Goal: Task Accomplishment & Management: Manage account settings

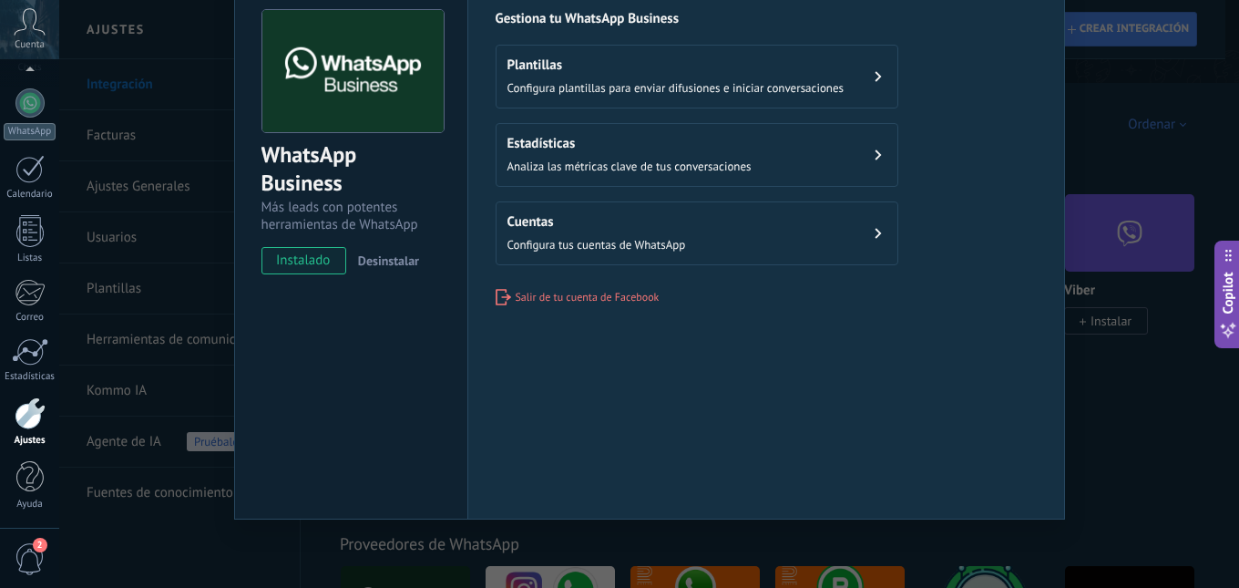
click at [19, 420] on div at bounding box center [30, 413] width 31 height 32
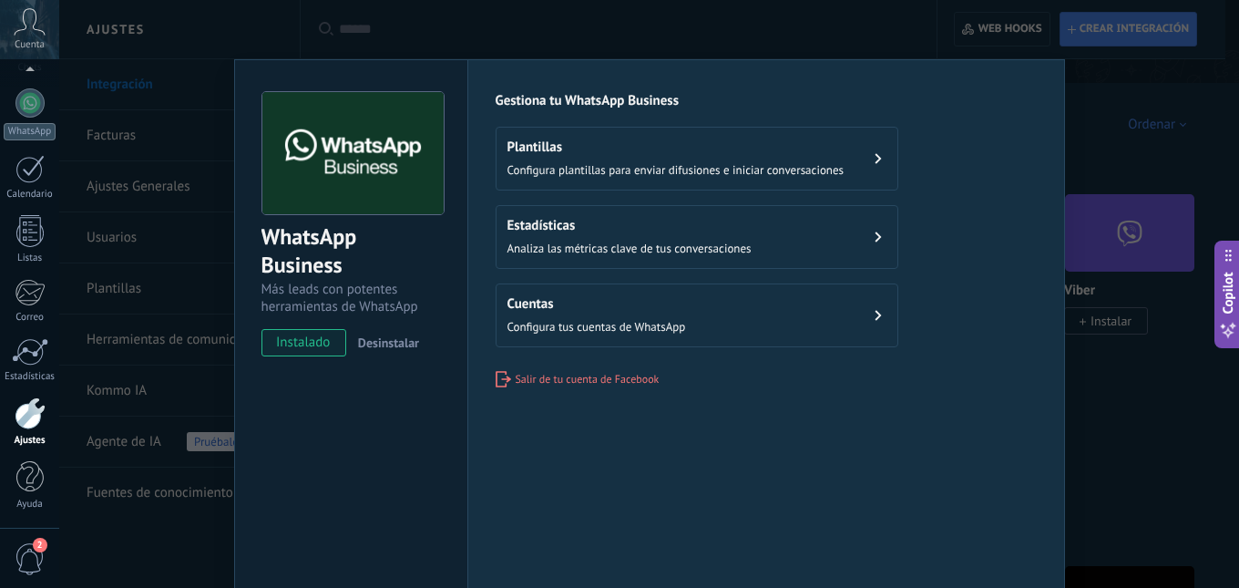
click at [1149, 190] on div "WhatsApp Business Más leads con potentes herramientas de WhatsApp instalado Des…" at bounding box center [649, 294] width 1180 height 588
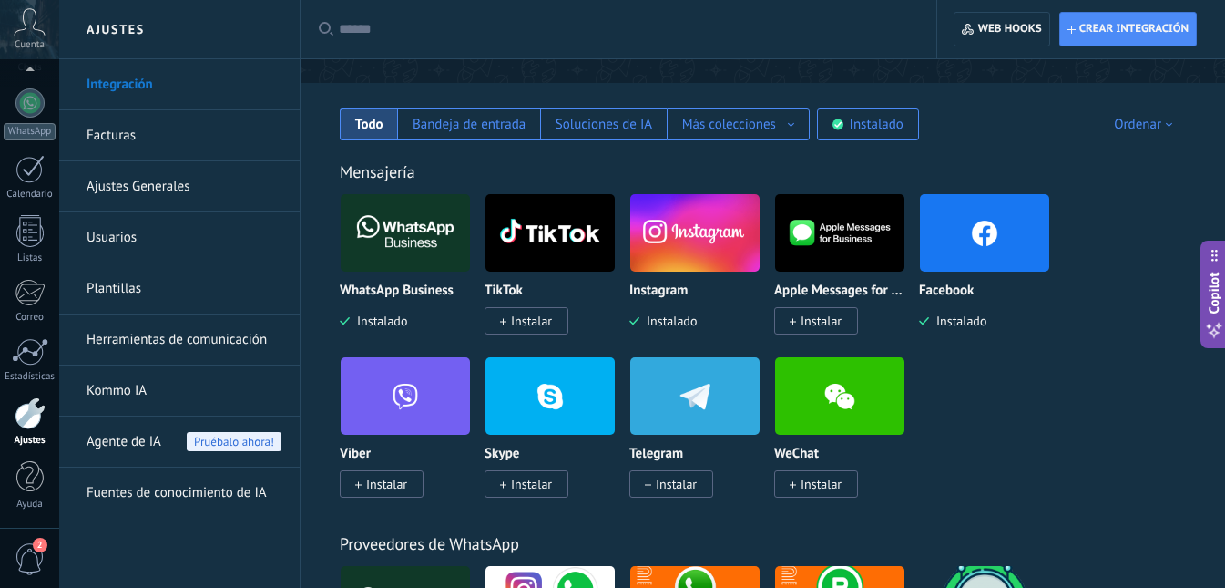
click at [33, 438] on div "Ajustes" at bounding box center [30, 441] width 53 height 12
click at [135, 395] on link "Kommo IA" at bounding box center [184, 390] width 195 height 51
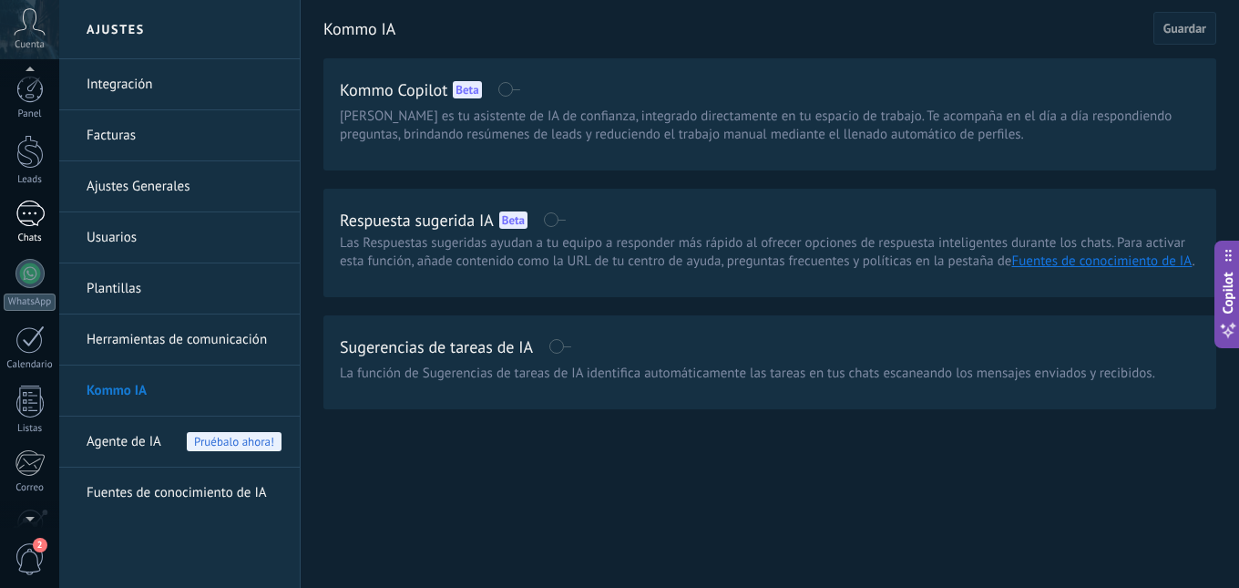
click at [33, 210] on div at bounding box center [29, 213] width 29 height 26
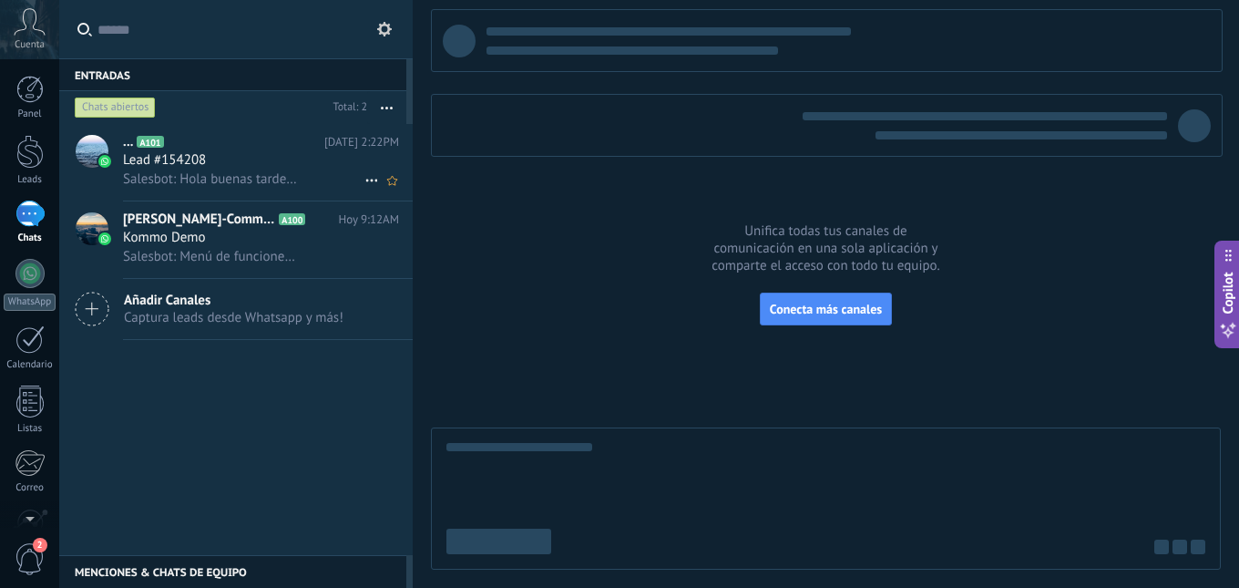
click at [210, 168] on h3 "Lead #154208" at bounding box center [169, 160] width 92 height 18
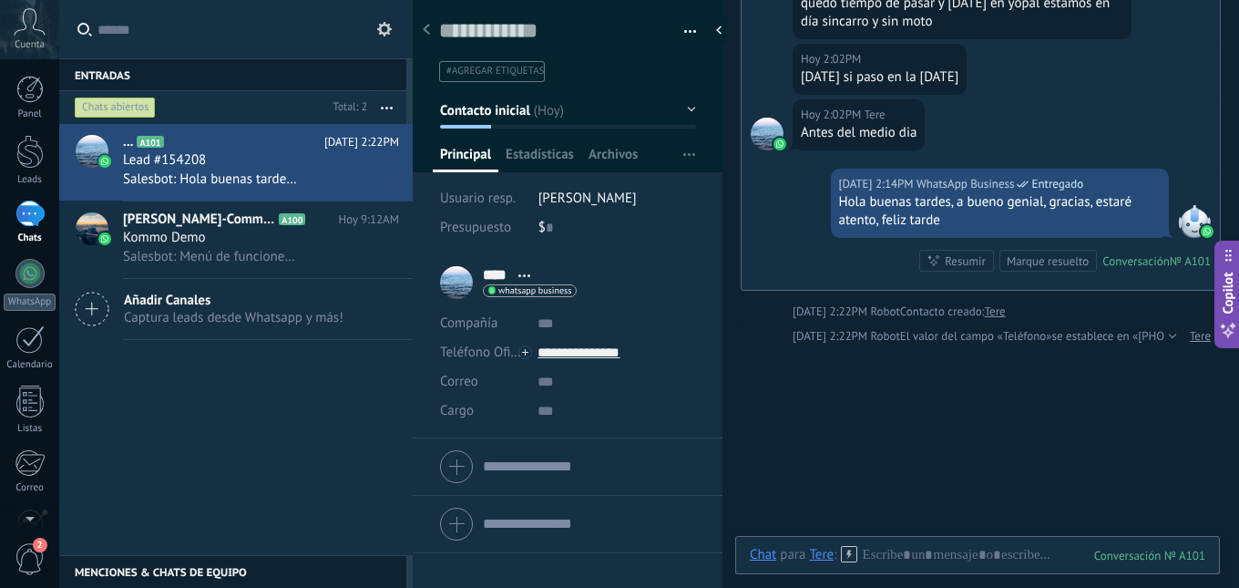
scroll to position [222, 0]
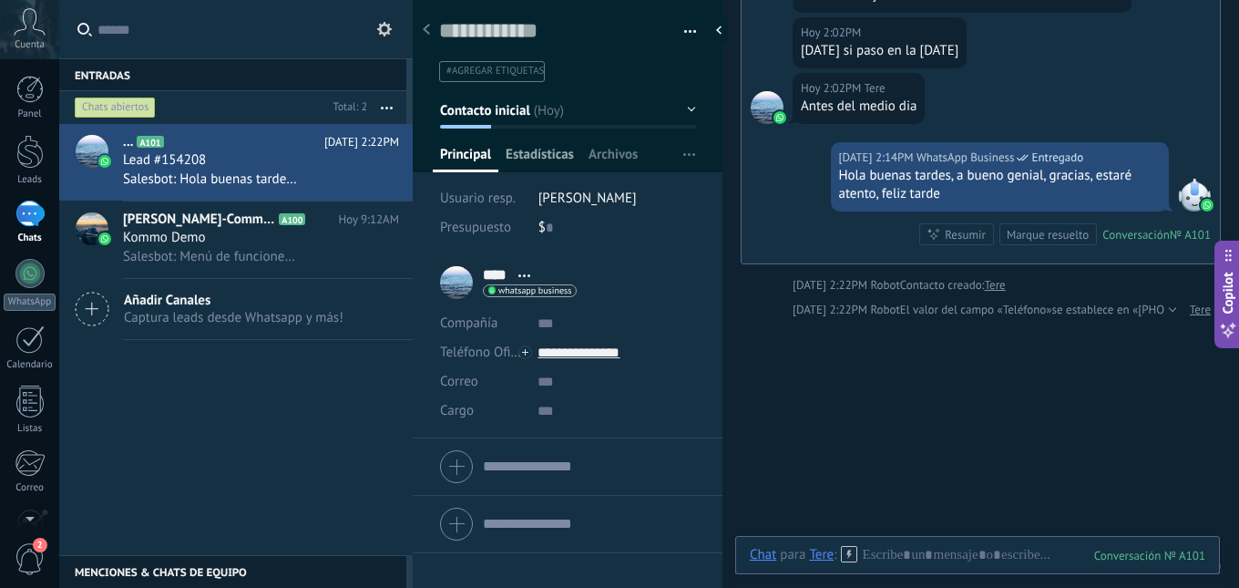
click at [545, 152] on span "Estadísticas" at bounding box center [540, 159] width 68 height 26
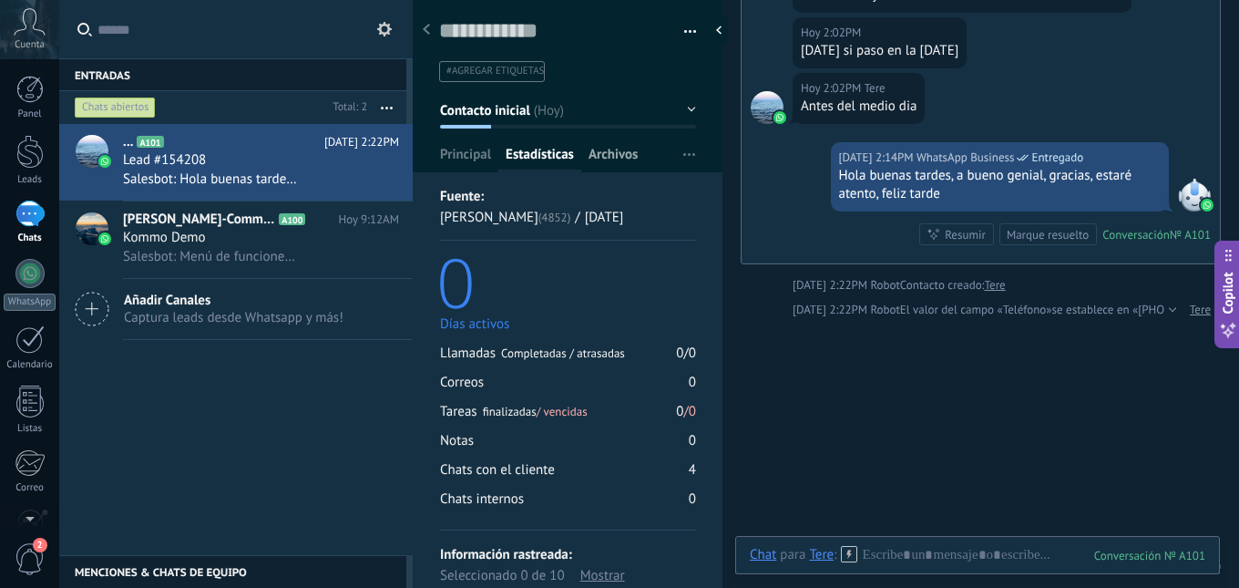
click at [603, 154] on span "Archivos" at bounding box center [613, 159] width 49 height 26
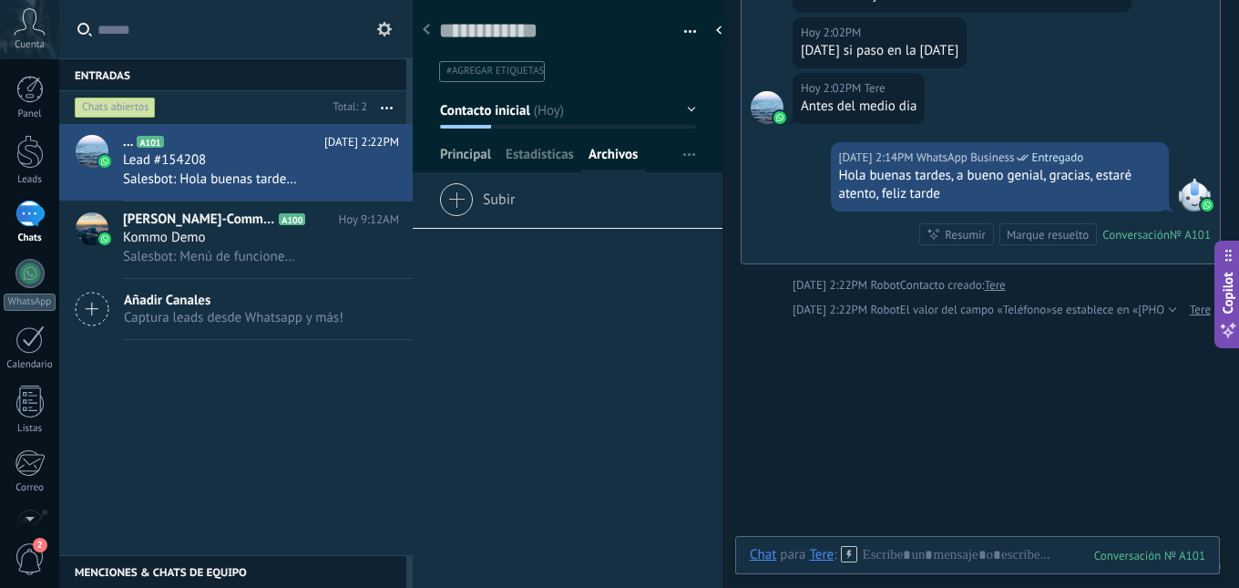
click at [470, 159] on span "Principal" at bounding box center [465, 159] width 51 height 26
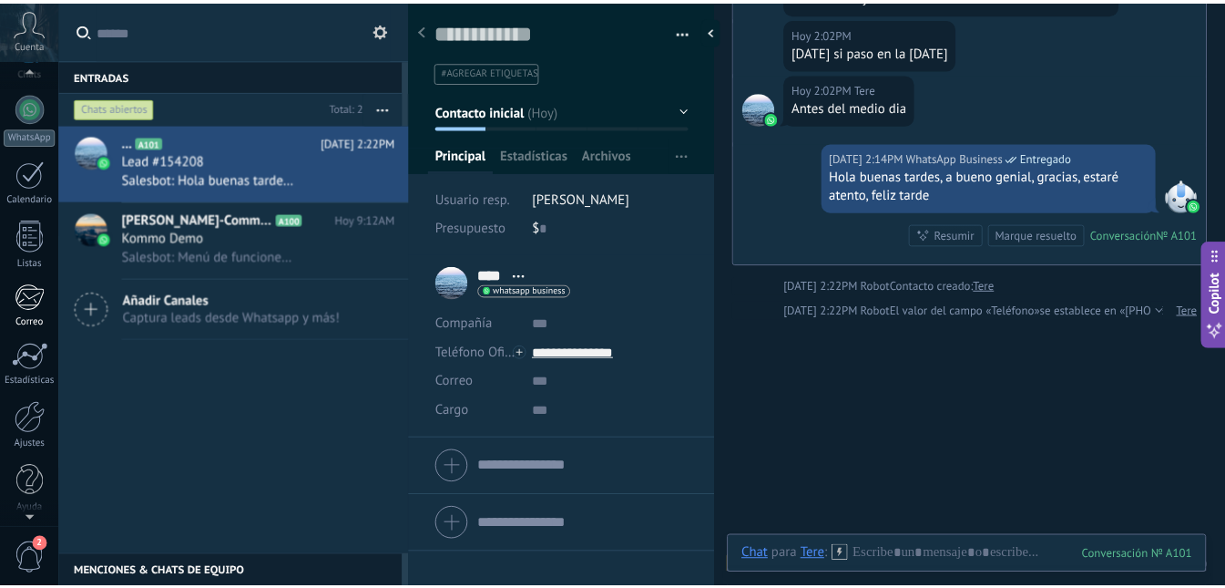
scroll to position [170, 0]
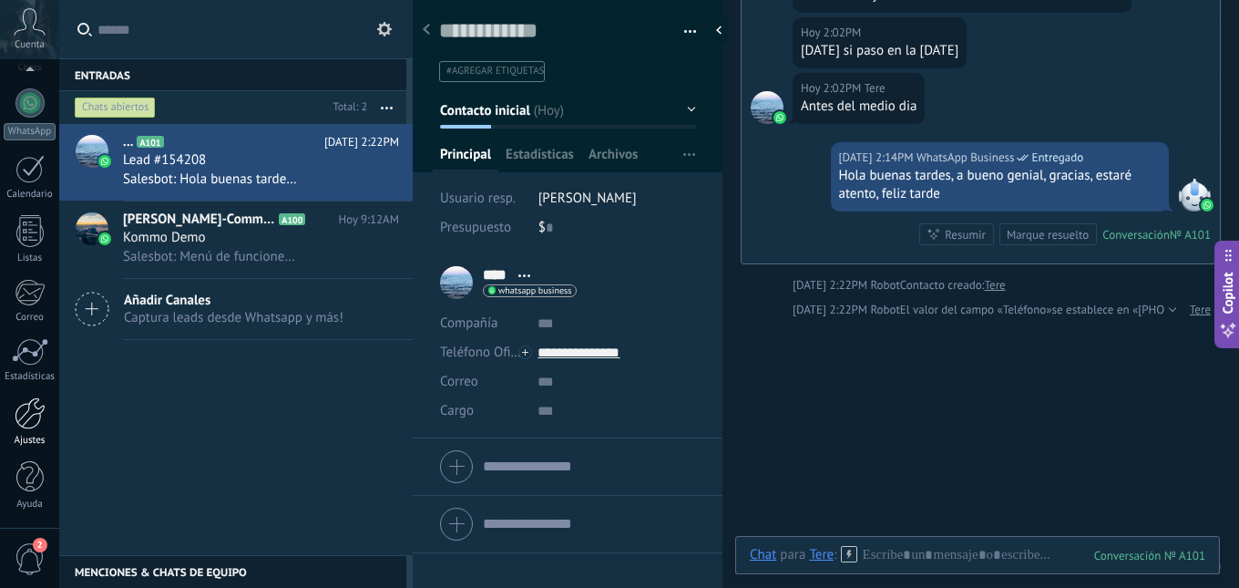
click at [44, 415] on div at bounding box center [30, 413] width 31 height 32
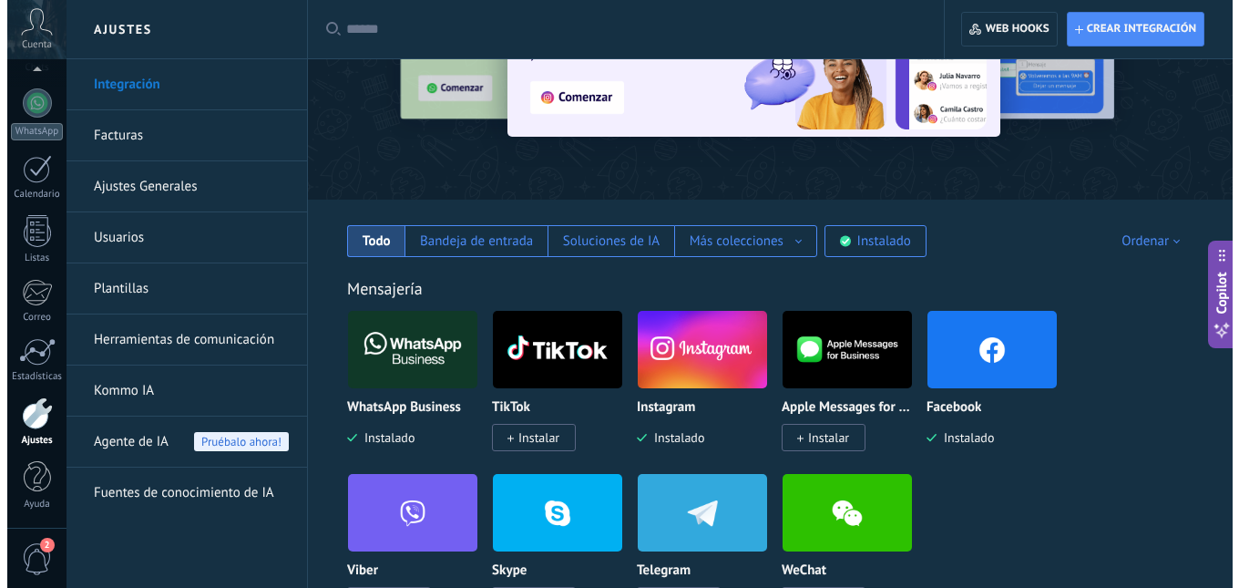
scroll to position [182, 0]
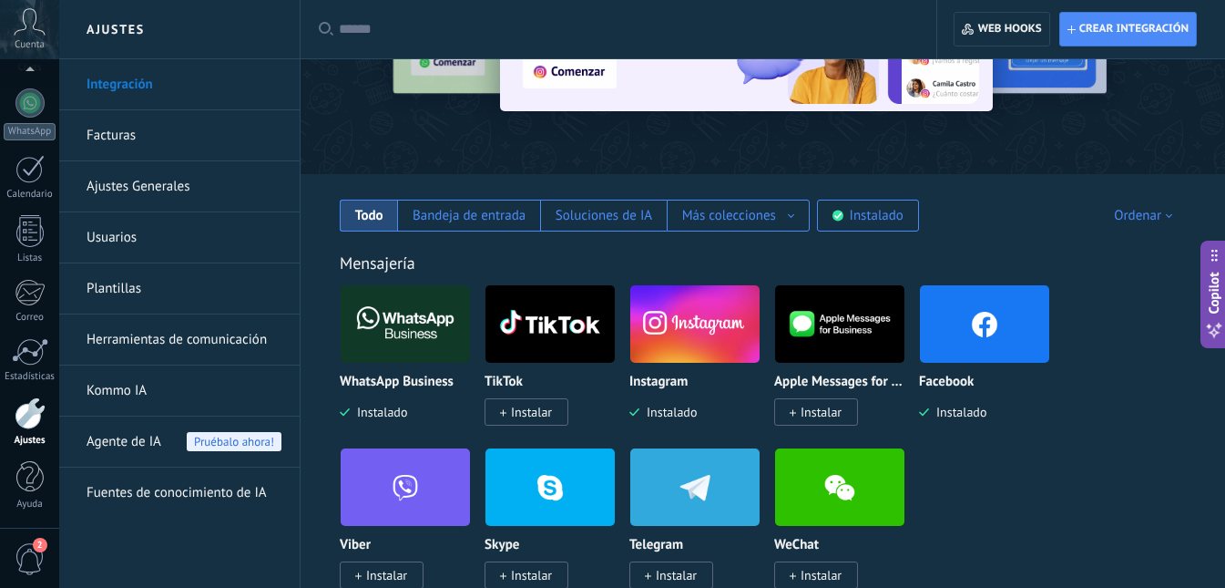
click at [1006, 327] on img at bounding box center [984, 324] width 129 height 88
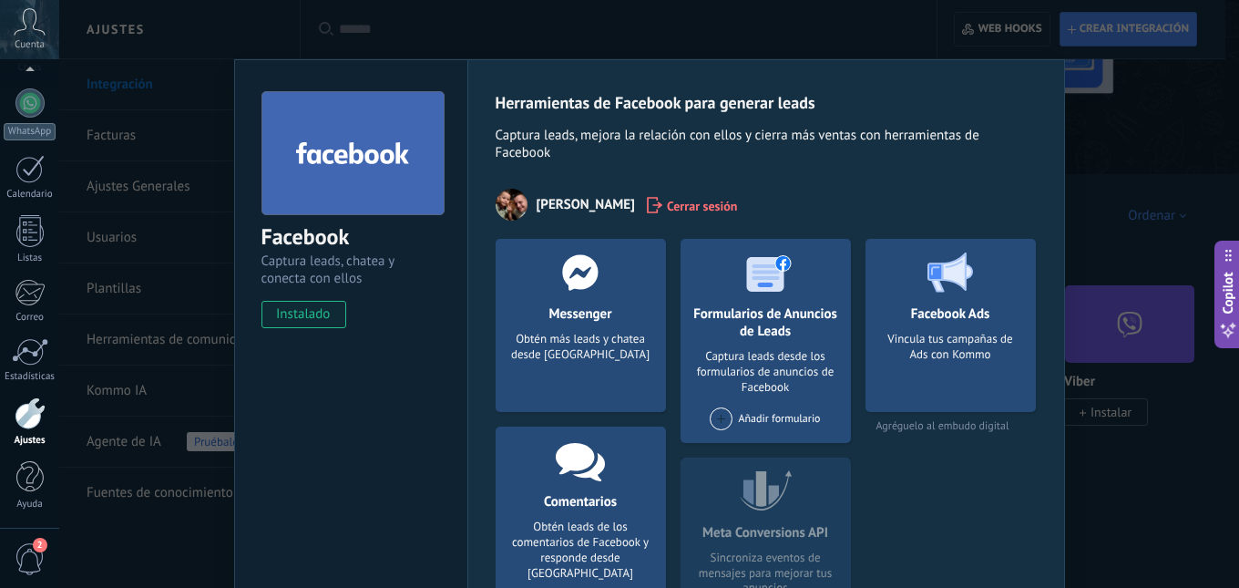
click at [593, 292] on div at bounding box center [580, 272] width 180 height 67
click at [585, 272] on use at bounding box center [580, 272] width 36 height 36
click at [677, 205] on span "Cerrar sesión" at bounding box center [702, 205] width 71 height 18
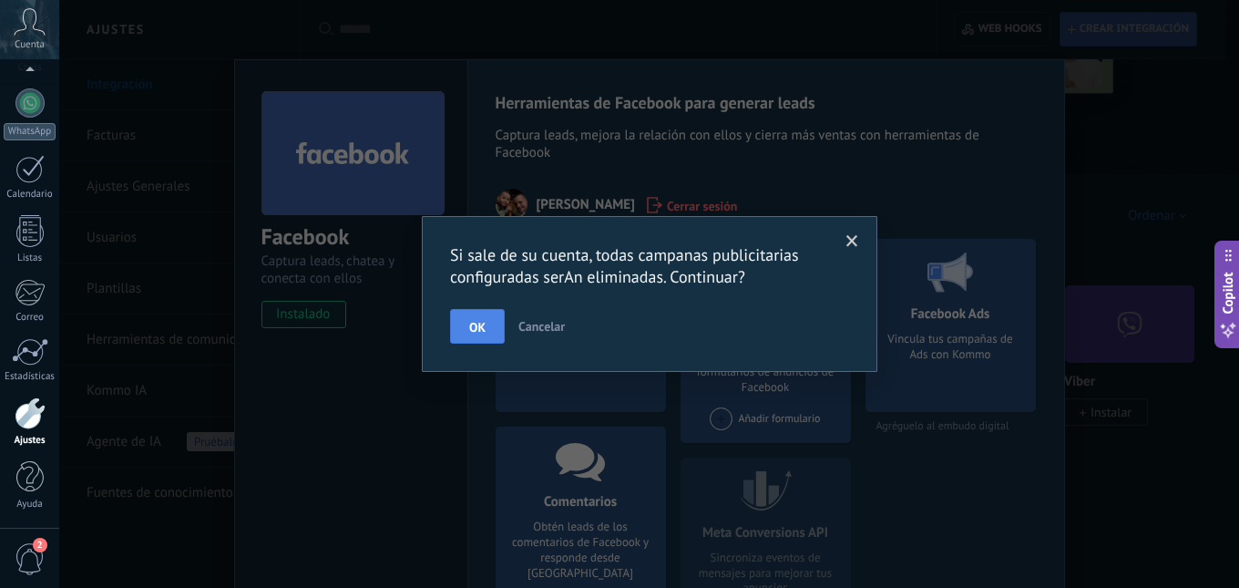
click at [488, 321] on button "OK" at bounding box center [477, 326] width 55 height 35
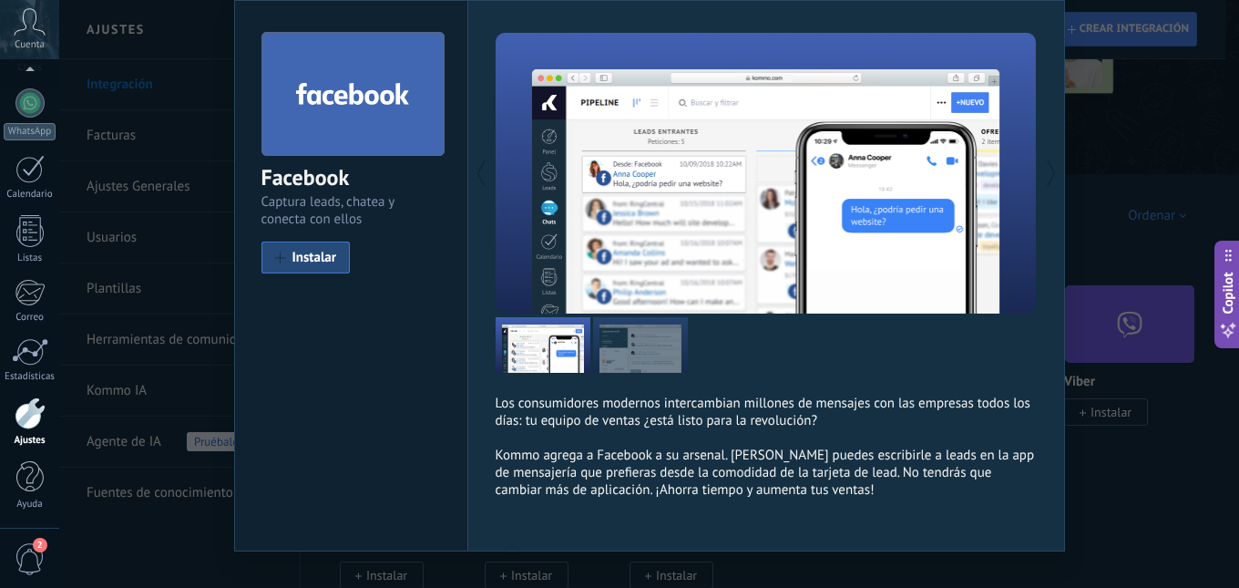
scroll to position [91, 0]
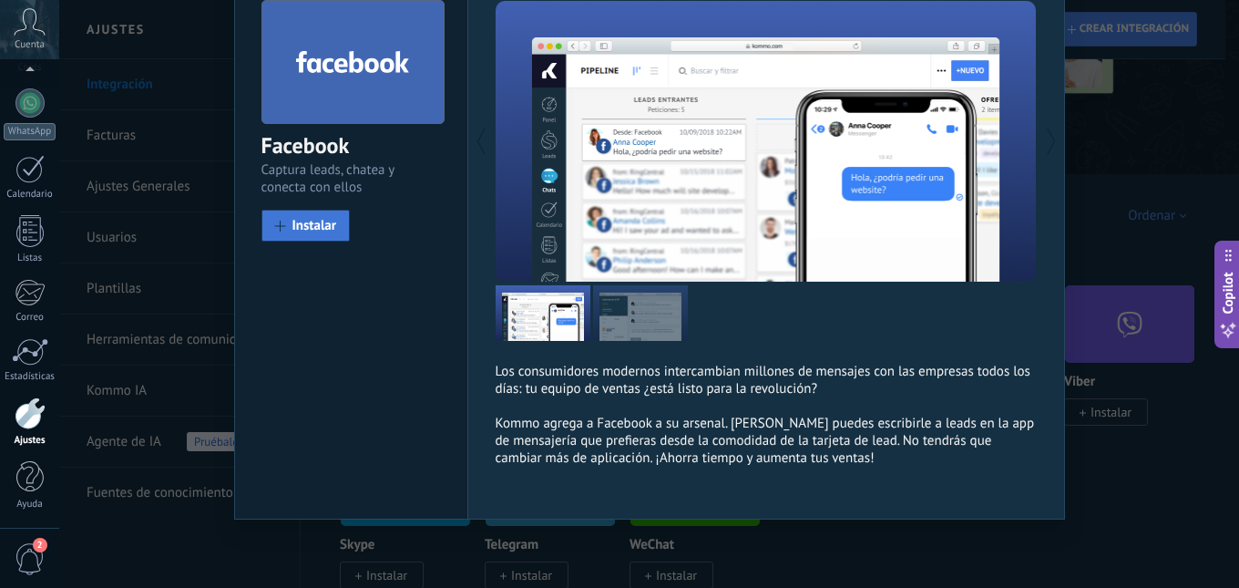
click at [322, 225] on span "Instalar" at bounding box center [314, 226] width 45 height 14
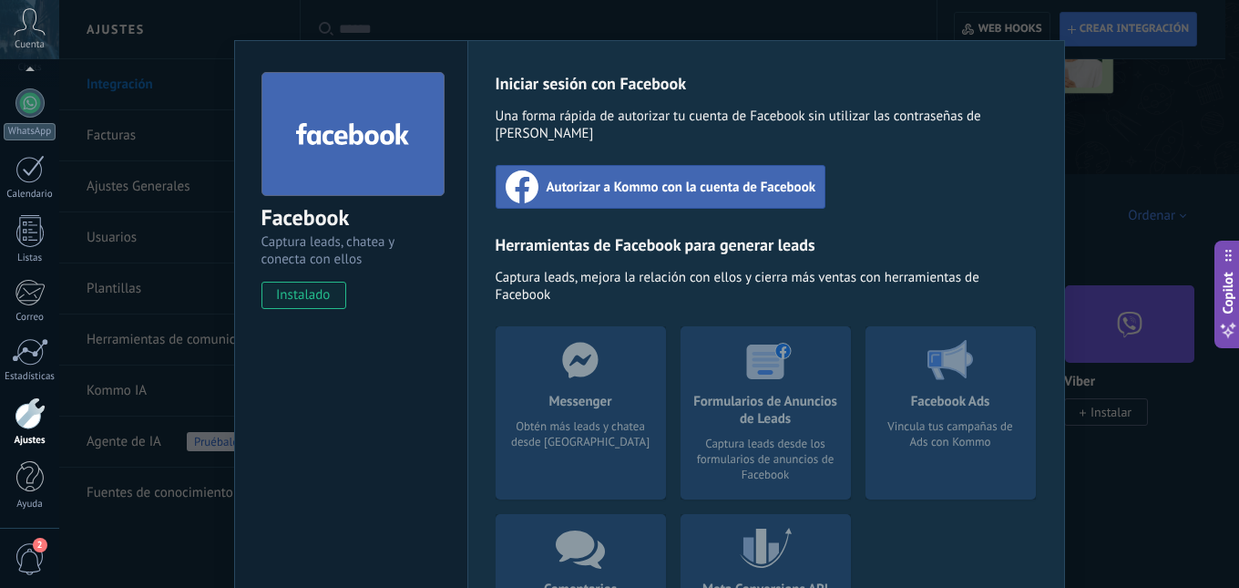
scroll to position [0, 0]
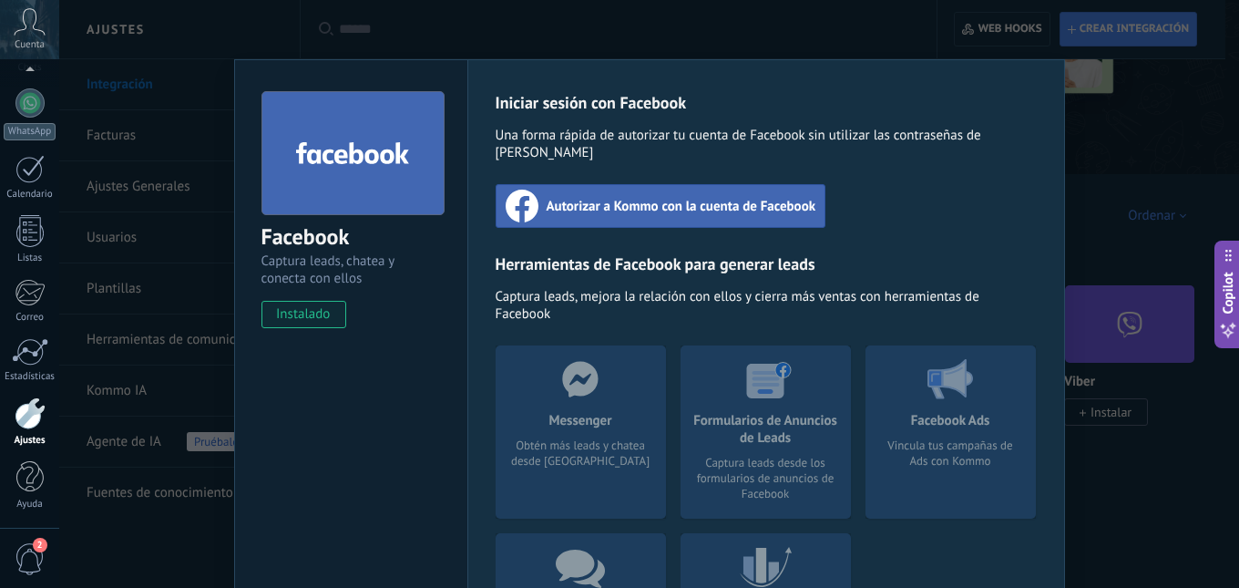
click at [699, 197] on span "Autorizar a Kommo con la cuenta de Facebook" at bounding box center [682, 206] width 270 height 18
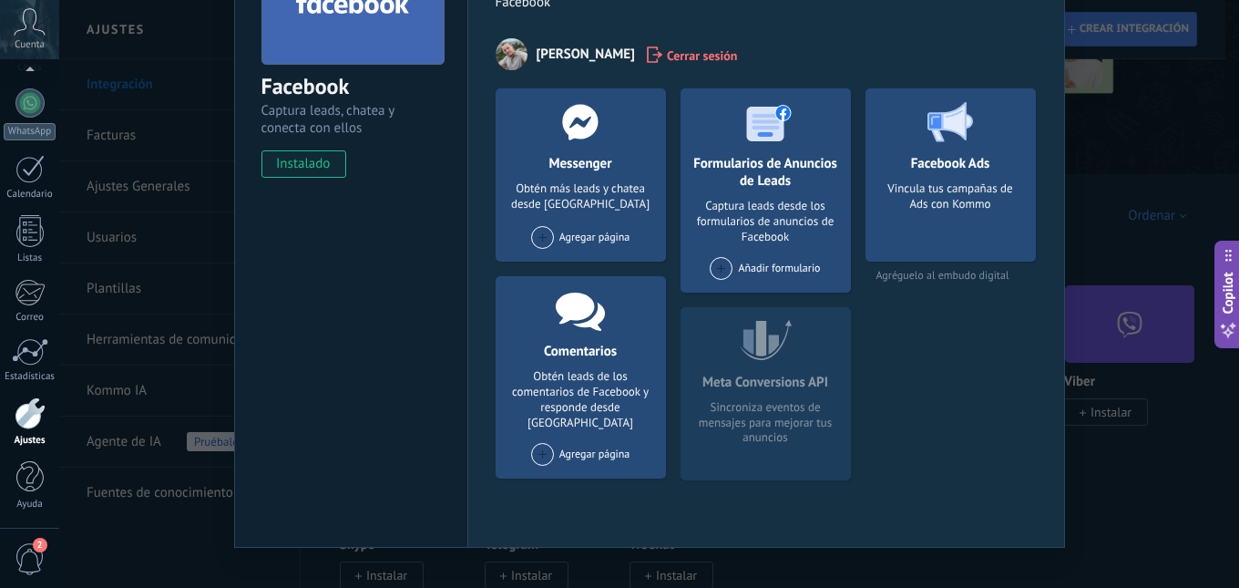
scroll to position [179, 0]
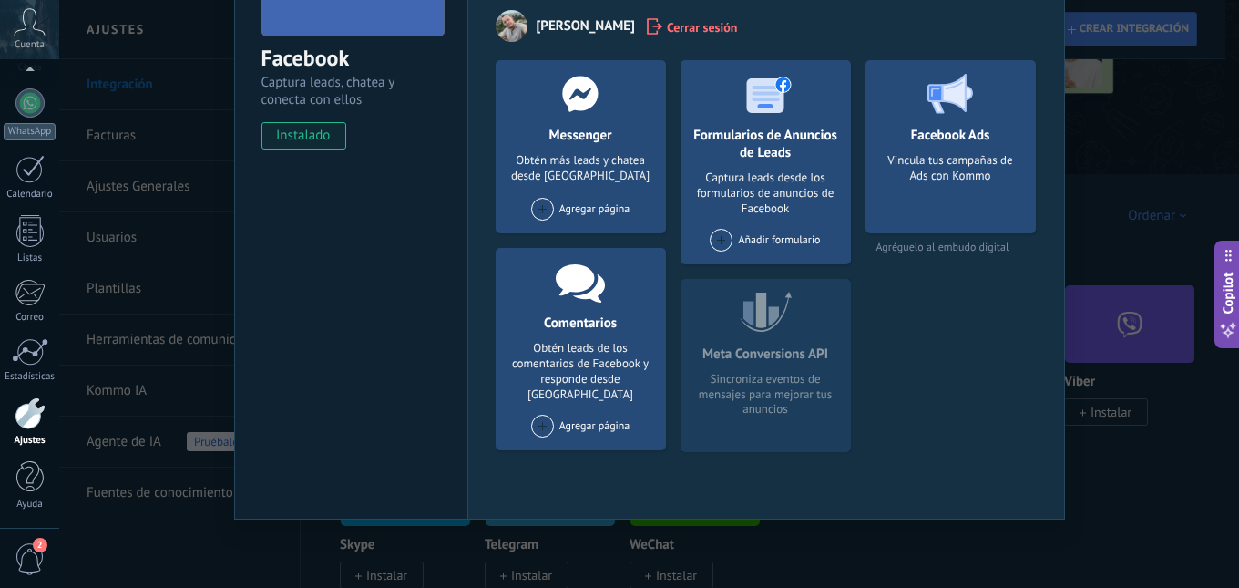
click at [569, 146] on div "Messenger Obtén más leads y chatea desde Kommo Agregar página" at bounding box center [581, 146] width 170 height 173
click at [535, 208] on span at bounding box center [542, 209] width 23 height 23
click at [580, 242] on div "GioEcommerce" at bounding box center [590, 243] width 122 height 40
click at [1151, 409] on div "Facebook Captura leads, chatea y conecta con ellos instalado Desinstalar Herram…" at bounding box center [649, 294] width 1180 height 588
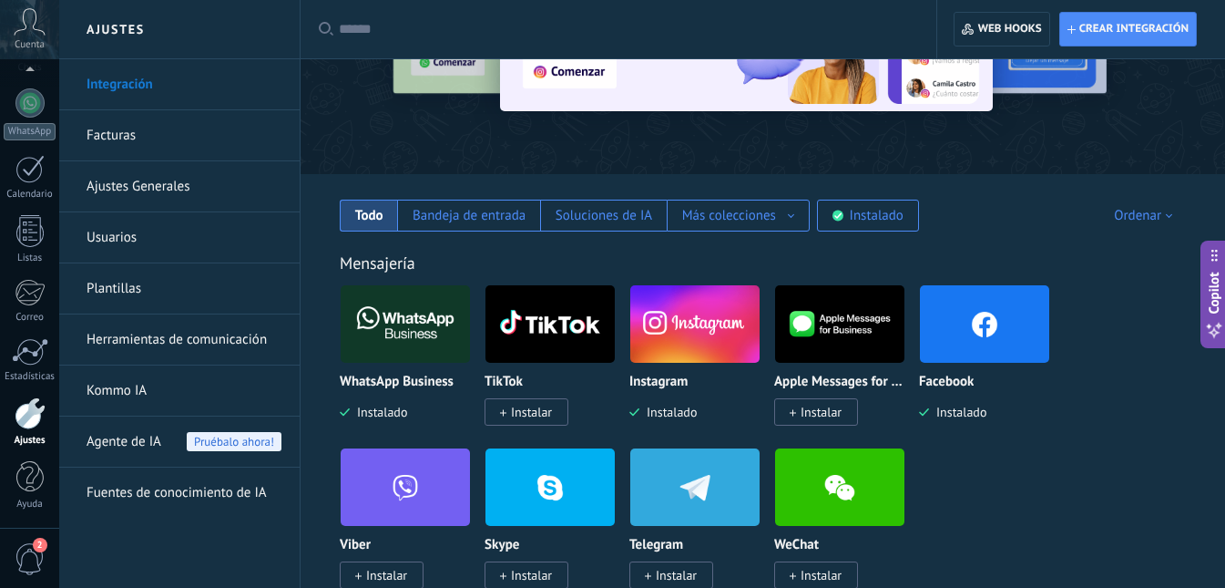
click at [27, 564] on span "2" at bounding box center [30, 559] width 31 height 32
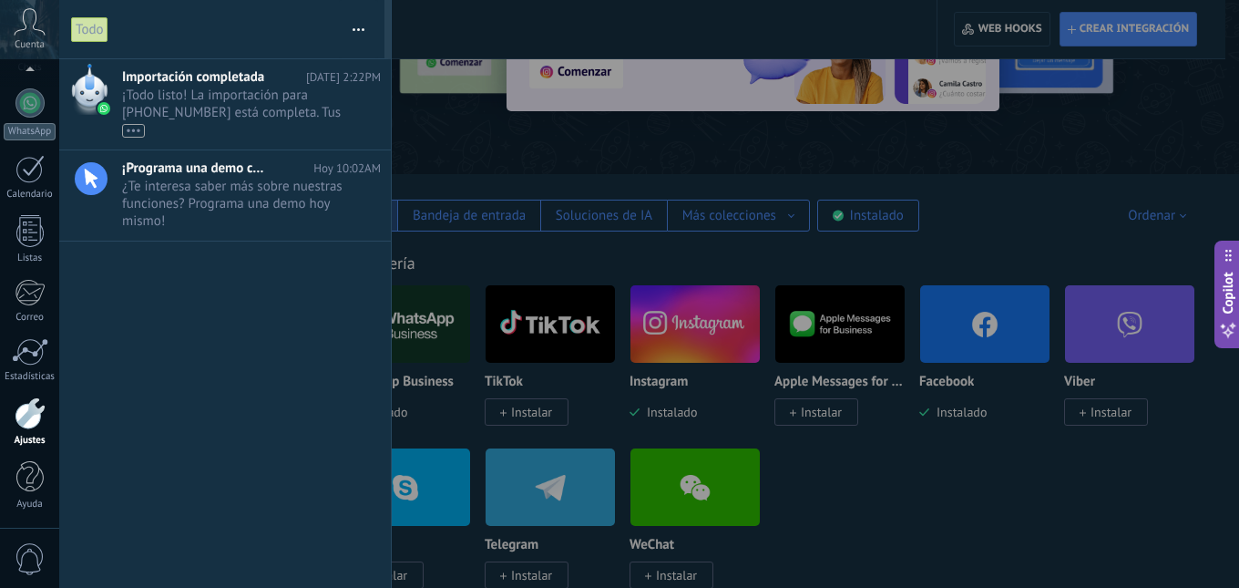
click at [1102, 435] on div at bounding box center [619, 294] width 1239 height 588
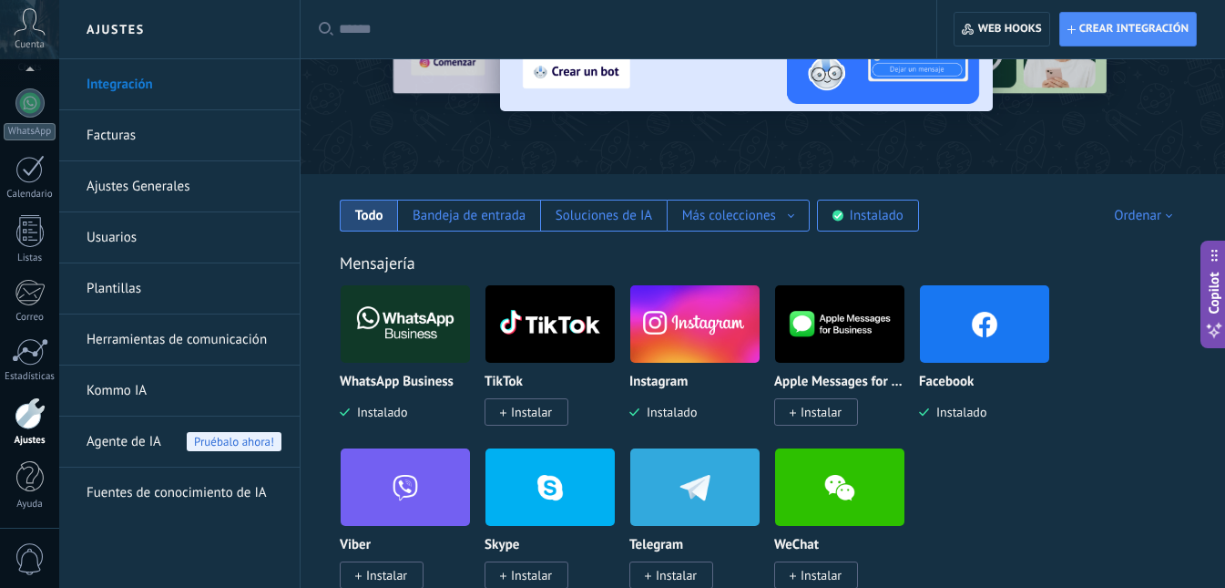
click at [984, 339] on img at bounding box center [984, 324] width 129 height 88
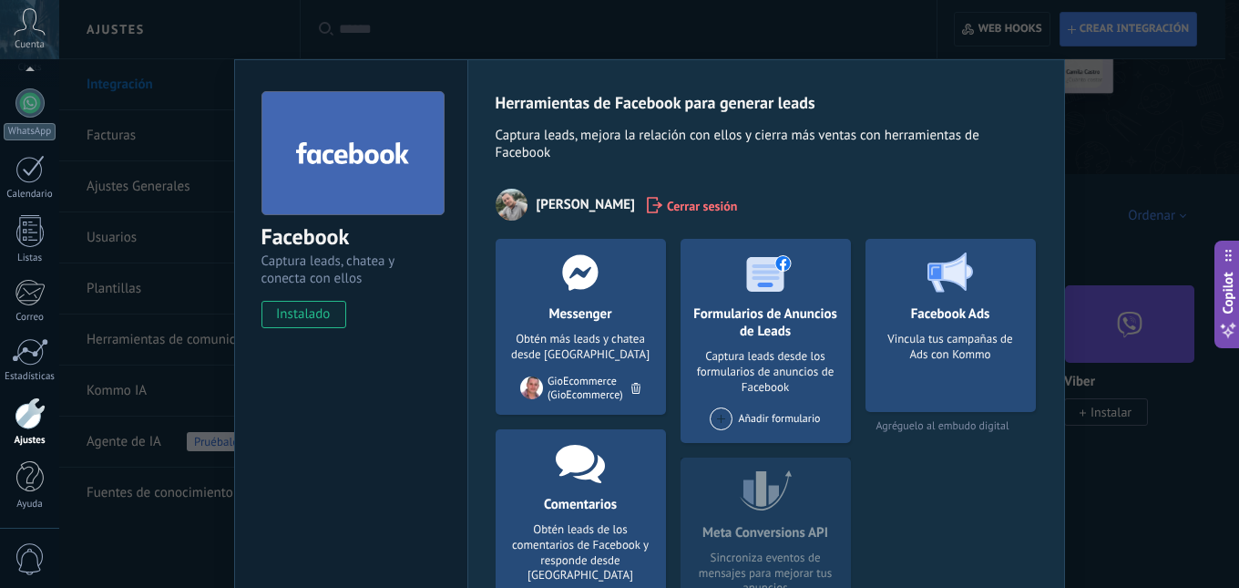
click at [1117, 144] on div "Facebook Captura leads, chatea y conecta con ellos instalado Desinstalar Herram…" at bounding box center [649, 294] width 1180 height 588
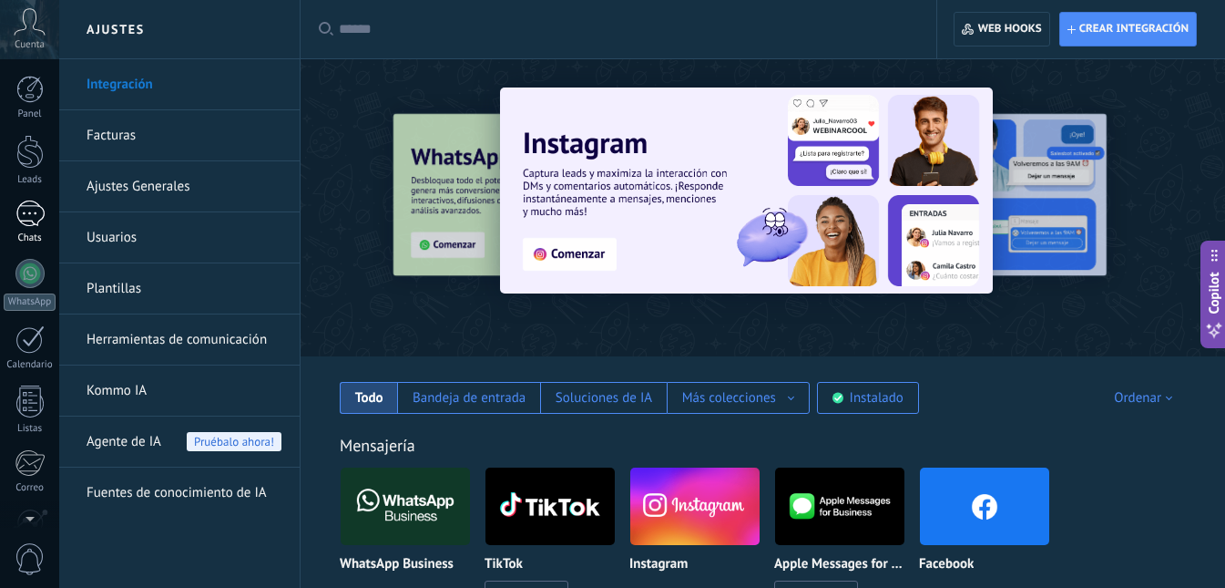
click at [29, 220] on div at bounding box center [29, 213] width 29 height 26
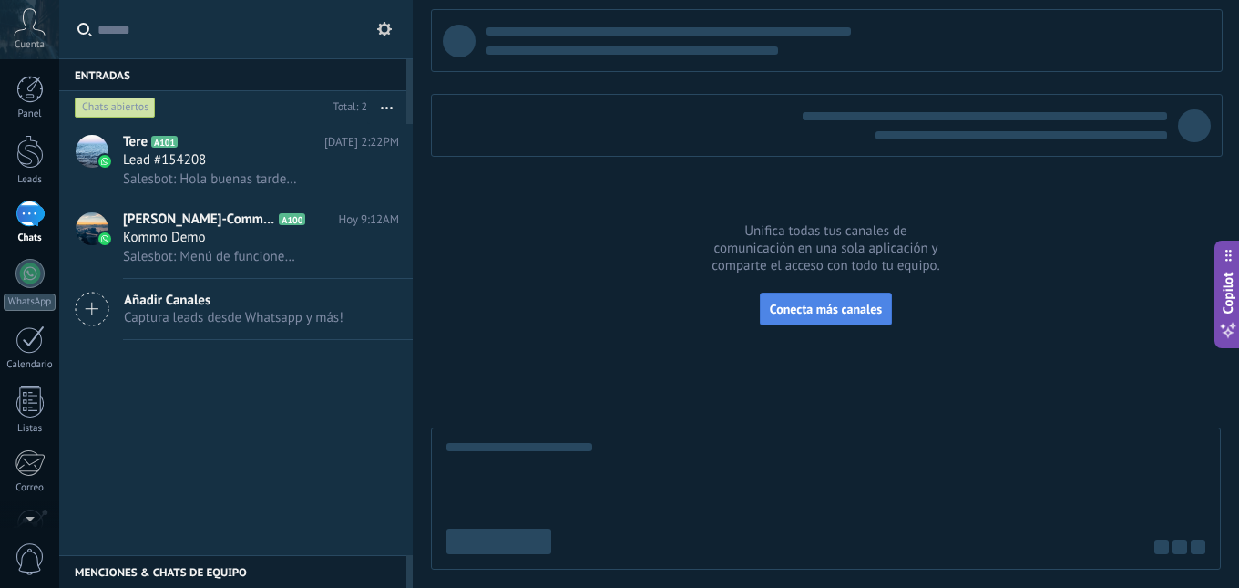
click at [845, 315] on span "Conecta más canales" at bounding box center [826, 309] width 112 height 16
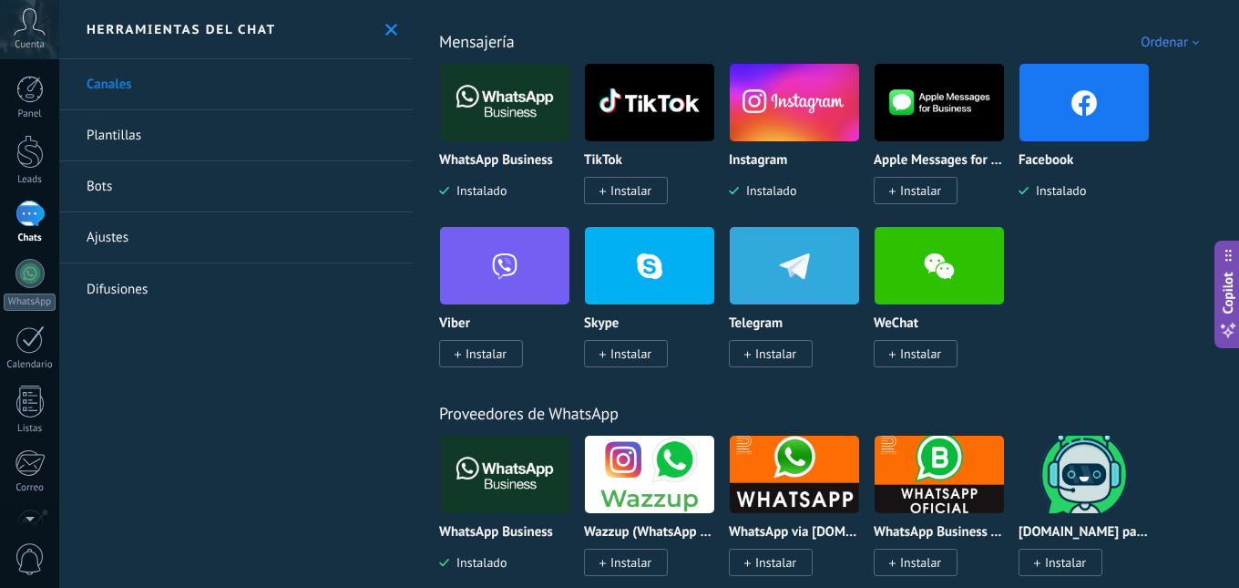
scroll to position [273, 0]
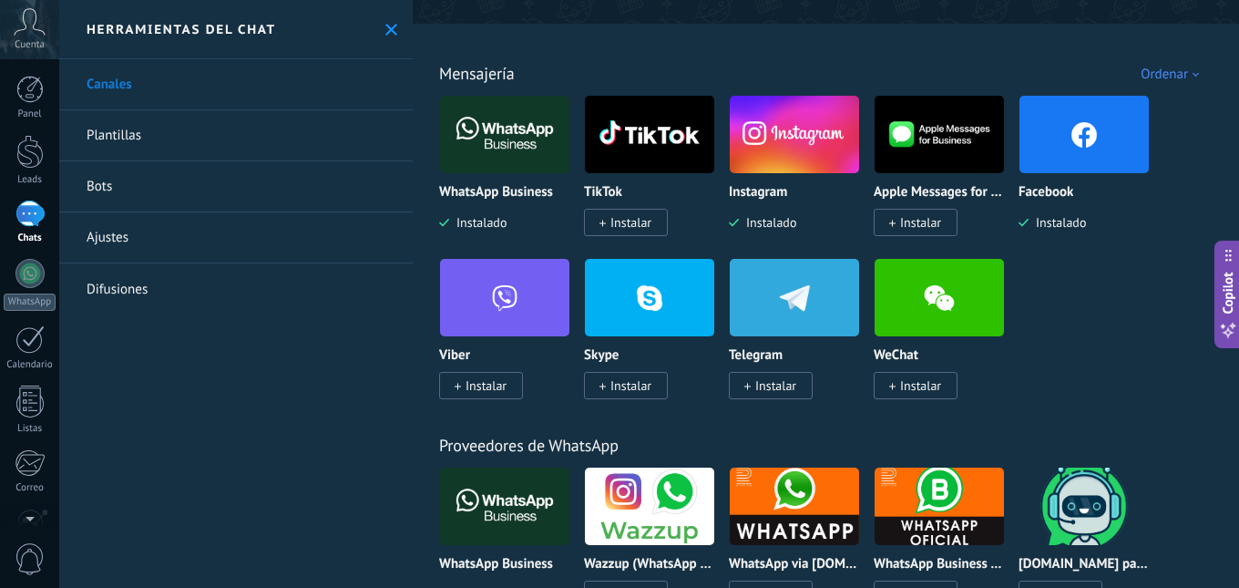
click at [1063, 154] on img at bounding box center [1084, 134] width 129 height 88
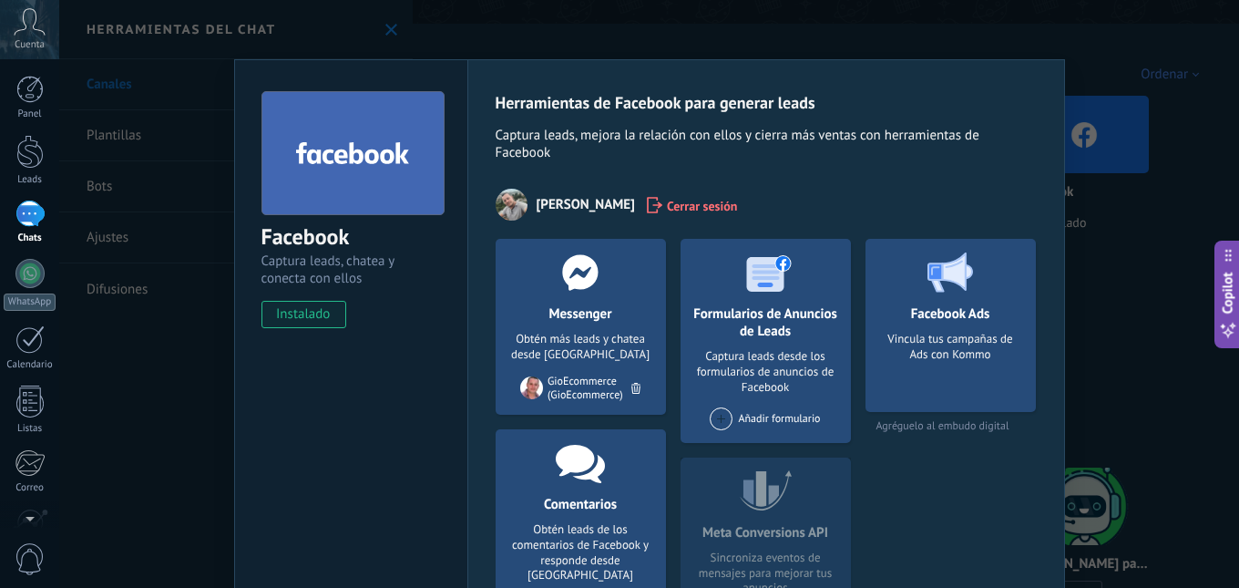
click at [594, 347] on div "Obtén más leads y chatea desde Kommo" at bounding box center [580, 347] width 141 height 31
click at [593, 330] on div "Messenger Obtén más leads y chatea desde Kommo Agregar página GioEcommerce (Gio…" at bounding box center [581, 327] width 170 height 176
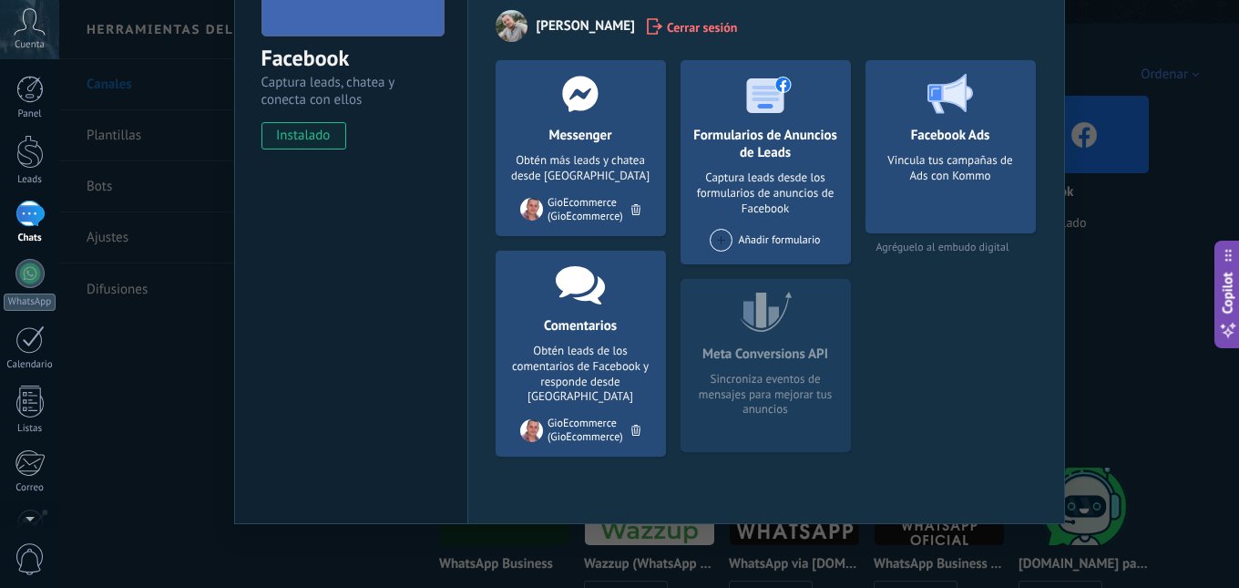
click at [1115, 324] on div "Facebook Captura leads, chatea y conecta con ellos instalado Desinstalar Herram…" at bounding box center [649, 294] width 1180 height 588
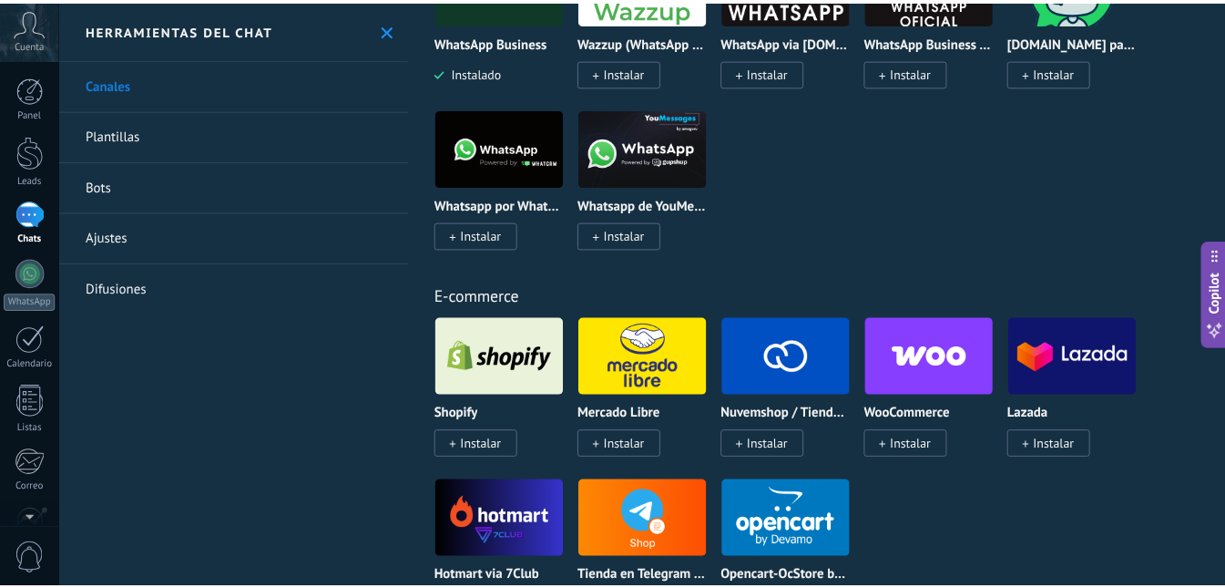
scroll to position [820, 0]
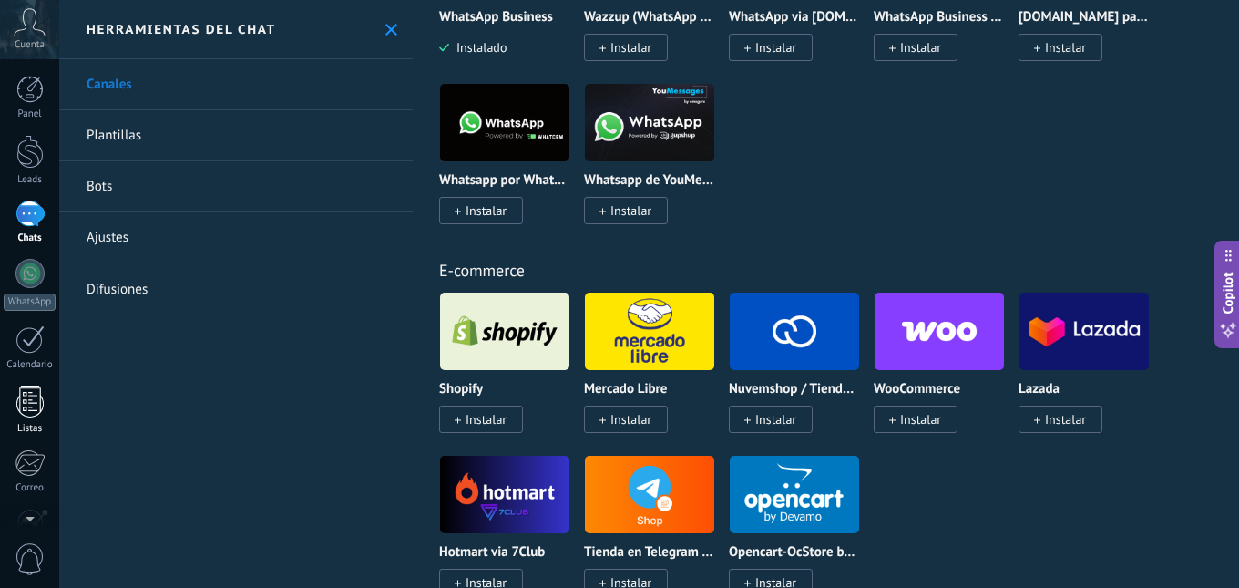
click at [36, 420] on link "Listas" at bounding box center [29, 409] width 59 height 49
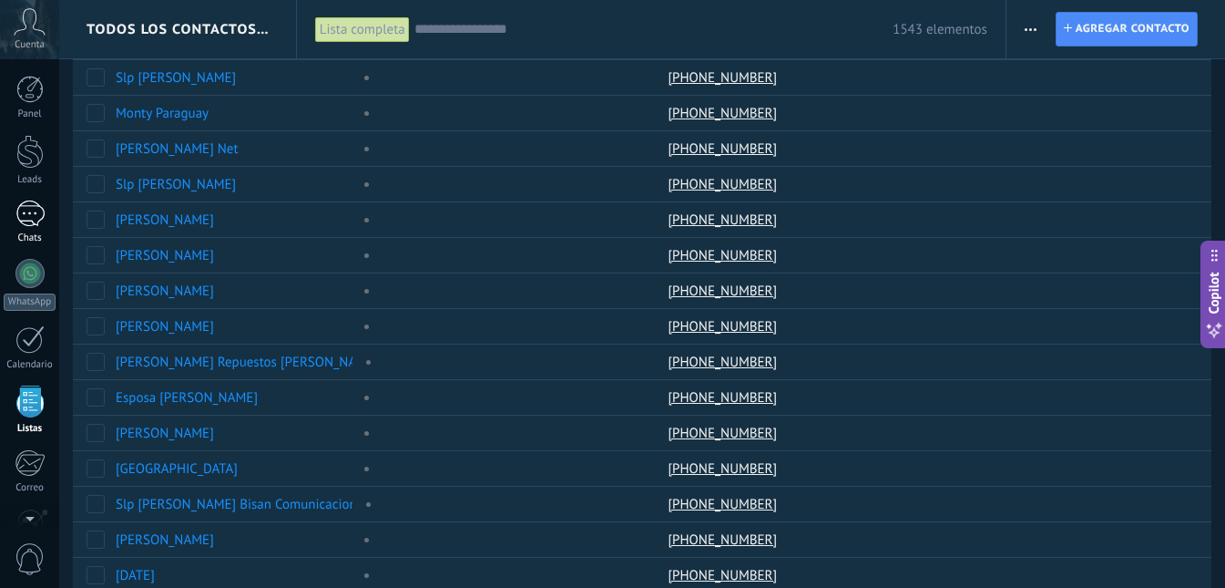
scroll to position [91, 0]
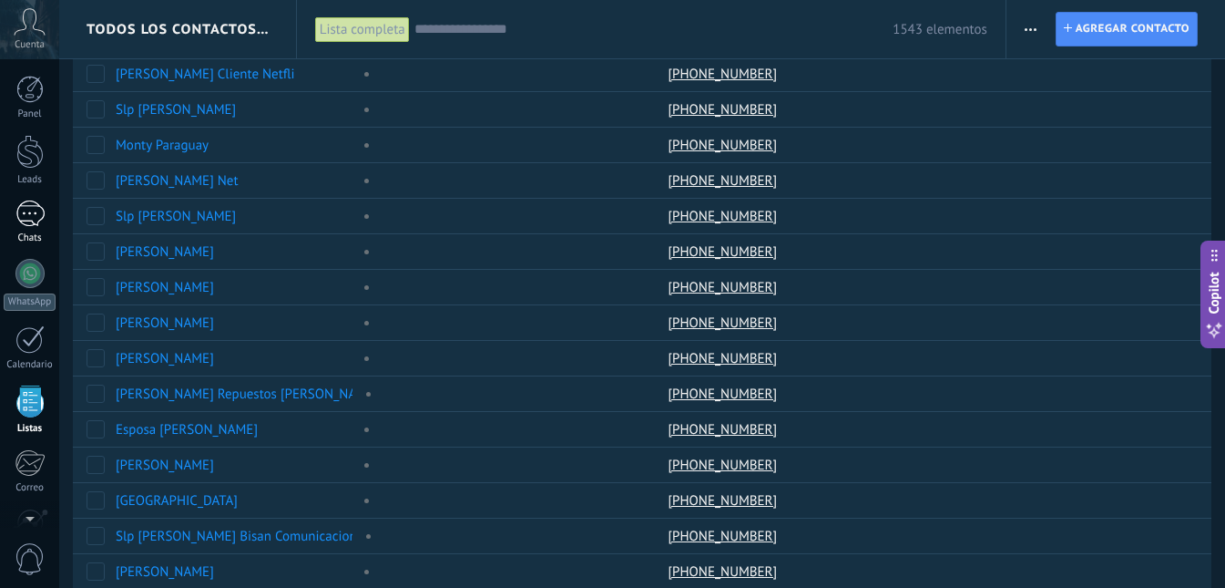
click at [24, 218] on div at bounding box center [29, 213] width 29 height 26
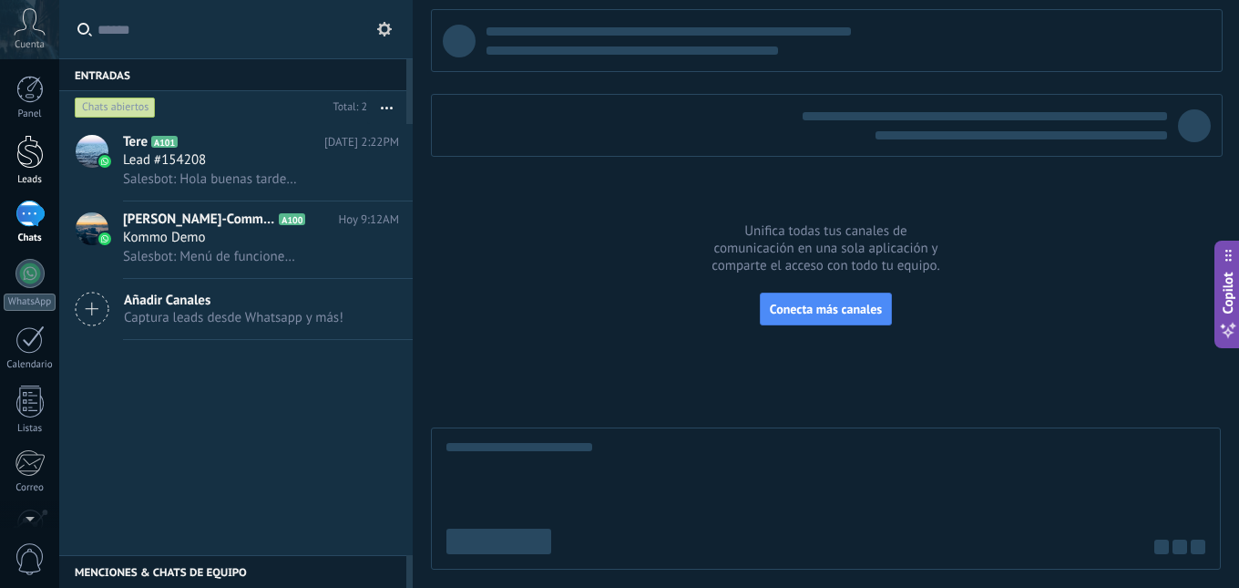
click at [30, 164] on div at bounding box center [29, 152] width 27 height 34
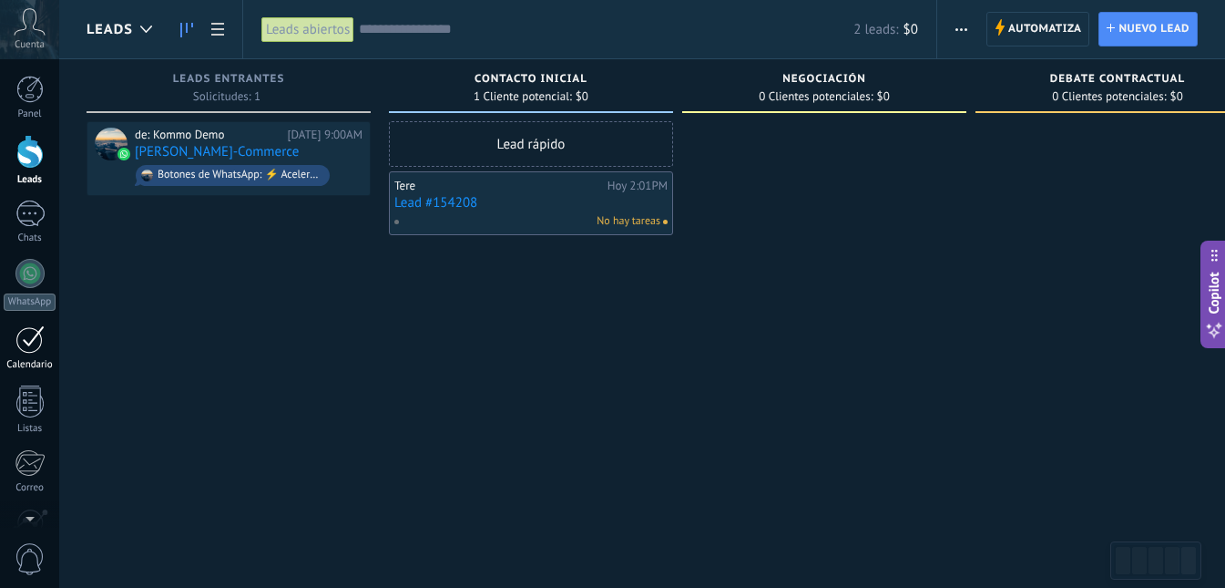
click at [35, 345] on div at bounding box center [29, 339] width 29 height 28
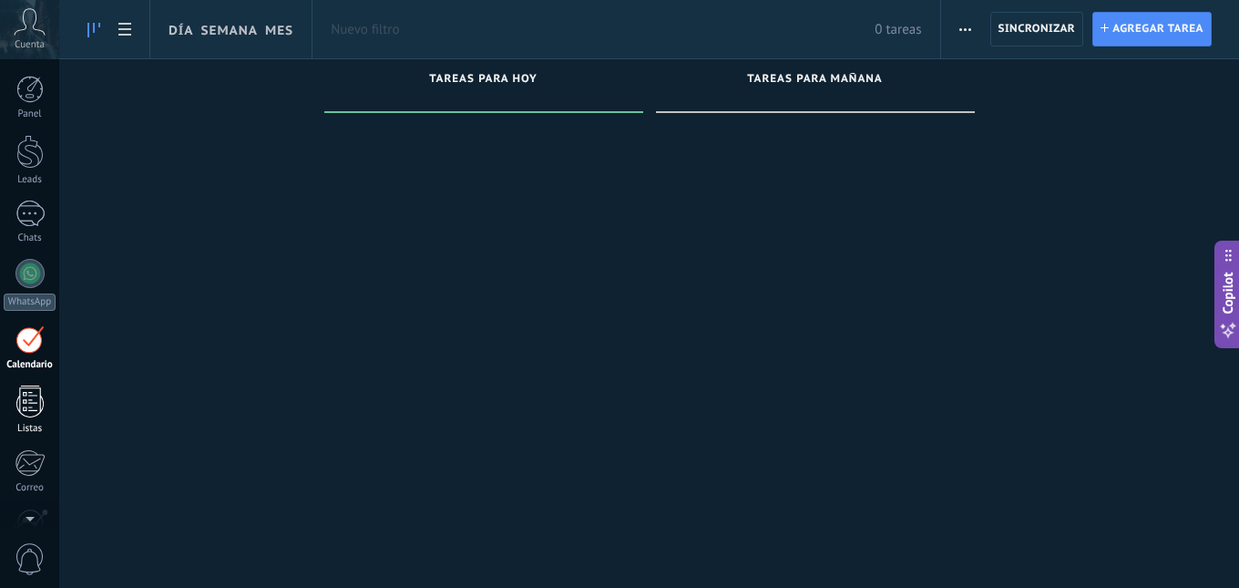
click at [33, 394] on div at bounding box center [29, 401] width 27 height 32
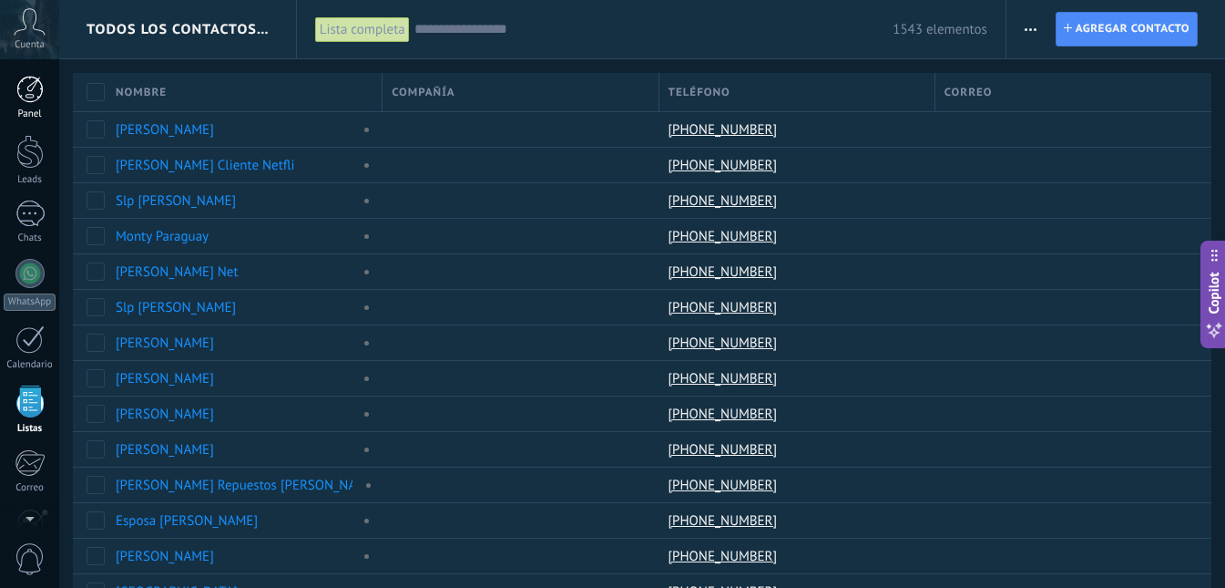
click at [23, 94] on div at bounding box center [29, 89] width 27 height 27
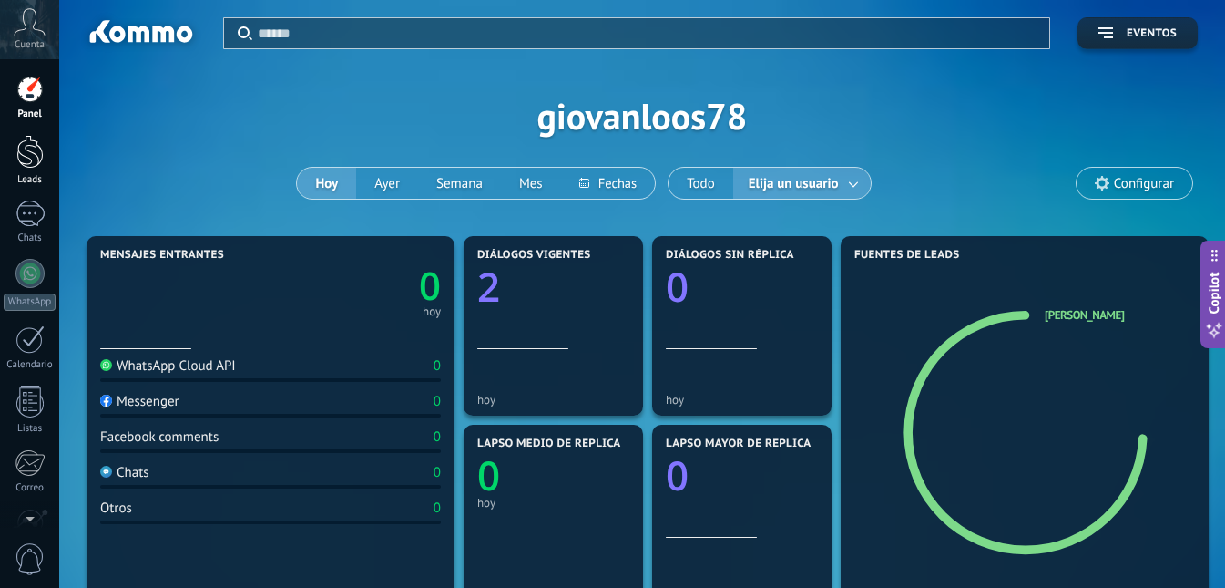
click at [30, 153] on div at bounding box center [29, 152] width 27 height 34
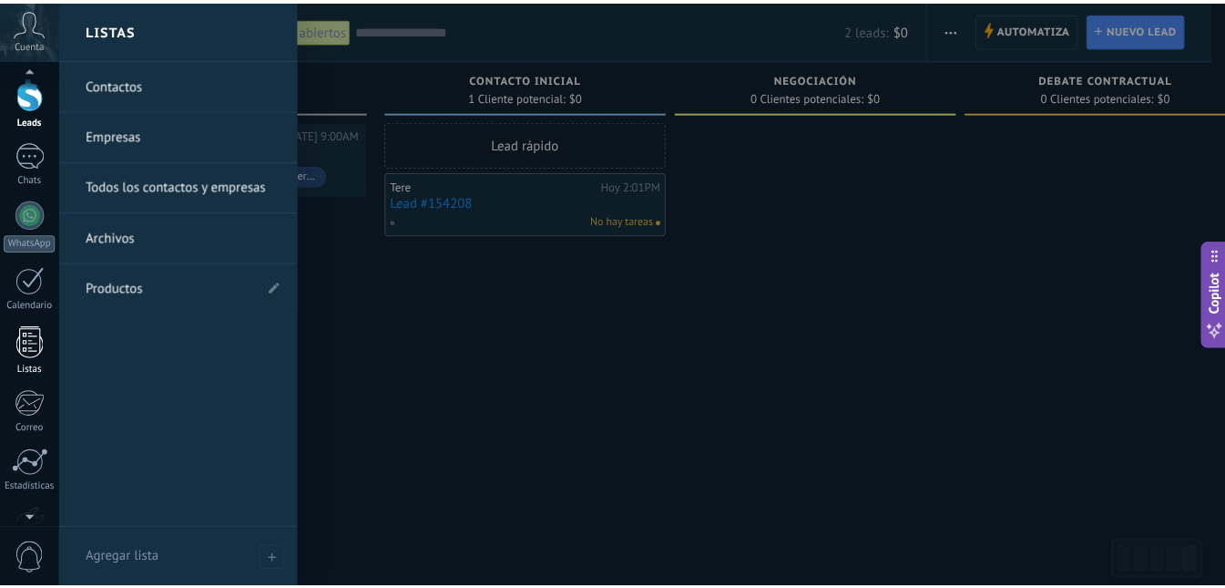
scroll to position [170, 0]
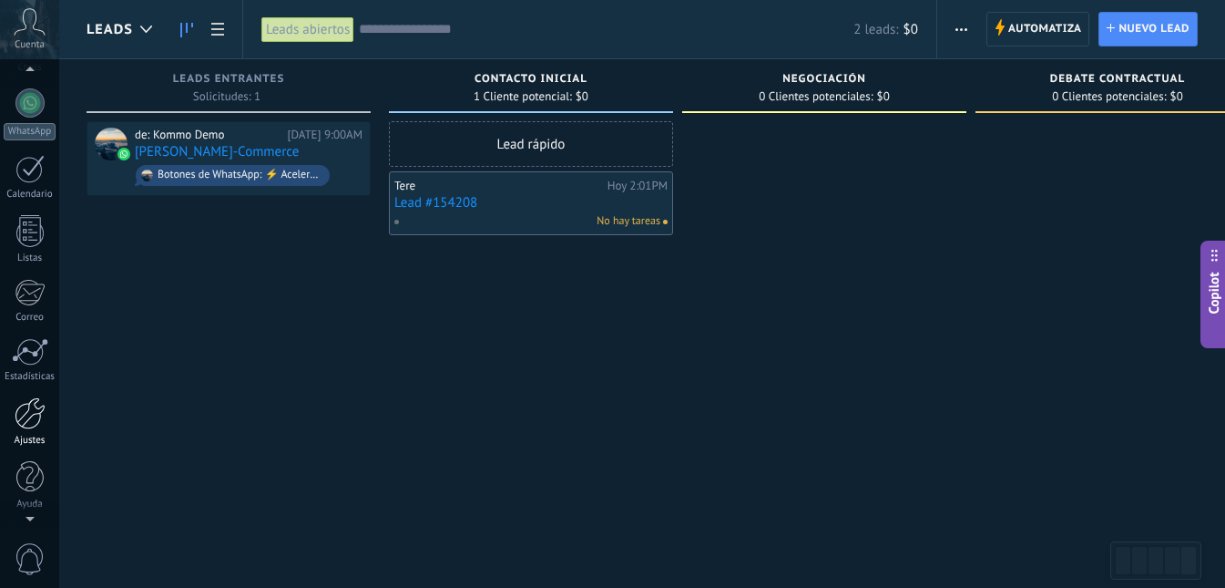
click at [33, 407] on div at bounding box center [30, 413] width 31 height 32
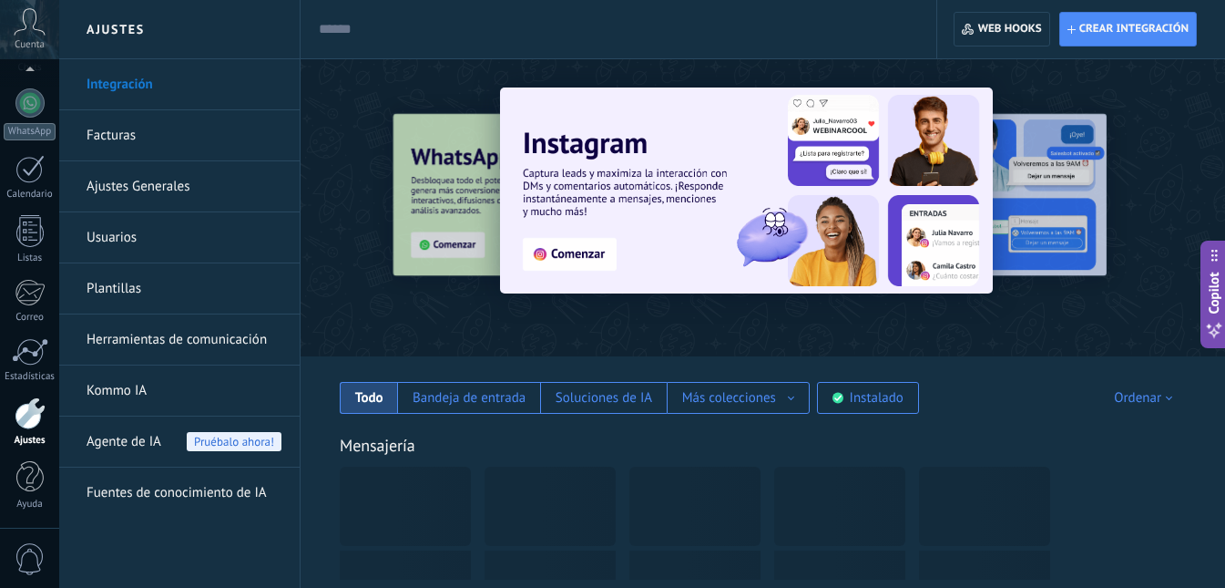
click at [128, 385] on link "Kommo IA" at bounding box center [184, 390] width 195 height 51
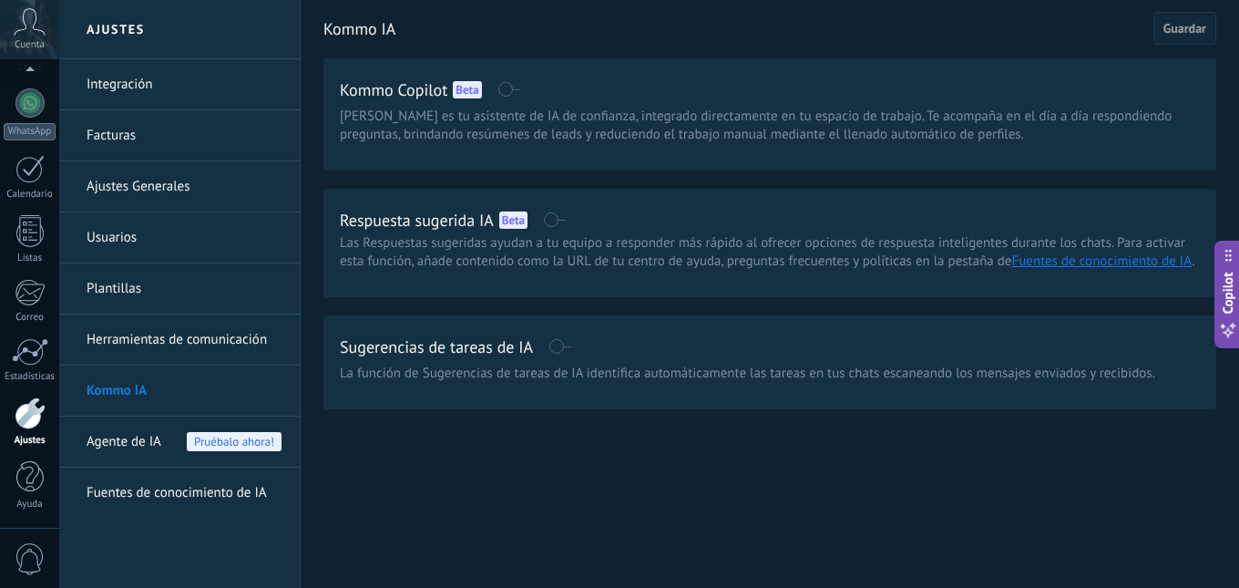
click at [449, 123] on span "[PERSON_NAME] es tu asistente de IA de confianza, integrado directamente en tu …" at bounding box center [770, 126] width 860 height 36
click at [532, 90] on div "Kommo Copilot Beta" at bounding box center [770, 89] width 860 height 29
click at [516, 85] on span at bounding box center [508, 89] width 23 height 15
click at [507, 90] on span at bounding box center [508, 89] width 23 height 15
click at [652, 122] on span "[PERSON_NAME] es tu asistente de IA de confianza, integrado directamente en tu …" at bounding box center [770, 126] width 860 height 36
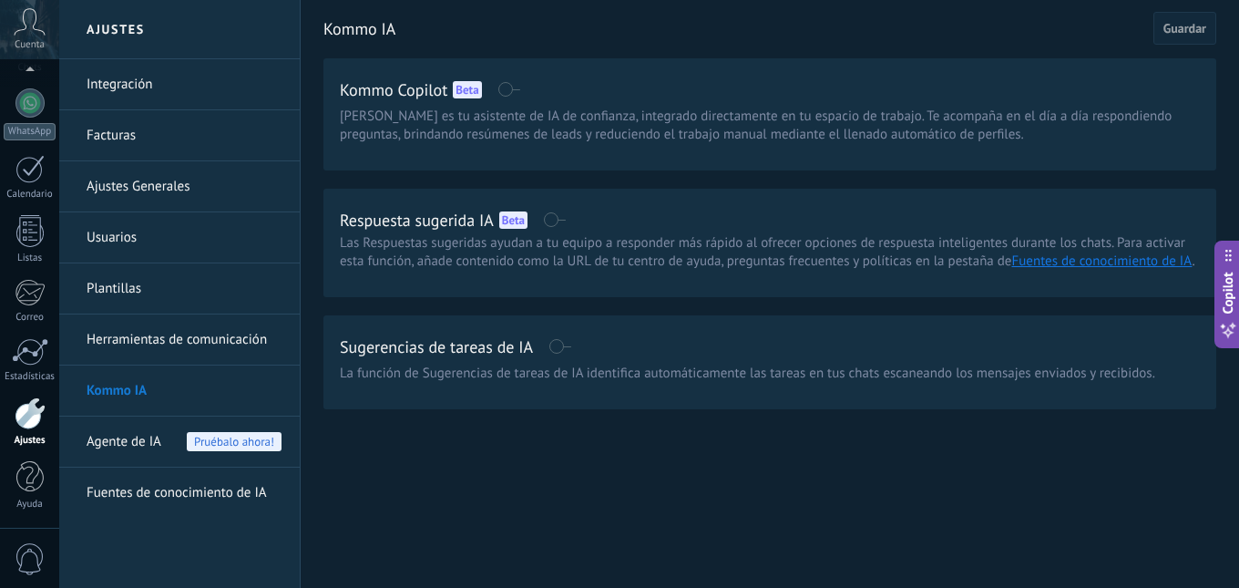
click at [549, 220] on span at bounding box center [554, 219] width 23 height 15
click at [553, 353] on span at bounding box center [560, 346] width 23 height 15
click at [1202, 24] on span "Guardar" at bounding box center [1185, 28] width 43 height 13
click at [377, 26] on h2 "Kommo IA" at bounding box center [738, 29] width 830 height 36
click at [125, 392] on link "Kommo IA" at bounding box center [184, 390] width 195 height 51
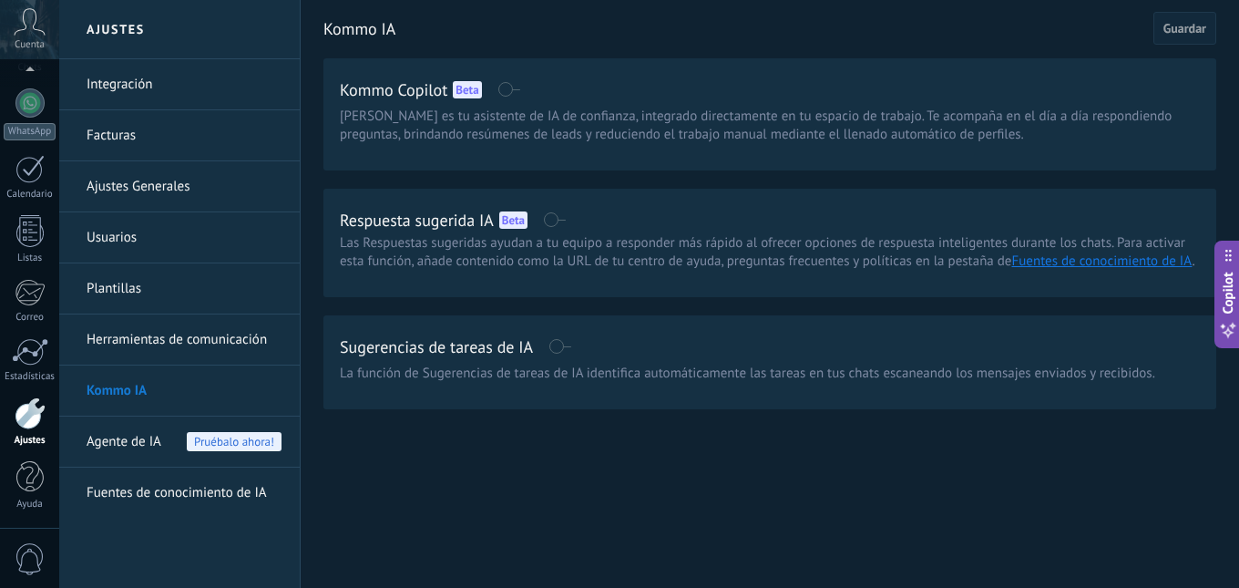
click at [132, 91] on link "Integración" at bounding box center [184, 84] width 195 height 51
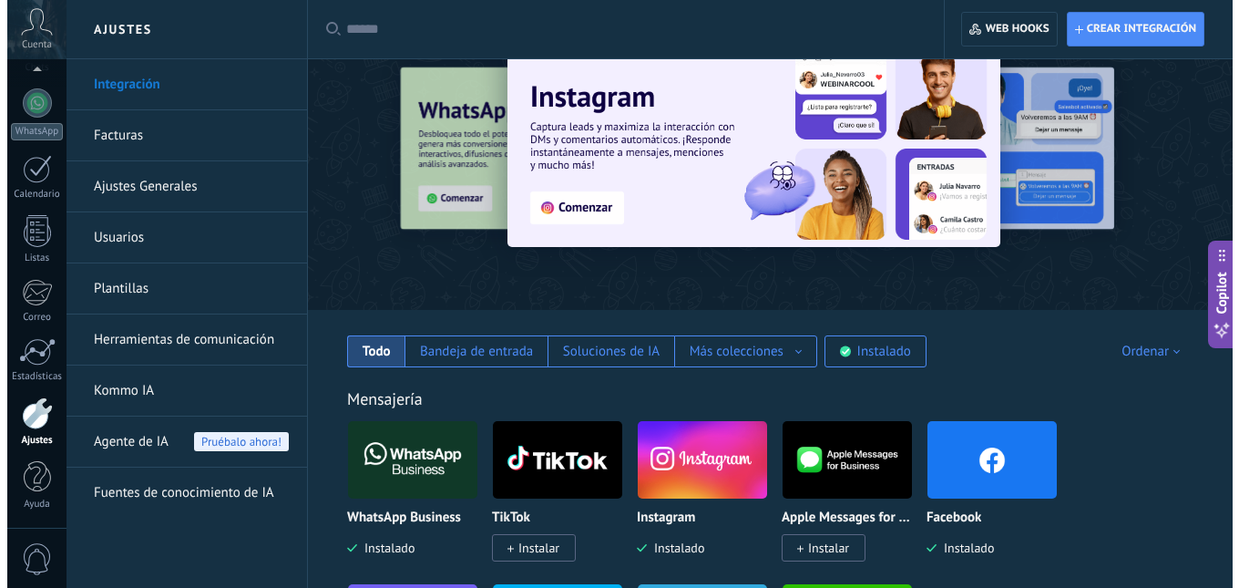
scroll to position [91, 0]
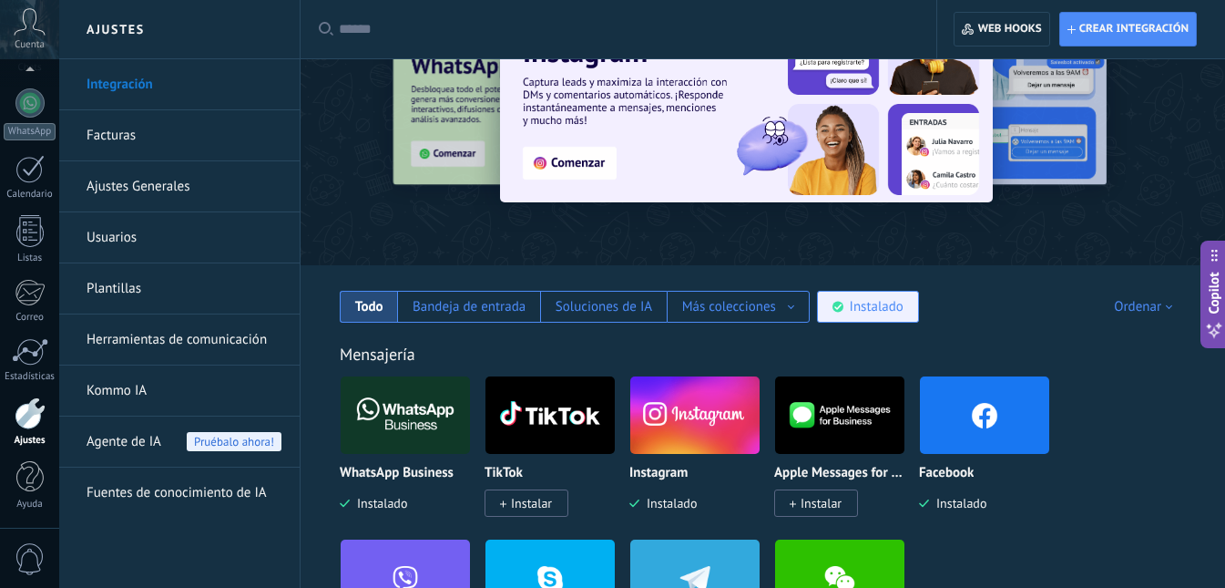
click at [875, 313] on div "Instalado" at bounding box center [877, 306] width 54 height 17
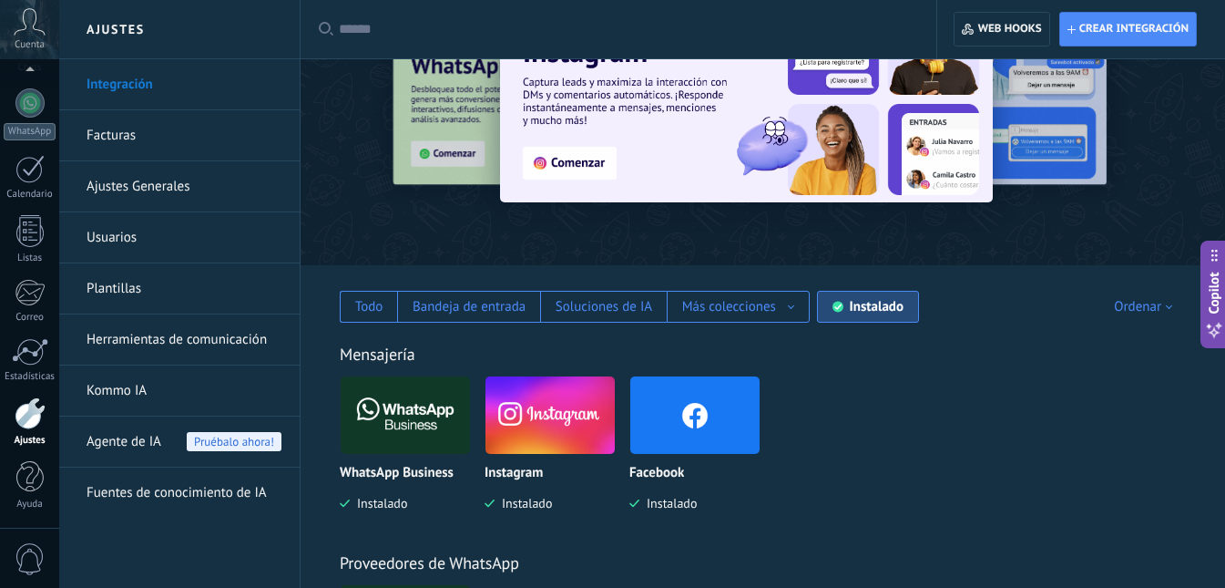
click at [694, 416] on img at bounding box center [695, 415] width 129 height 88
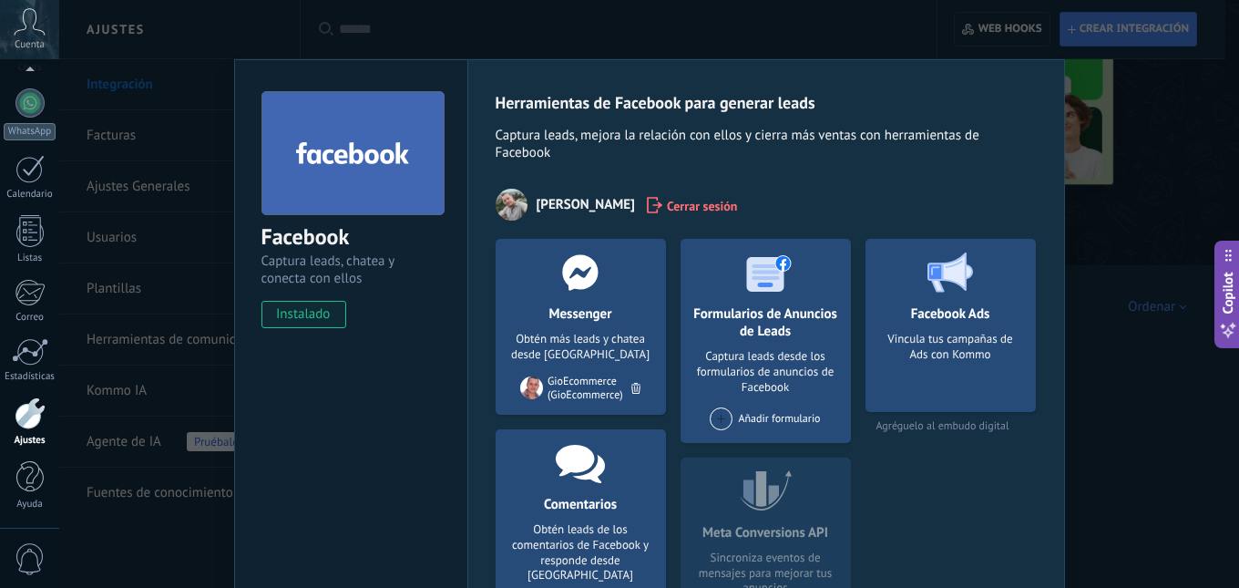
click at [723, 422] on span at bounding box center [721, 418] width 23 height 23
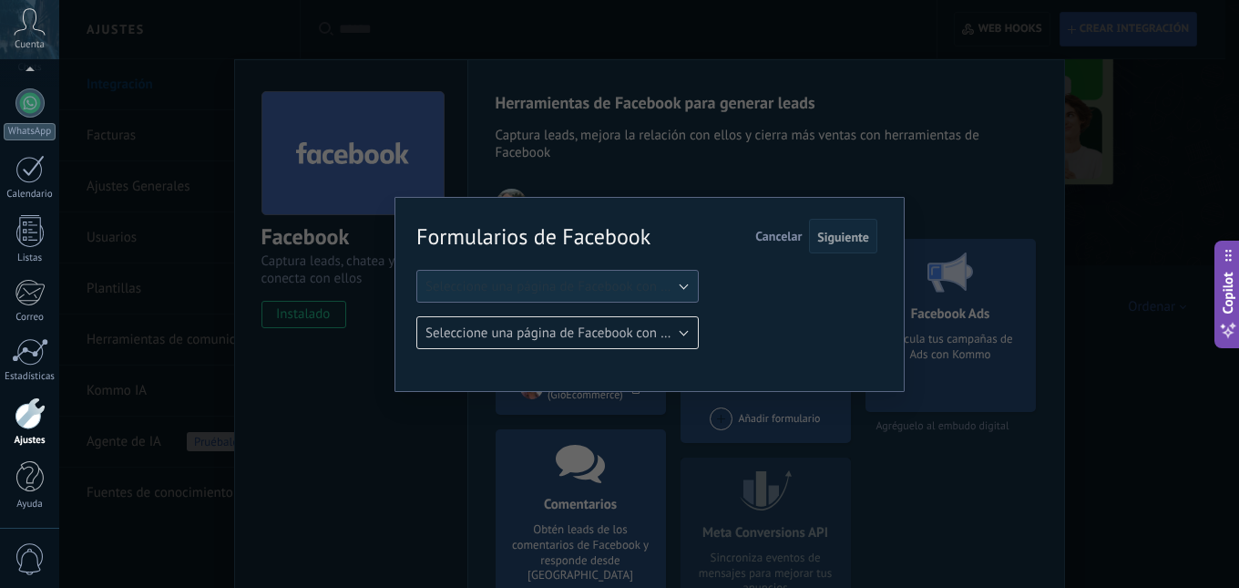
click at [596, 295] on button "Seleccione una página de Facebook con formas" at bounding box center [557, 286] width 282 height 33
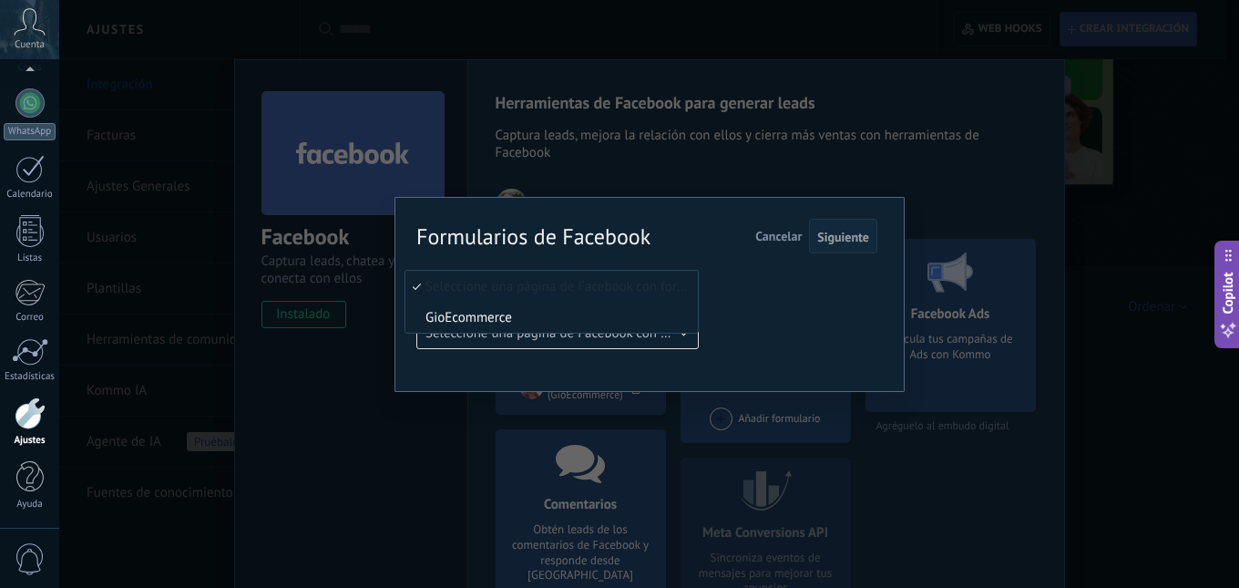
click at [526, 317] on span "GioEcommerce" at bounding box center [548, 317] width 287 height 17
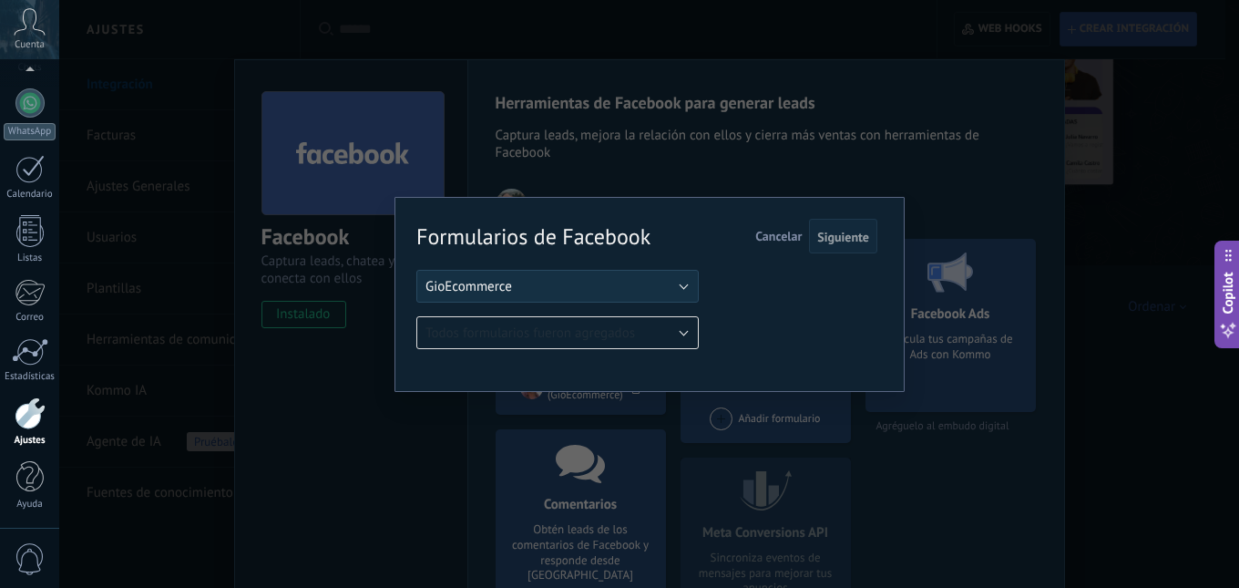
click at [764, 291] on div "Formularios de Facebook Siguiente Cancelar Seleccione una página de Facebook co…" at bounding box center [646, 284] width 461 height 128
click at [604, 286] on button "GioEcommerce" at bounding box center [557, 286] width 282 height 33
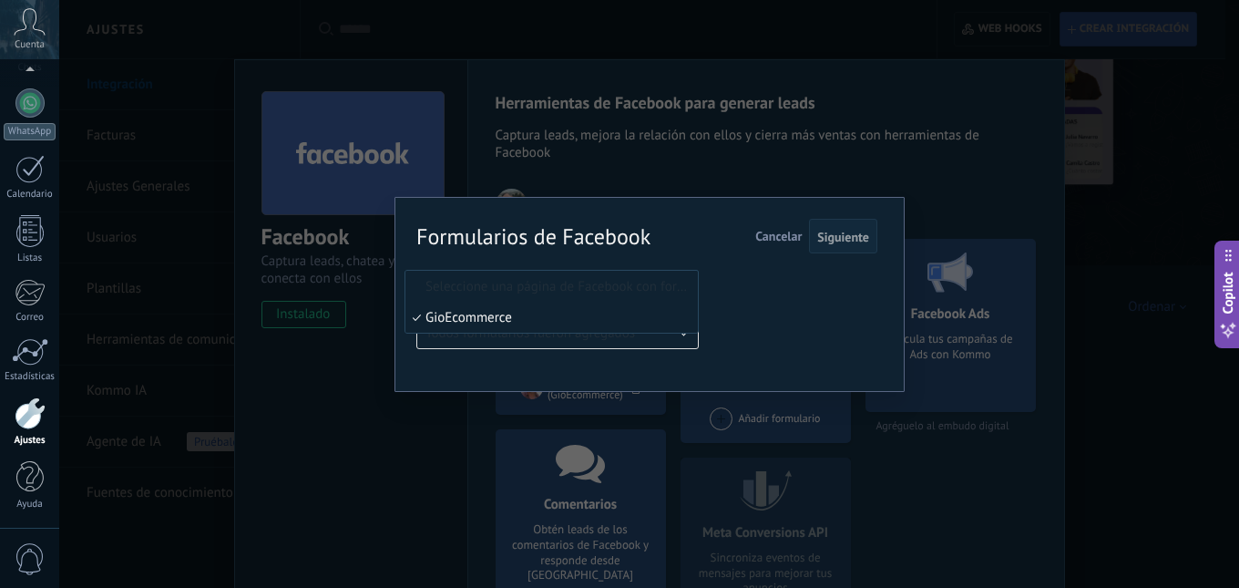
click at [522, 298] on li "Seleccione una página de Facebook con formas" at bounding box center [551, 286] width 292 height 31
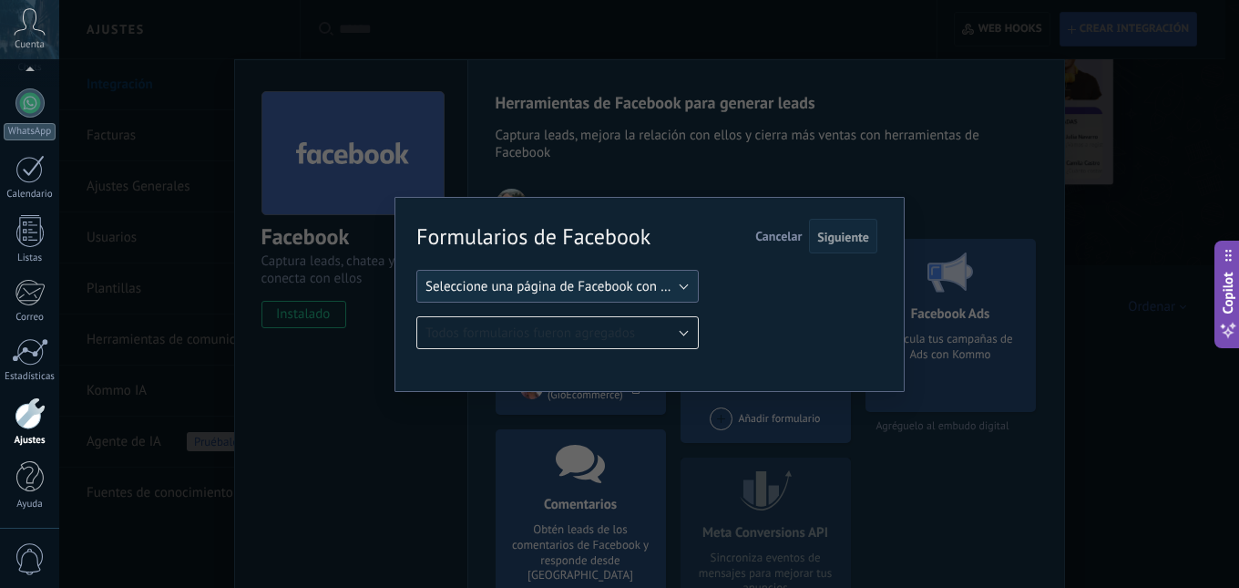
click at [651, 284] on span "Seleccione una página de Facebook con formas" at bounding box center [563, 286] width 275 height 17
click at [525, 313] on span "GioEcommerce" at bounding box center [548, 317] width 287 height 17
click at [855, 228] on button "Siguiente" at bounding box center [843, 236] width 68 height 35
click at [843, 231] on span "Siguiente" at bounding box center [843, 237] width 52 height 13
click at [838, 233] on span "Siguiente" at bounding box center [843, 237] width 52 height 13
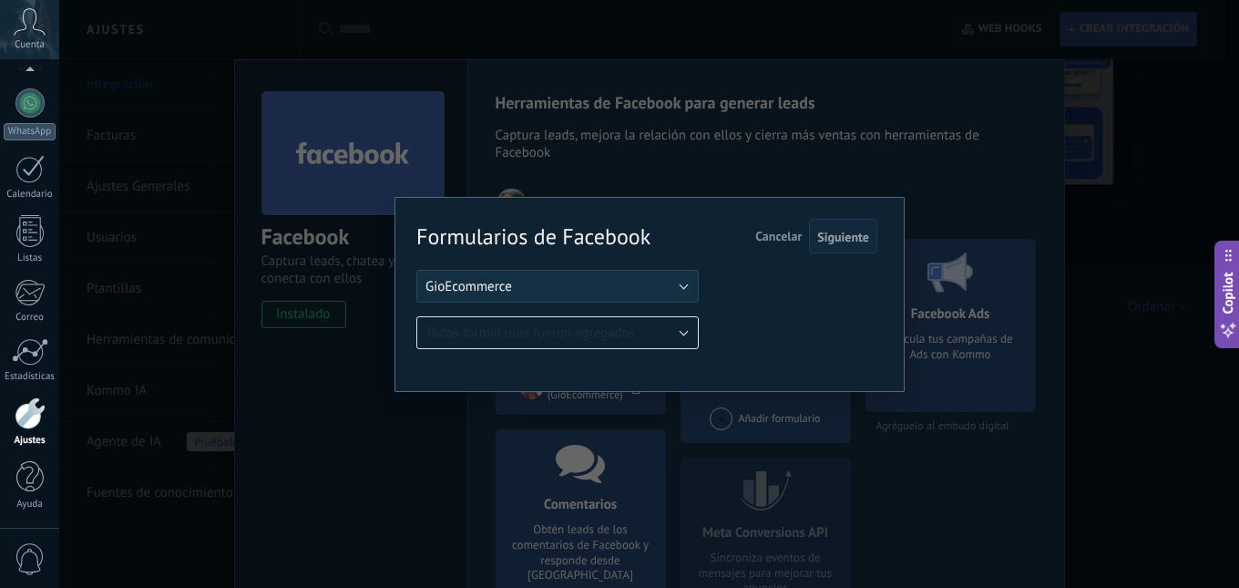
click at [771, 323] on div "Formularios de Facebook Siguiente Cancelar Seleccione una página de Facebook co…" at bounding box center [646, 284] width 461 height 128
click at [905, 460] on div "Formularios de Facebook Siguiente Cancelar Seleccione una página de Facebook co…" at bounding box center [649, 294] width 1180 height 588
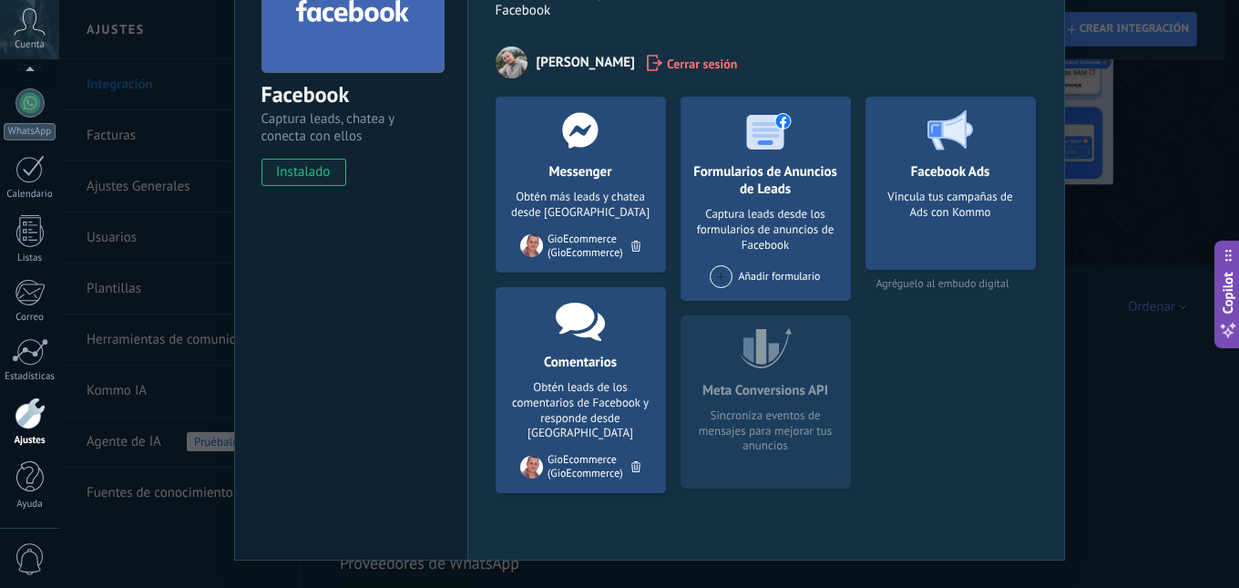
scroll to position [179, 0]
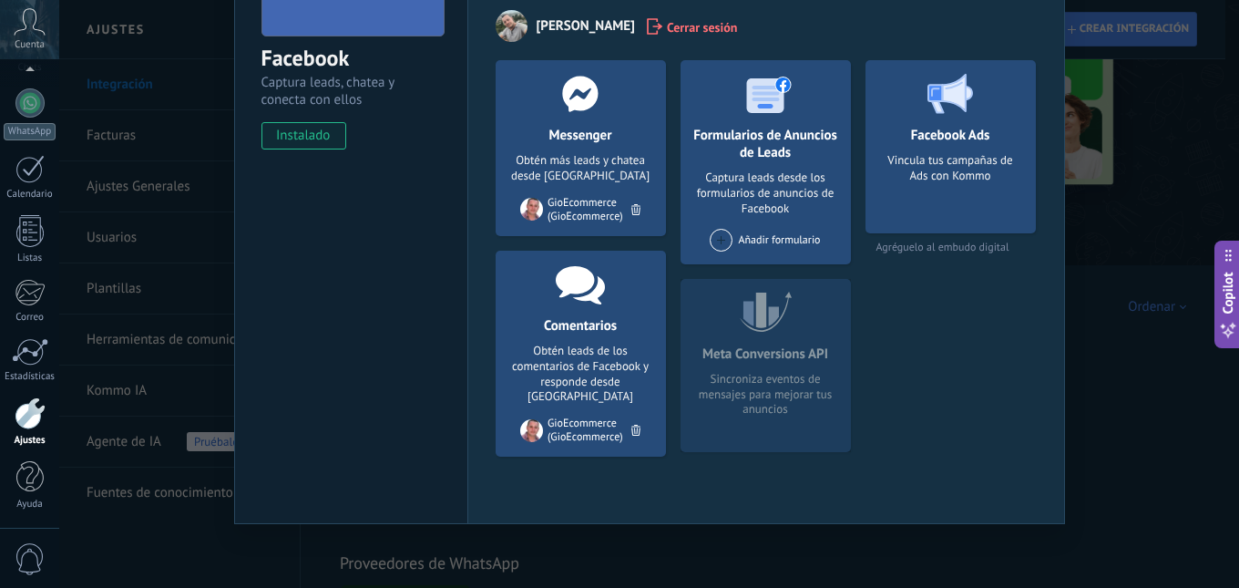
click at [582, 190] on div "Messenger Obtén más leads y chatea desde Kommo Agregar página GioEcommerce (Gio…" at bounding box center [581, 148] width 170 height 176
click at [567, 295] on icon at bounding box center [580, 283] width 49 height 42
click at [956, 118] on div at bounding box center [950, 93] width 180 height 67
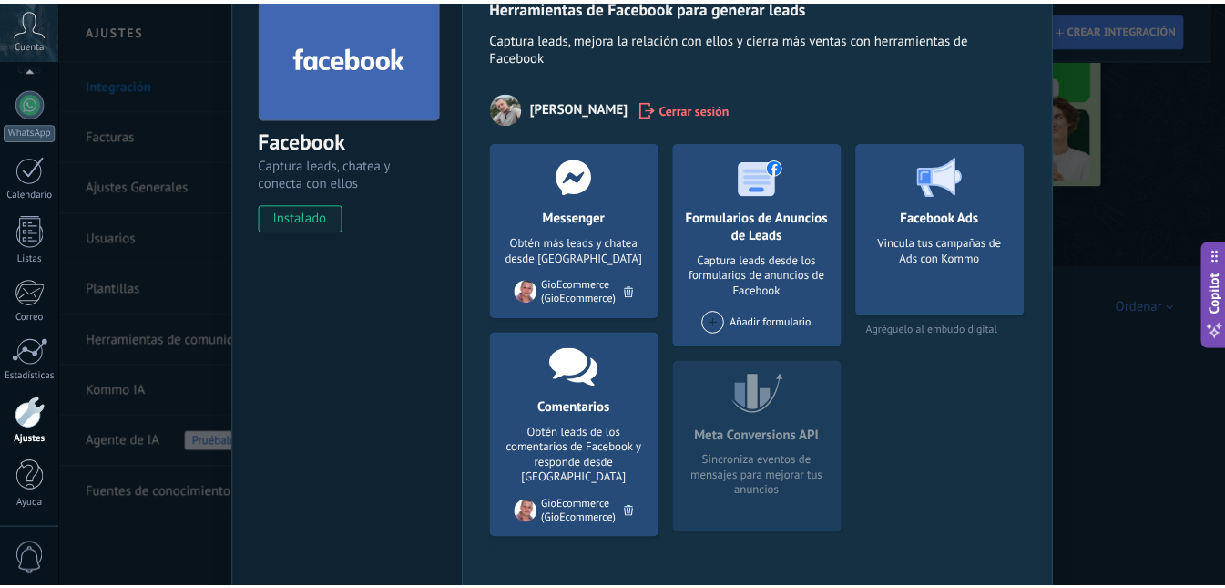
scroll to position [0, 0]
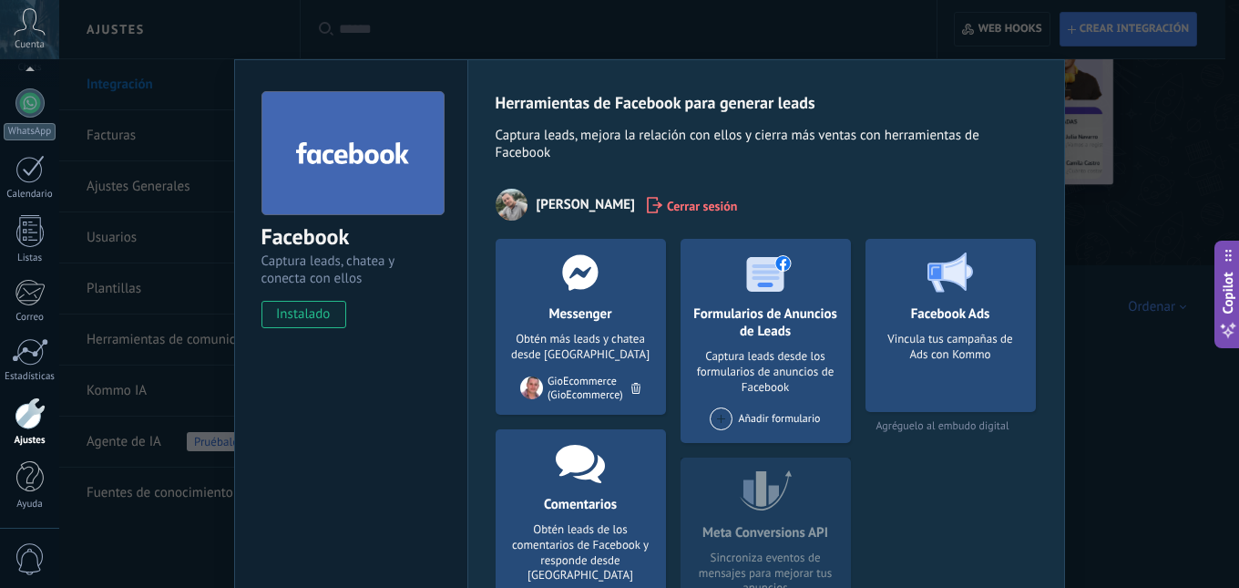
click at [1092, 208] on div "Facebook Captura leads, chatea y conecta con ellos instalado Desinstalar Herram…" at bounding box center [649, 294] width 1180 height 588
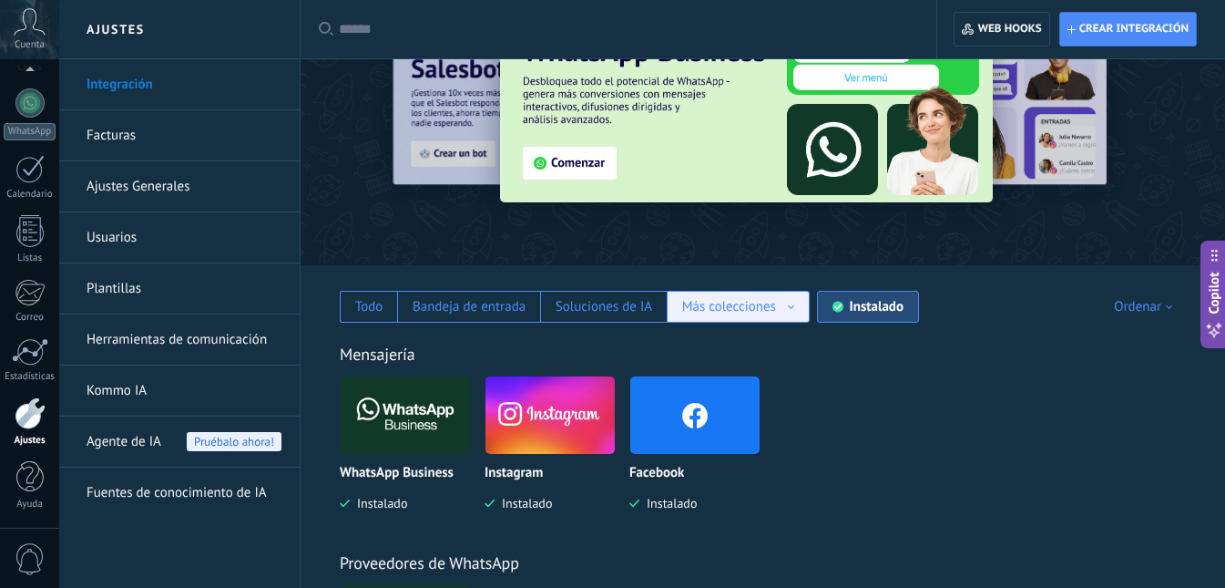
click at [786, 301] on div "Más colecciones" at bounding box center [738, 306] width 112 height 17
click at [751, 338] on div "Automatizaciones" at bounding box center [738, 338] width 141 height 31
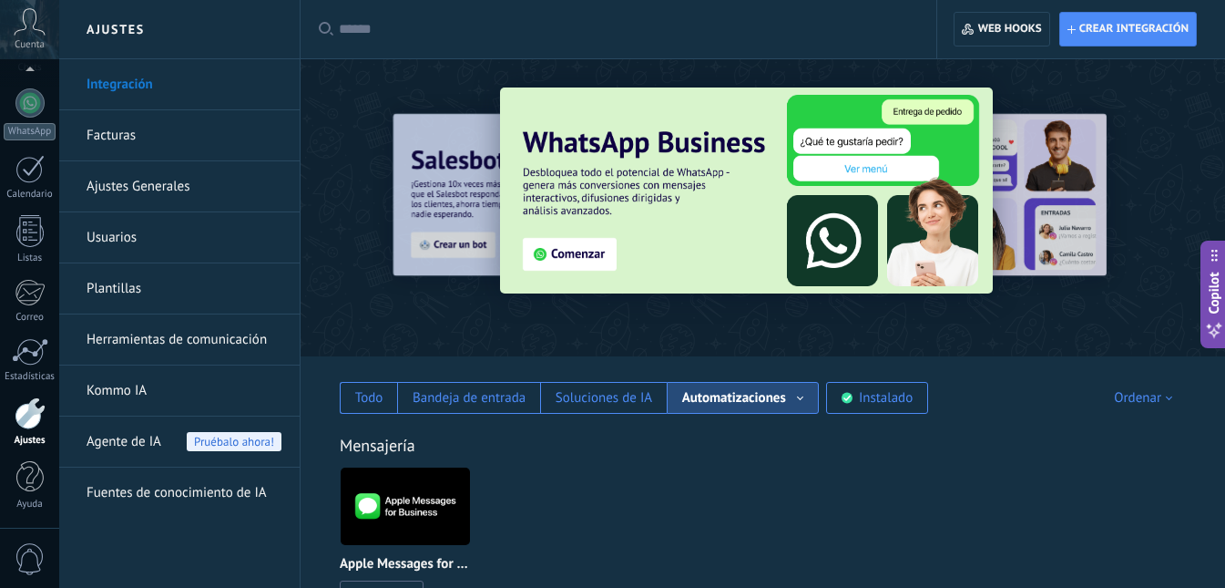
click at [35, 427] on div at bounding box center [30, 413] width 31 height 32
click at [125, 394] on link "Kommo IA" at bounding box center [184, 390] width 195 height 51
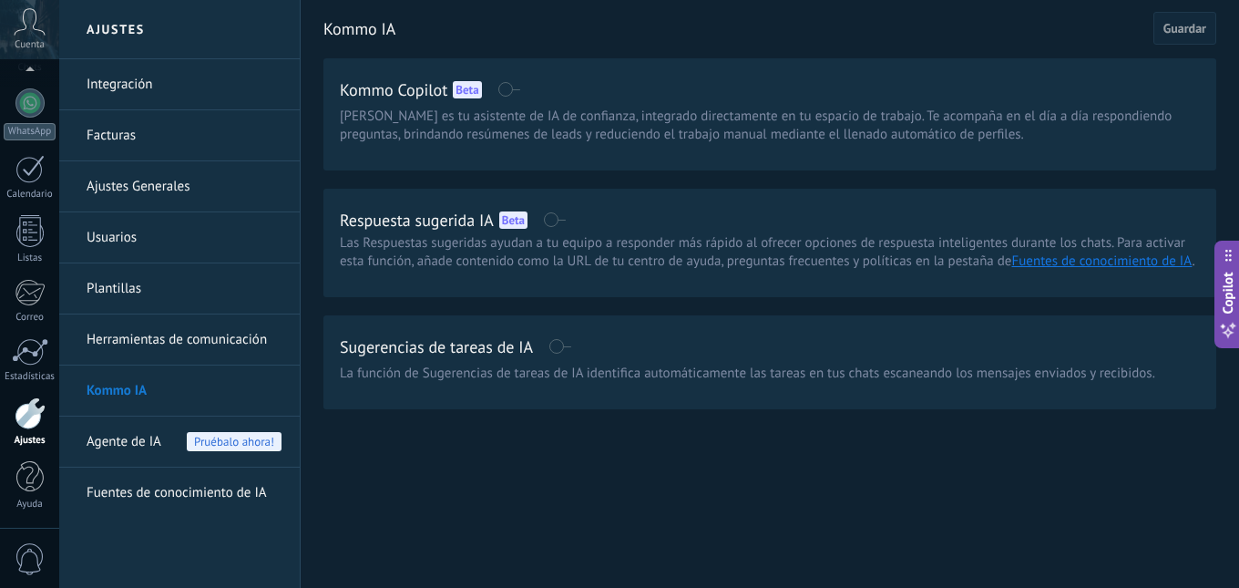
click at [616, 128] on span "[PERSON_NAME] es tu asistente de IA de confianza, integrado directamente en tu …" at bounding box center [770, 126] width 860 height 36
click at [635, 230] on div "Respuesta sugerida IA Beta" at bounding box center [770, 219] width 860 height 29
click at [643, 342] on div "Sugerencias de tareas de IA" at bounding box center [770, 346] width 860 height 29
click at [669, 382] on span "La función de Sugerencias de tareas de IA identifica automáticamente las tareas…" at bounding box center [747, 373] width 815 height 18
drag, startPoint x: 723, startPoint y: 374, endPoint x: 778, endPoint y: 381, distance: 55.9
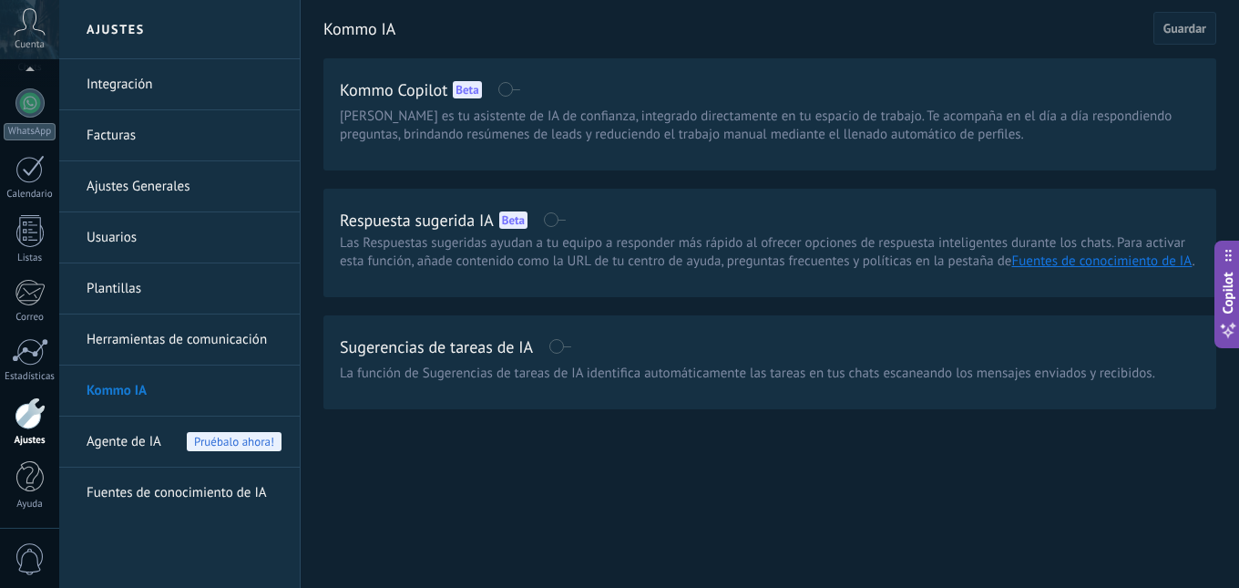
click at [723, 374] on span "La función de Sugerencias de tareas de IA identifica automáticamente las tareas…" at bounding box center [747, 373] width 815 height 18
click at [982, 381] on span "La función de Sugerencias de tareas de IA identifica automáticamente las tareas…" at bounding box center [747, 373] width 815 height 18
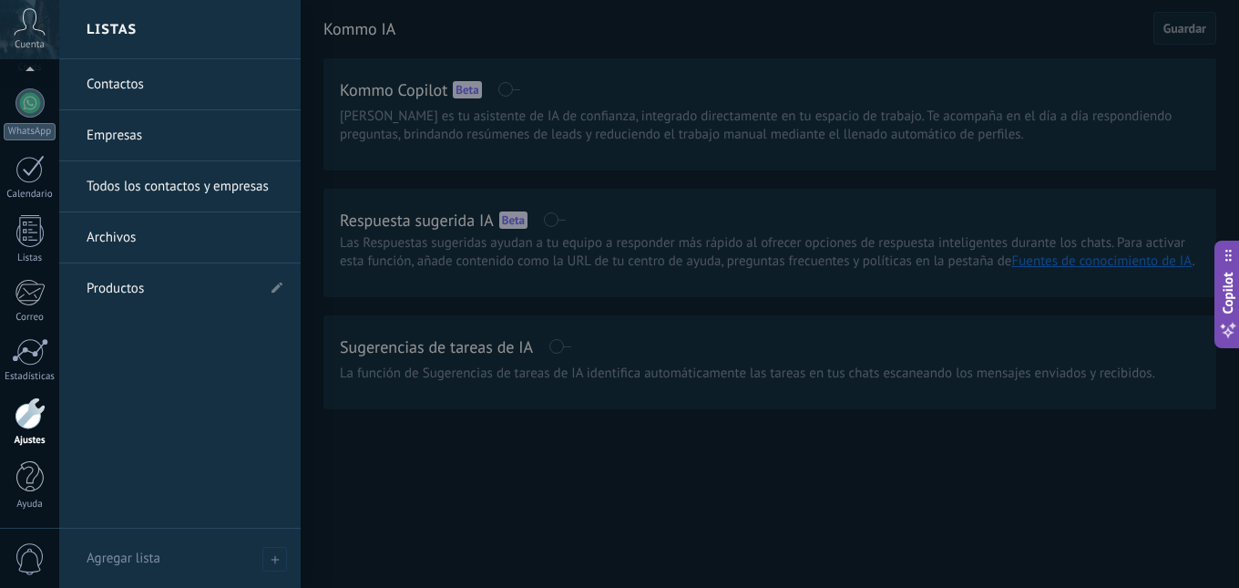
click at [159, 288] on link "Productos" at bounding box center [171, 288] width 169 height 51
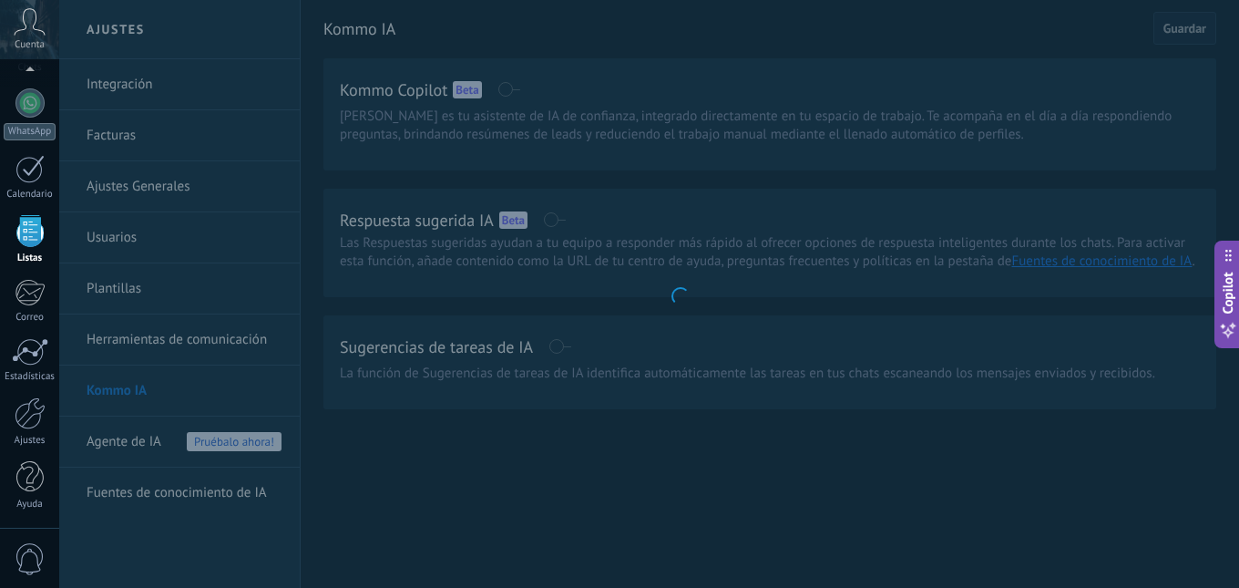
scroll to position [113, 0]
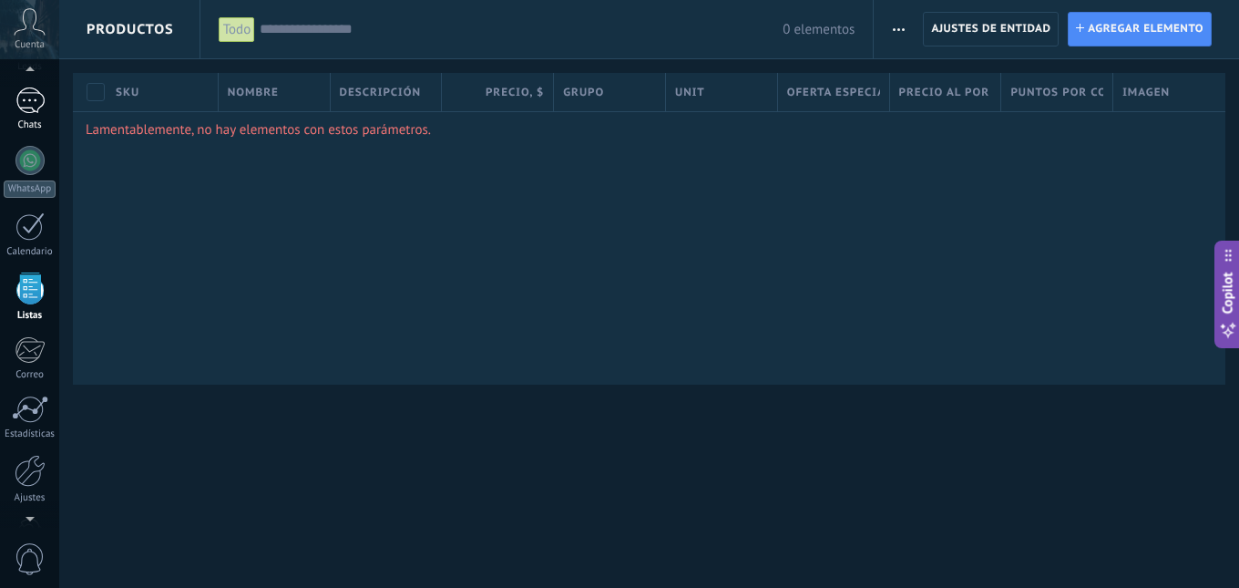
click at [25, 87] on div at bounding box center [29, 100] width 29 height 26
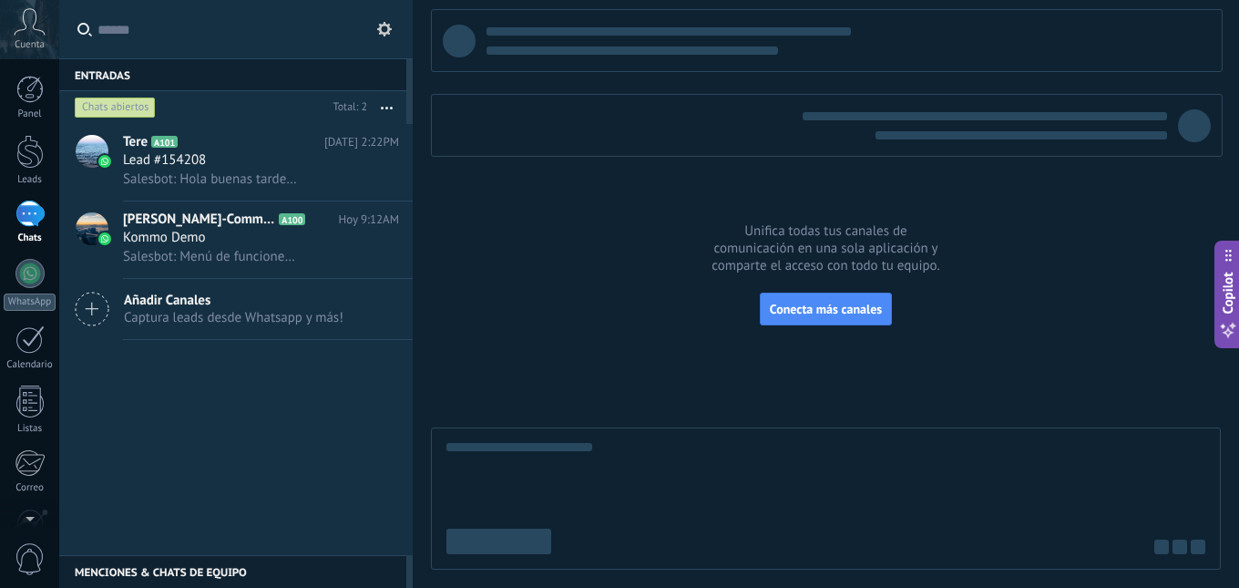
click at [249, 309] on span "Captura leads desde Whatsapp y más!" at bounding box center [234, 317] width 220 height 17
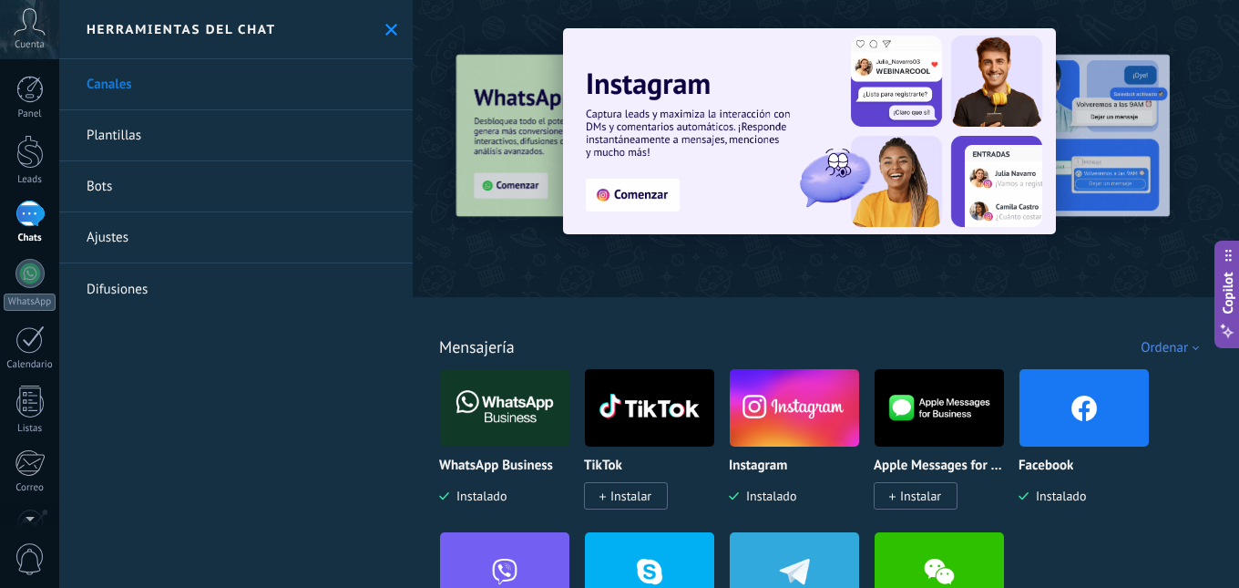
click at [1091, 412] on img at bounding box center [1084, 408] width 129 height 88
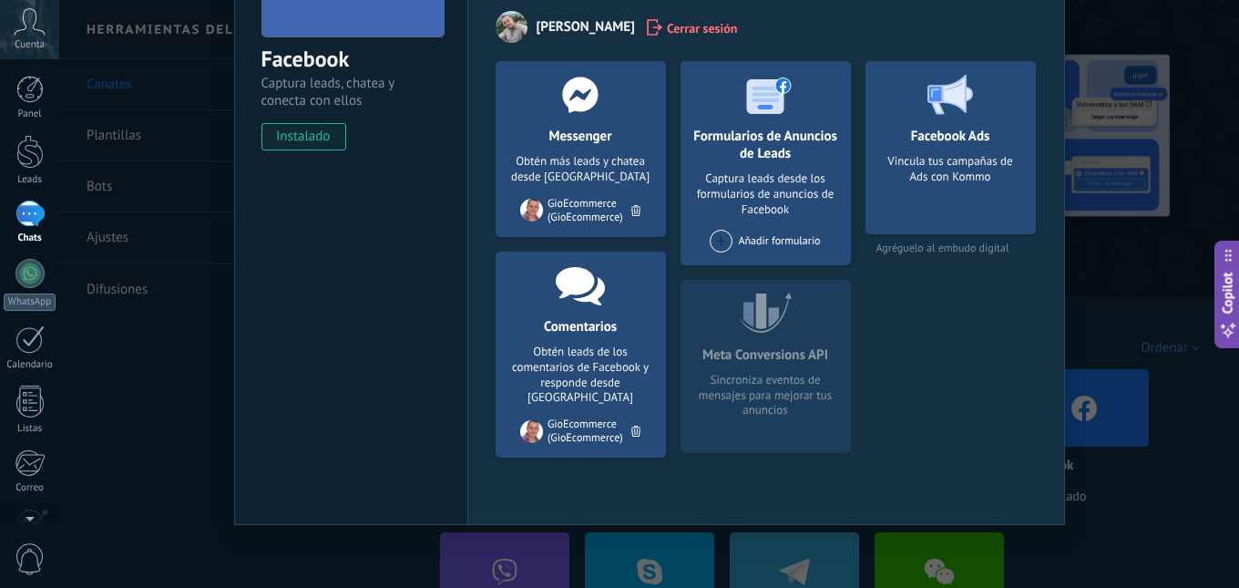
scroll to position [179, 0]
click at [590, 144] on div "Messenger Obtén más leads y chatea desde Kommo Agregar página GioEcommerce (Gio…" at bounding box center [581, 148] width 170 height 176
click at [582, 318] on h4 "Comentarios" at bounding box center [580, 325] width 82 height 17
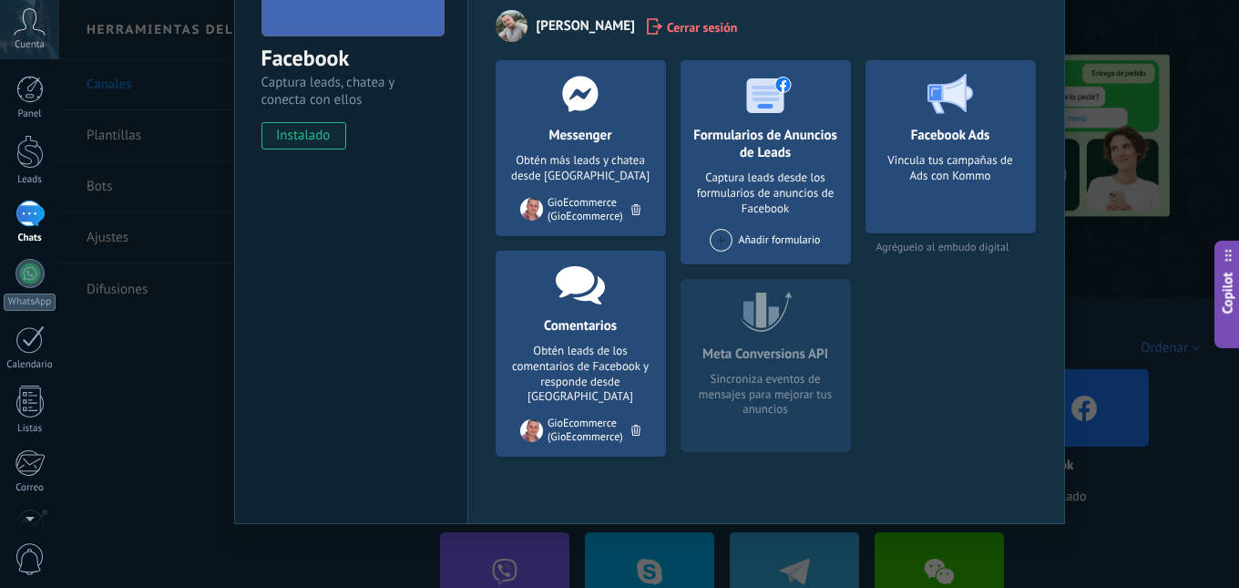
click at [582, 416] on div "GioEcommerce (GioEcommerce)" at bounding box center [590, 429] width 84 height 27
click at [745, 177] on div "Captura leads desde los formularios de anuncios de Facebook" at bounding box center [765, 193] width 141 height 46
click at [1102, 282] on div "Facebook Captura leads, chatea y conecta con ellos instalado Desinstalar Herram…" at bounding box center [649, 294] width 1180 height 588
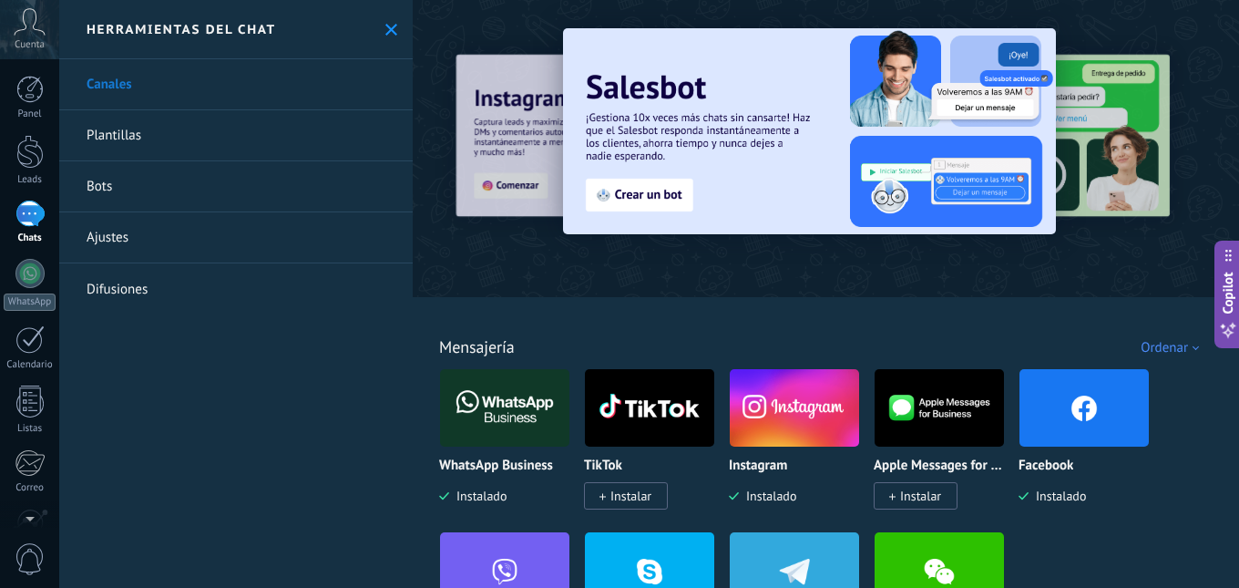
scroll to position [0, 0]
click at [115, 139] on link "Plantillas" at bounding box center [236, 135] width 354 height 51
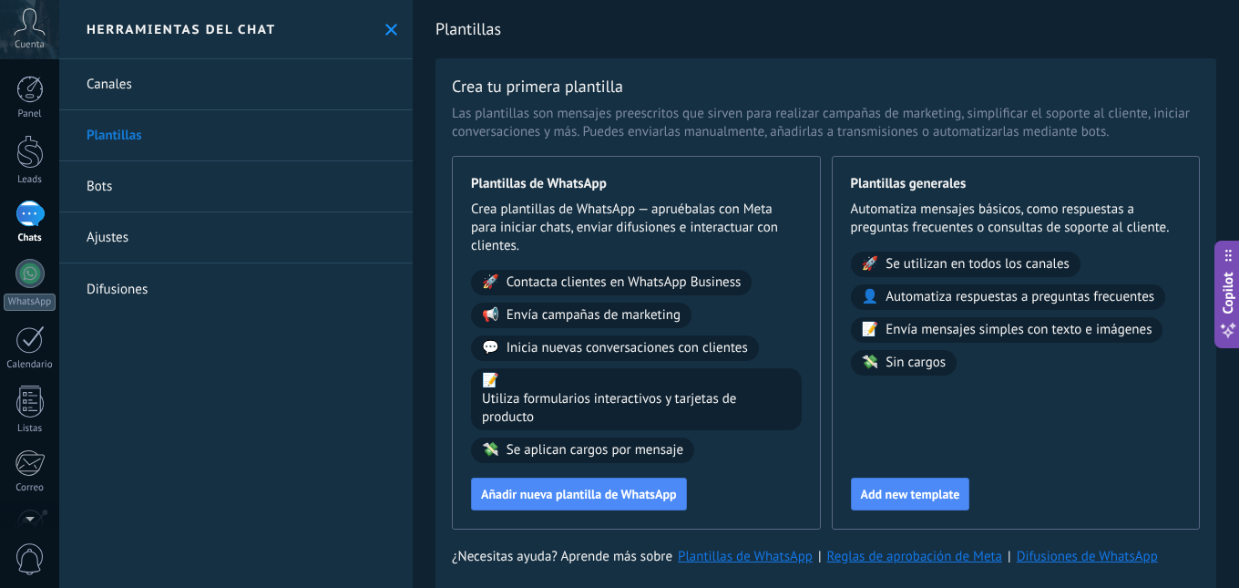
click at [527, 283] on span "Contacta clientes en WhatsApp Business" at bounding box center [624, 282] width 235 height 18
click at [488, 283] on span "🚀" at bounding box center [490, 282] width 17 height 18
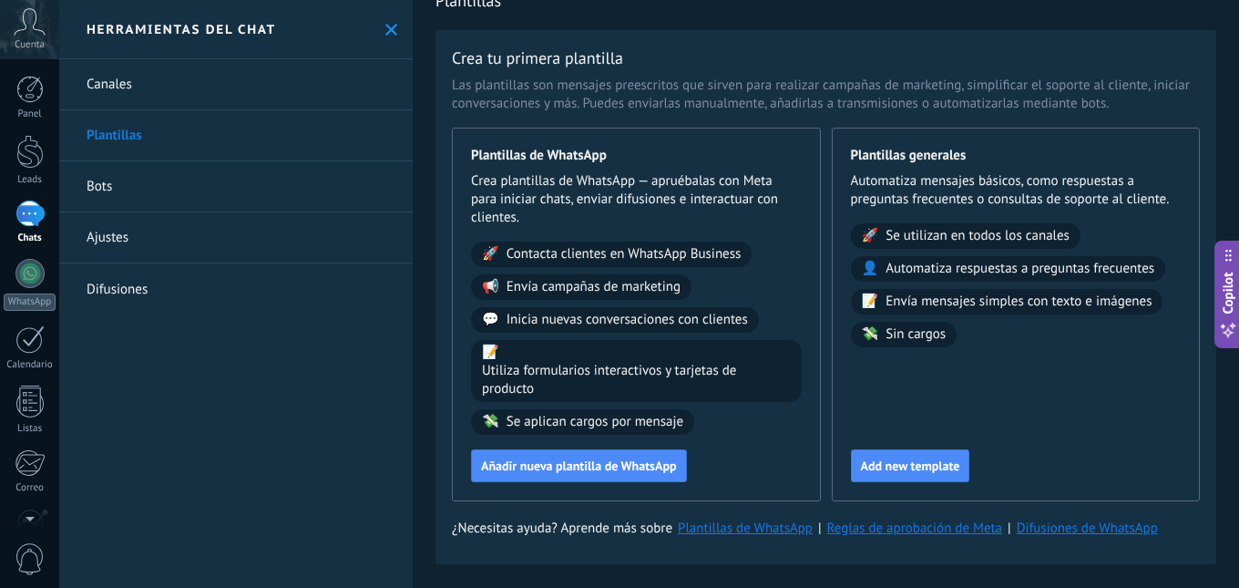
scroll to position [44, 0]
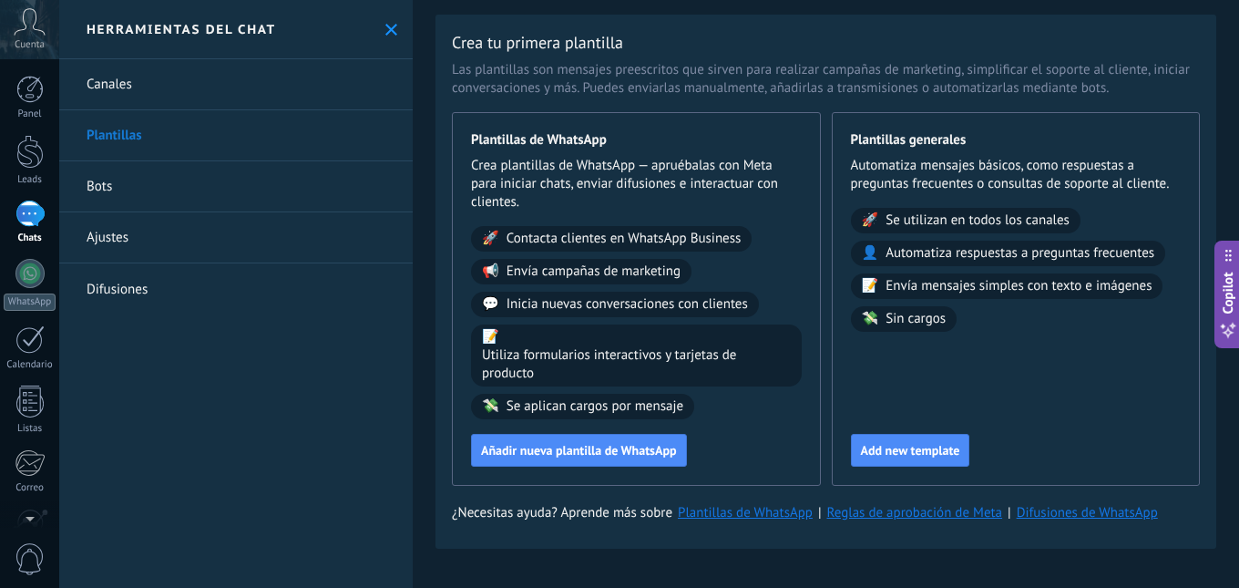
click at [550, 405] on span "Se aplican cargos por mensaje" at bounding box center [595, 406] width 177 height 18
click at [541, 363] on span "Utiliza formularios interactivos y tarjetas de producto" at bounding box center [636, 364] width 309 height 36
click at [563, 445] on span "Añadir nueva plantilla de WhatsApp" at bounding box center [579, 450] width 196 height 13
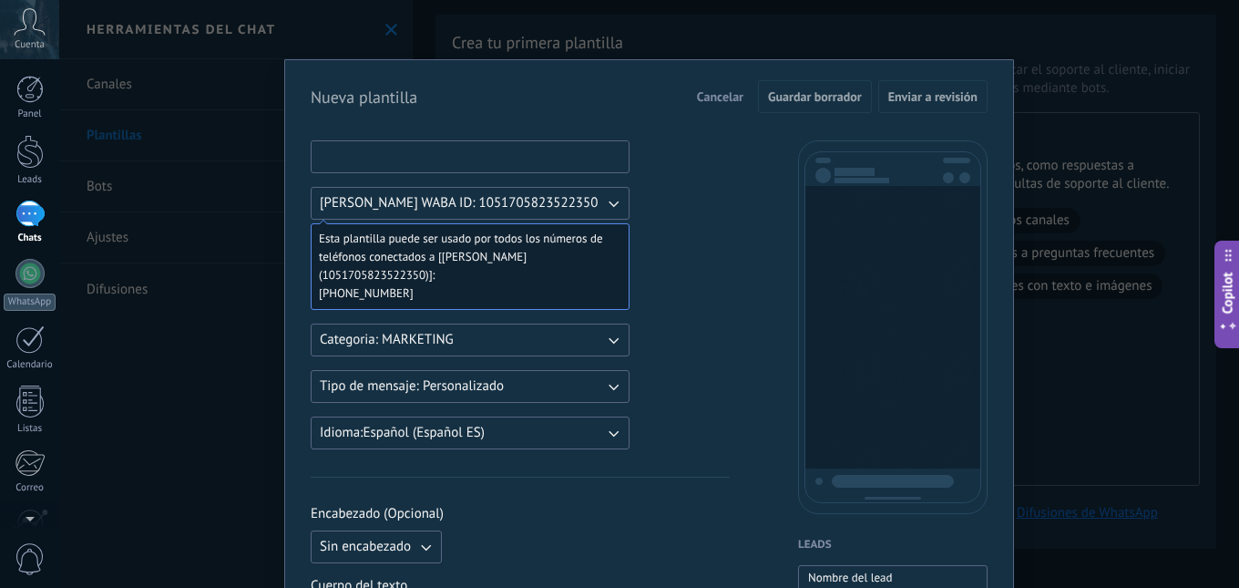
click at [392, 154] on input at bounding box center [470, 155] width 317 height 29
click at [424, 294] on span "[PHONE_NUMBER]" at bounding box center [463, 293] width 288 height 18
click at [433, 288] on span "[PHONE_NUMBER]" at bounding box center [463, 293] width 288 height 18
click at [434, 260] on span "Esta plantilla puede ser usado por todos los números de teléfonos conectados a …" at bounding box center [463, 257] width 288 height 55
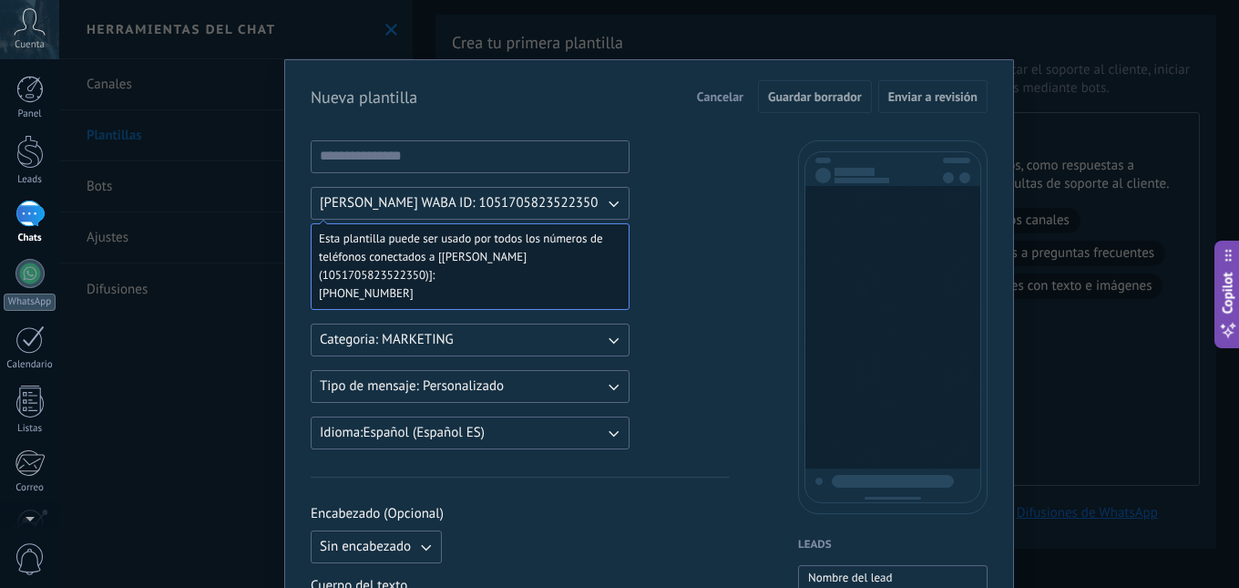
click at [434, 244] on span "Esta plantilla puede ser usado por todos los números de teléfonos conectados a …" at bounding box center [463, 257] width 288 height 55
click at [450, 239] on span "Esta plantilla puede ser usado por todos los números de teléfonos conectados a …" at bounding box center [463, 257] width 288 height 55
click at [458, 338] on button "Categoria: MARKETING" at bounding box center [470, 339] width 319 height 33
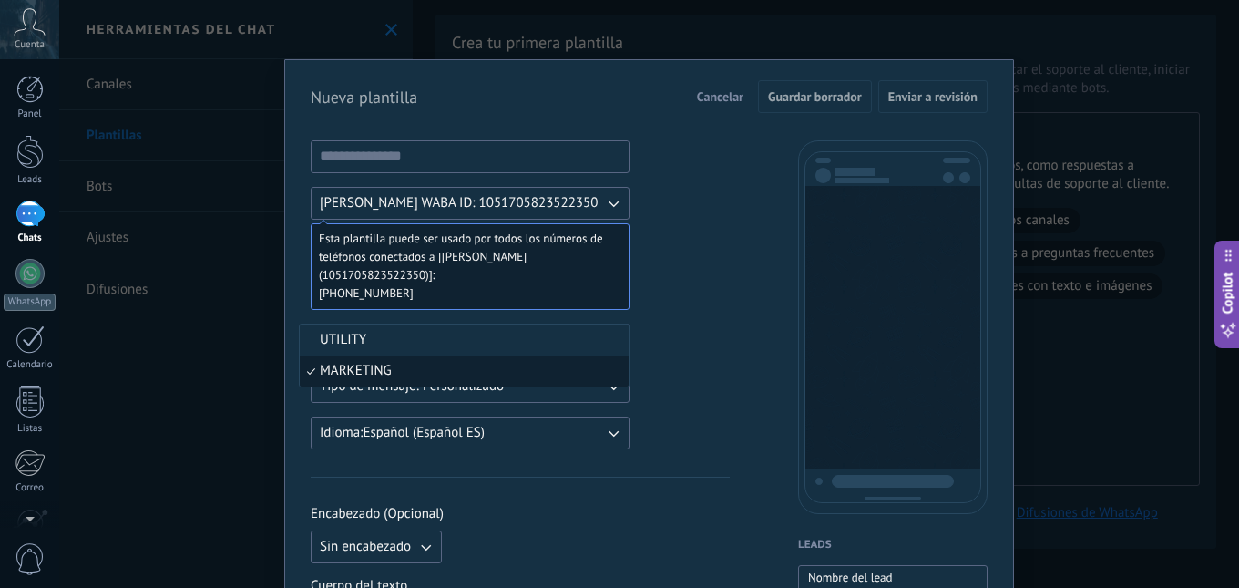
click at [457, 364] on li "MARKETING" at bounding box center [464, 370] width 329 height 31
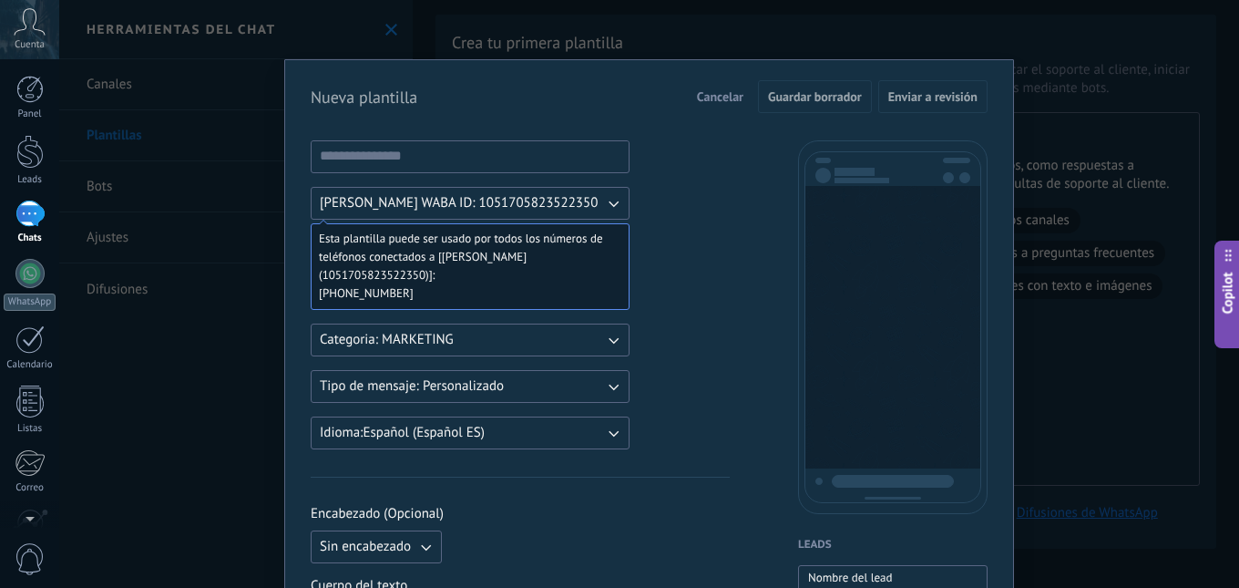
click at [549, 384] on button "Tipo de mensaje: Personalizado" at bounding box center [470, 386] width 319 height 33
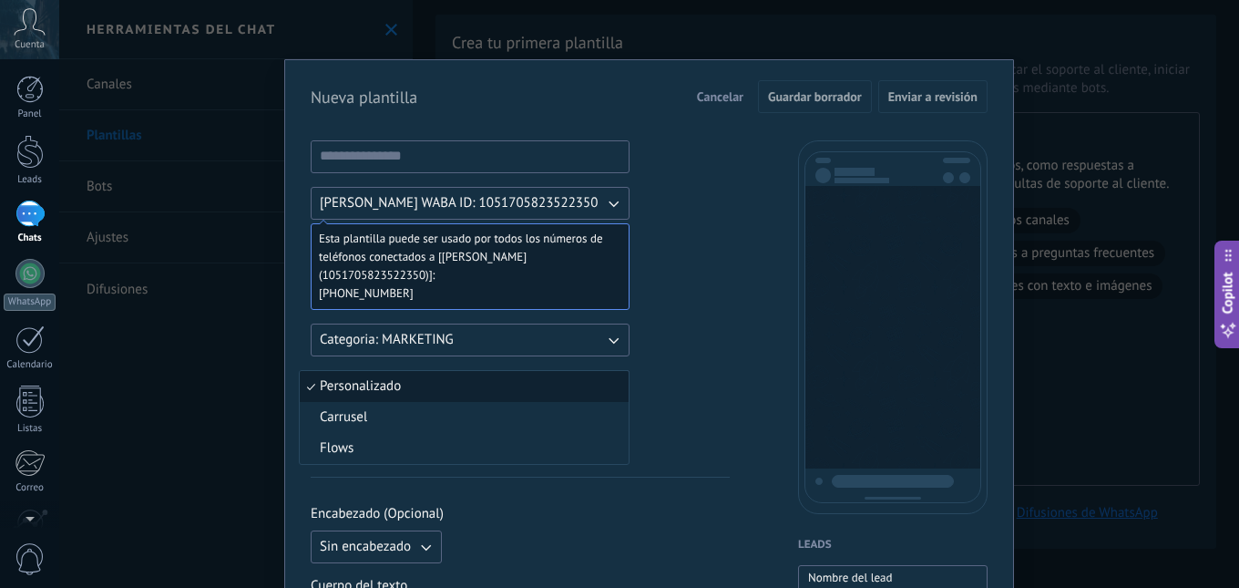
click at [497, 385] on li "Personalizado" at bounding box center [464, 386] width 329 height 31
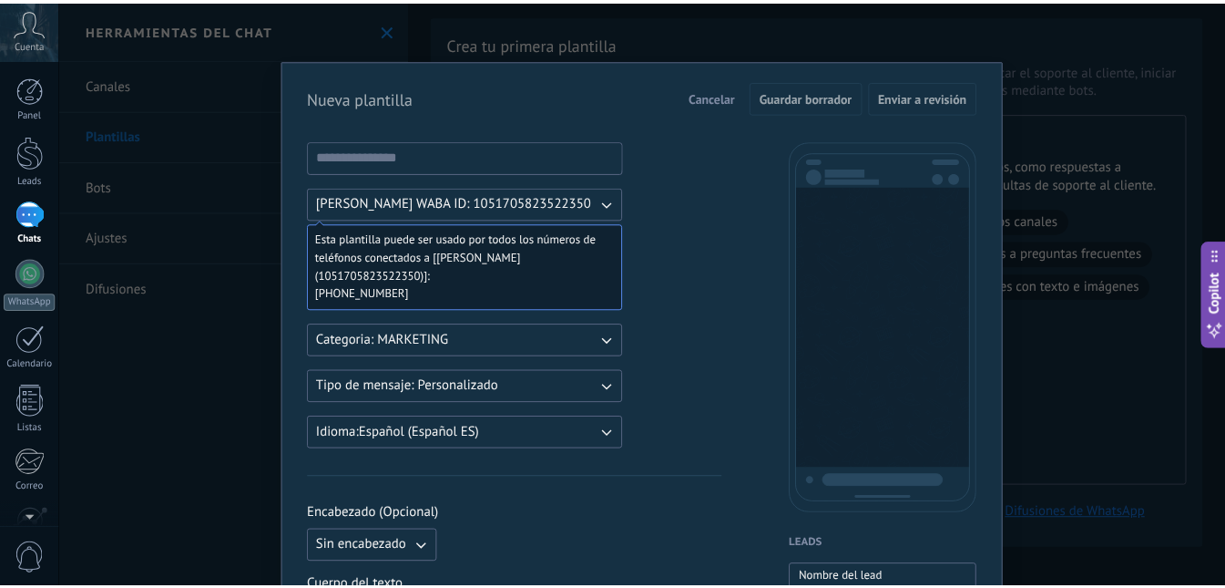
scroll to position [0, 0]
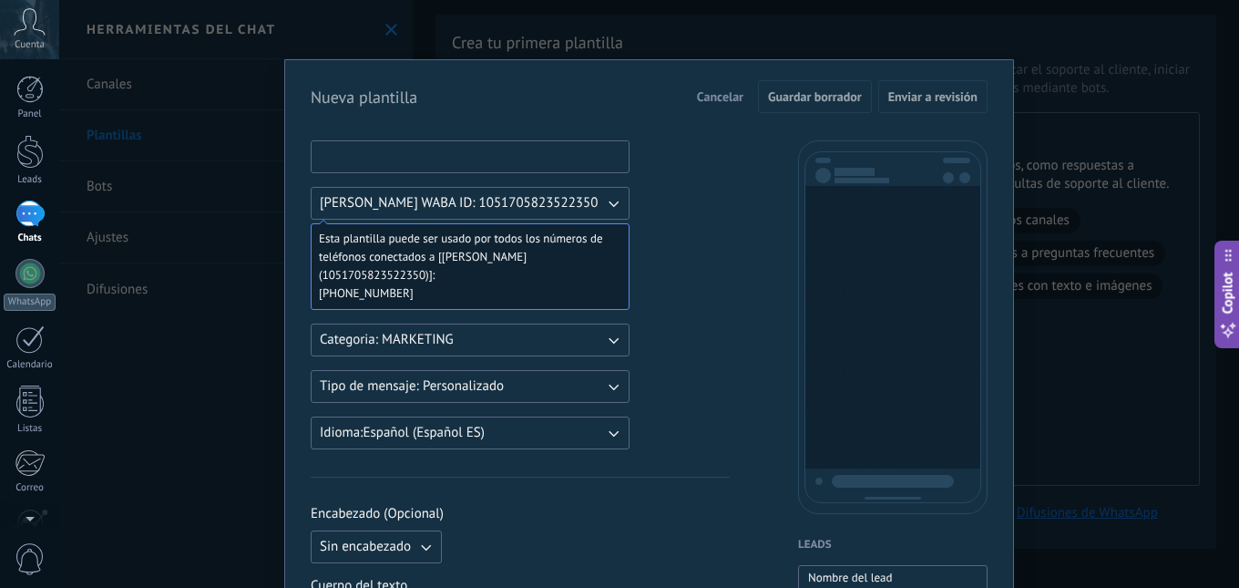
click at [387, 156] on input at bounding box center [470, 155] width 317 height 29
click at [29, 279] on div at bounding box center [29, 273] width 29 height 29
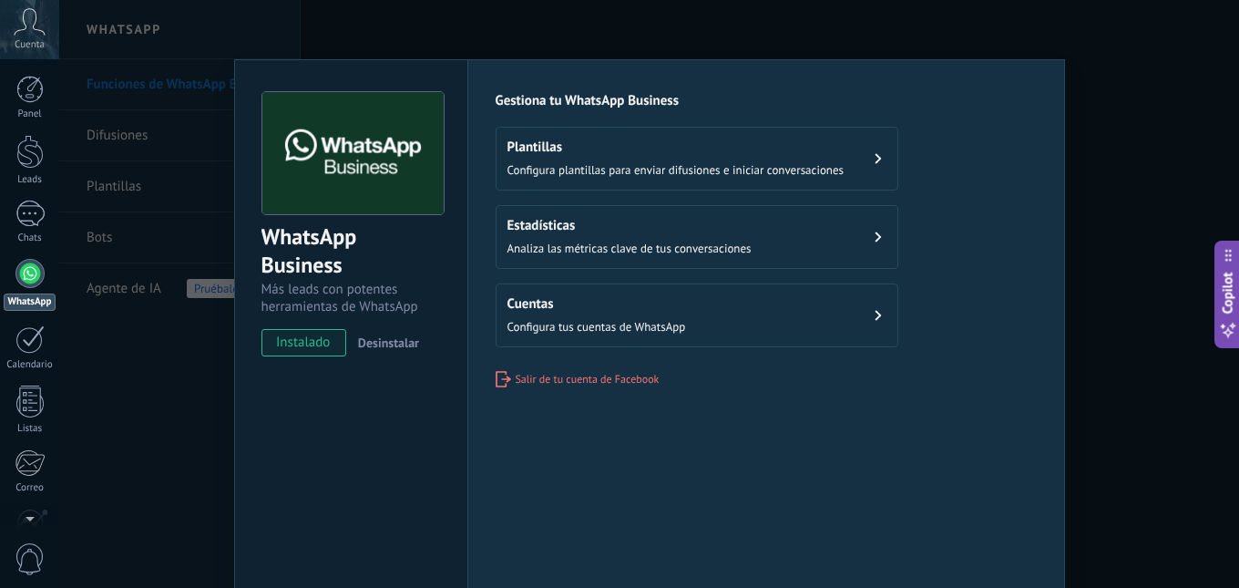
click at [559, 327] on span "Configura tus cuentas de WhatsApp" at bounding box center [597, 326] width 179 height 15
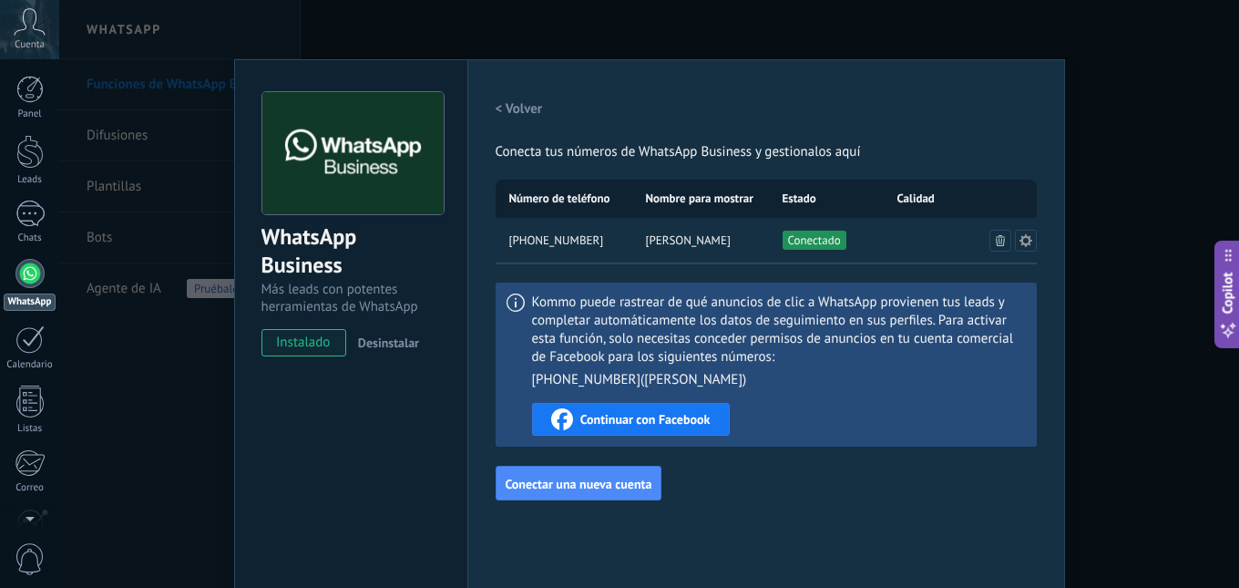
click at [570, 240] on span "[PHONE_NUMBER]" at bounding box center [556, 240] width 95 height 18
click at [805, 236] on span "Conectado" at bounding box center [815, 240] width 64 height 19
click at [597, 488] on span "Conectar una nueva cuenta" at bounding box center [579, 483] width 147 height 13
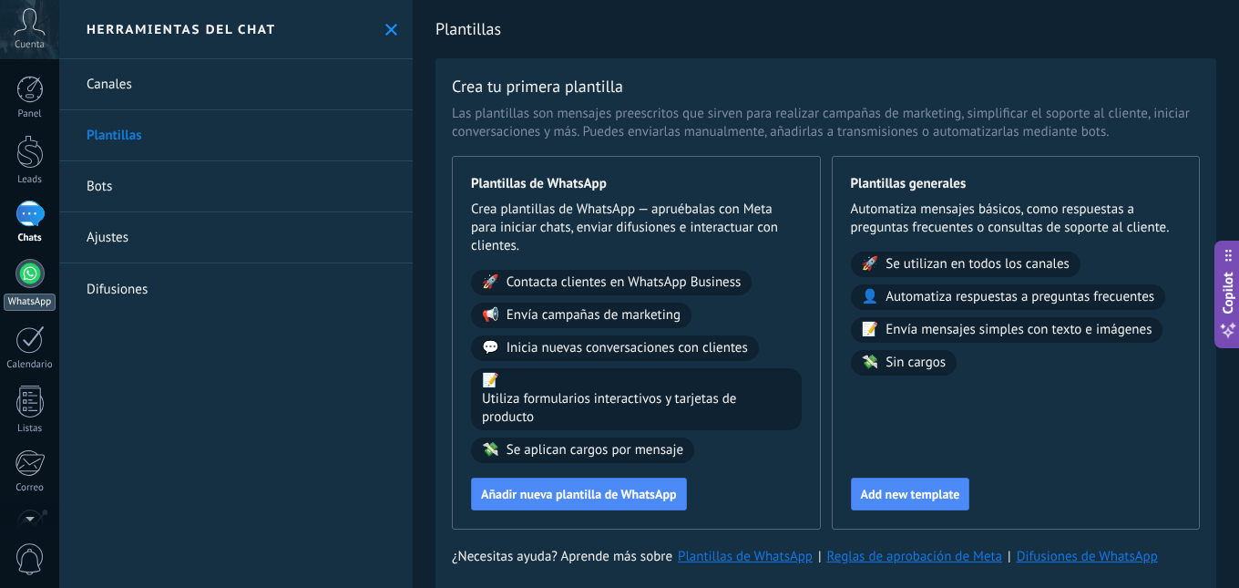
click at [33, 273] on div at bounding box center [29, 273] width 29 height 29
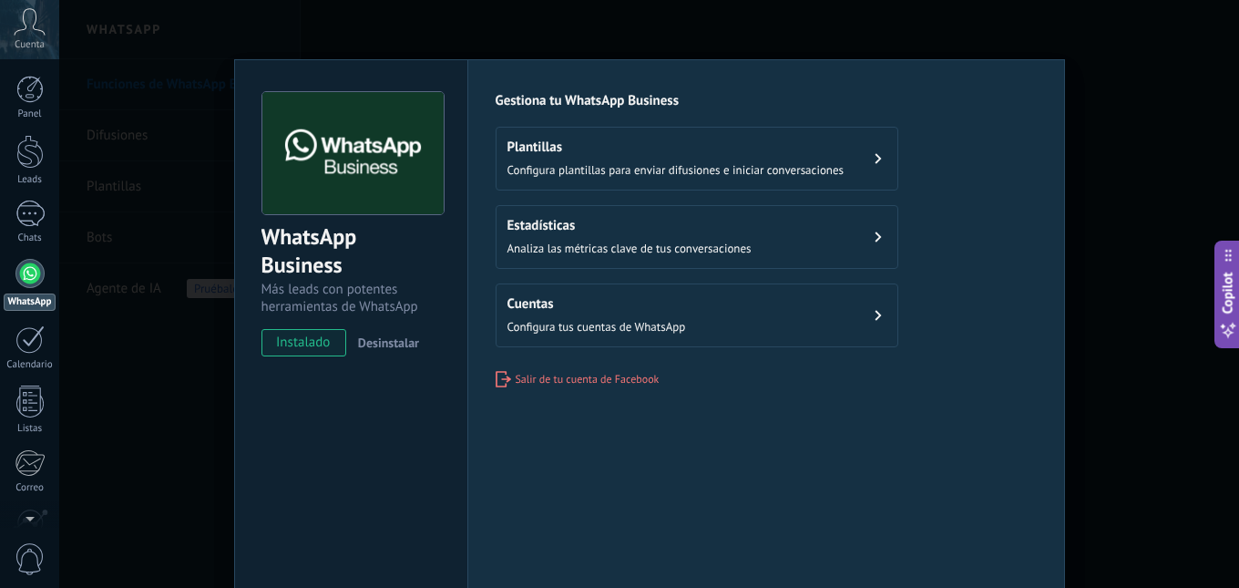
click at [664, 319] on span "Configura tus cuentas de WhatsApp" at bounding box center [597, 326] width 179 height 15
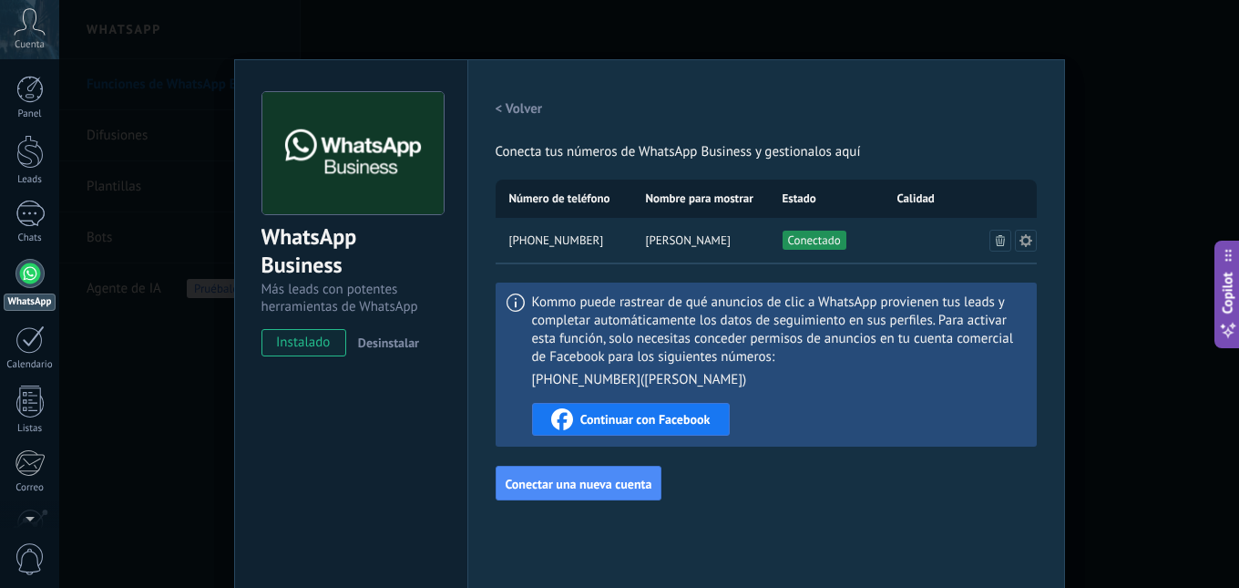
click at [681, 236] on span "[PERSON_NAME]" at bounding box center [688, 240] width 85 height 18
click at [643, 410] on div "Continuar con Facebook" at bounding box center [630, 419] width 159 height 22
click at [993, 86] on div "Configuraciones Autorizaciones Esta pestaña registra a los usuarios que han con…" at bounding box center [766, 330] width 598 height 542
click at [31, 214] on div at bounding box center [29, 213] width 29 height 26
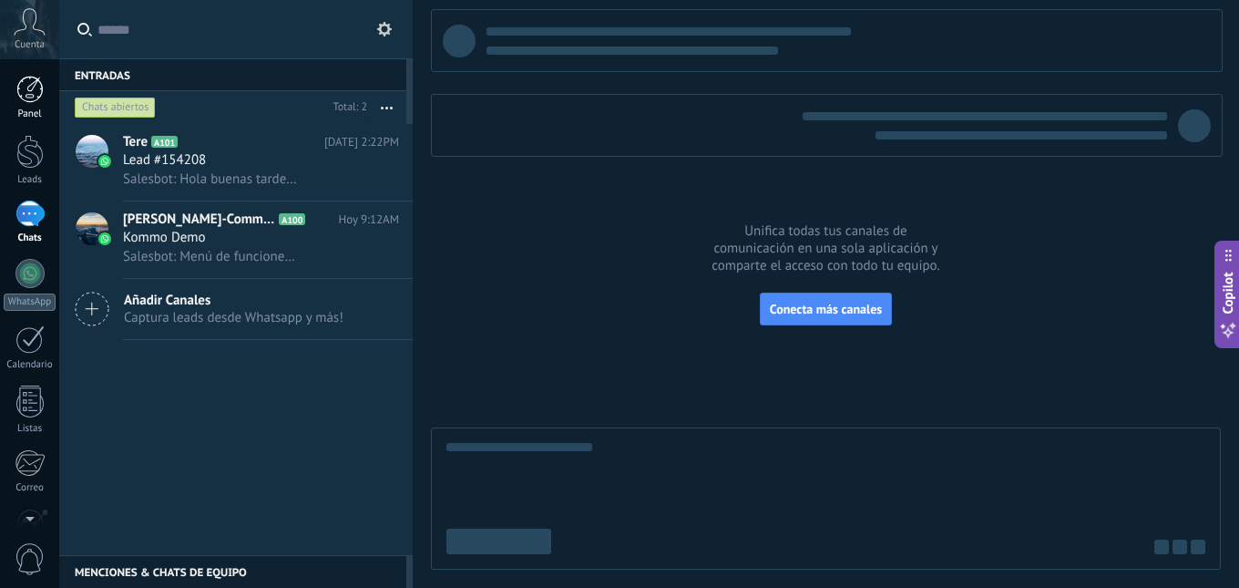
click at [26, 98] on div at bounding box center [29, 89] width 27 height 27
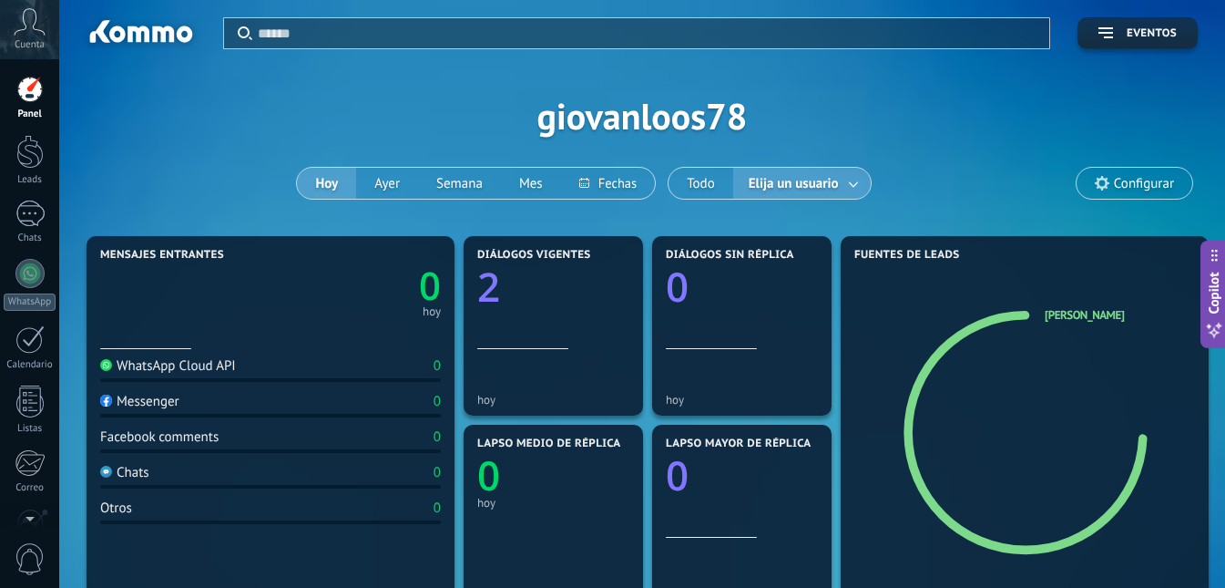
click at [1155, 190] on span "Configurar" at bounding box center [1144, 183] width 60 height 15
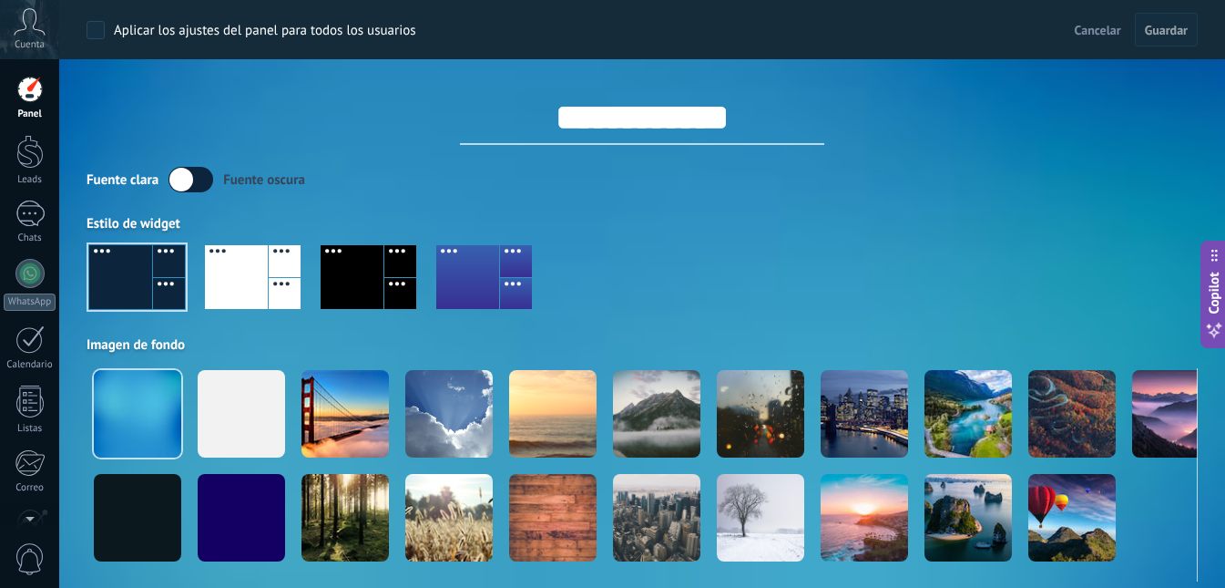
click at [1095, 21] on button "Cancelar" at bounding box center [1098, 29] width 61 height 27
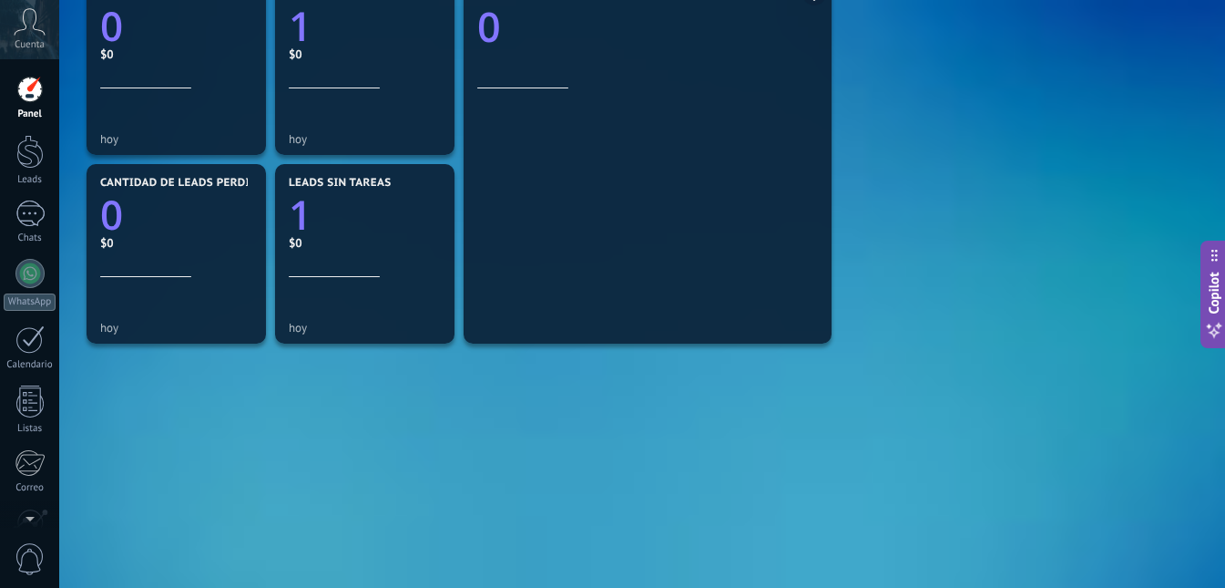
scroll to position [642, 0]
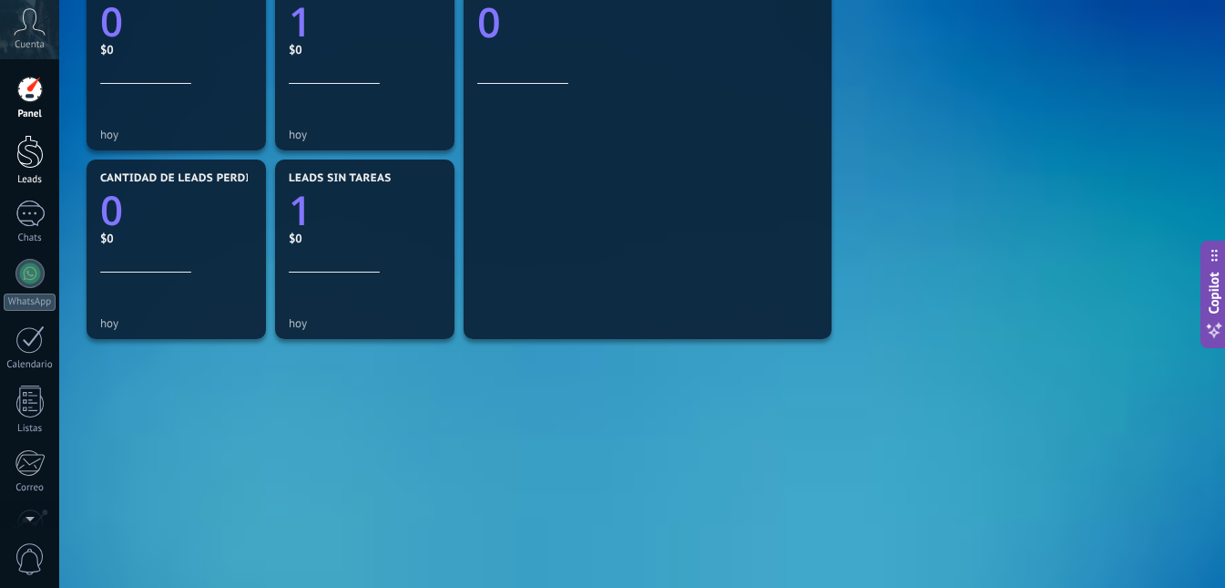
click at [19, 159] on div at bounding box center [29, 152] width 27 height 34
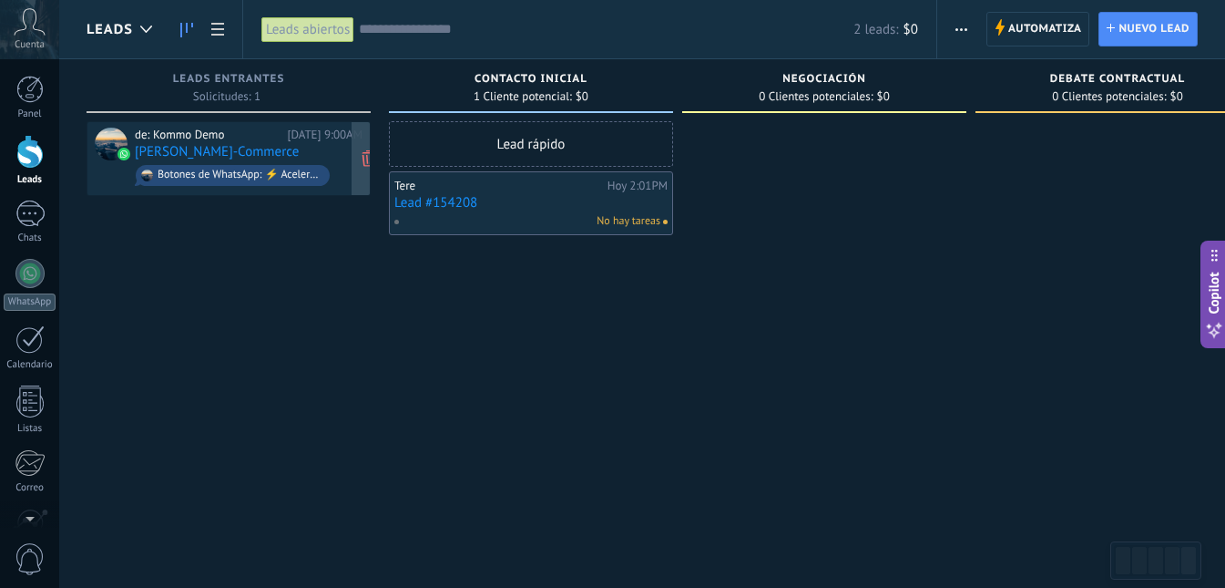
click at [299, 176] on div "Botones de WhatsApp: ⚡ Acelera el tiempo de respuesta con los botones de WhatsA…" at bounding box center [240, 175] width 164 height 13
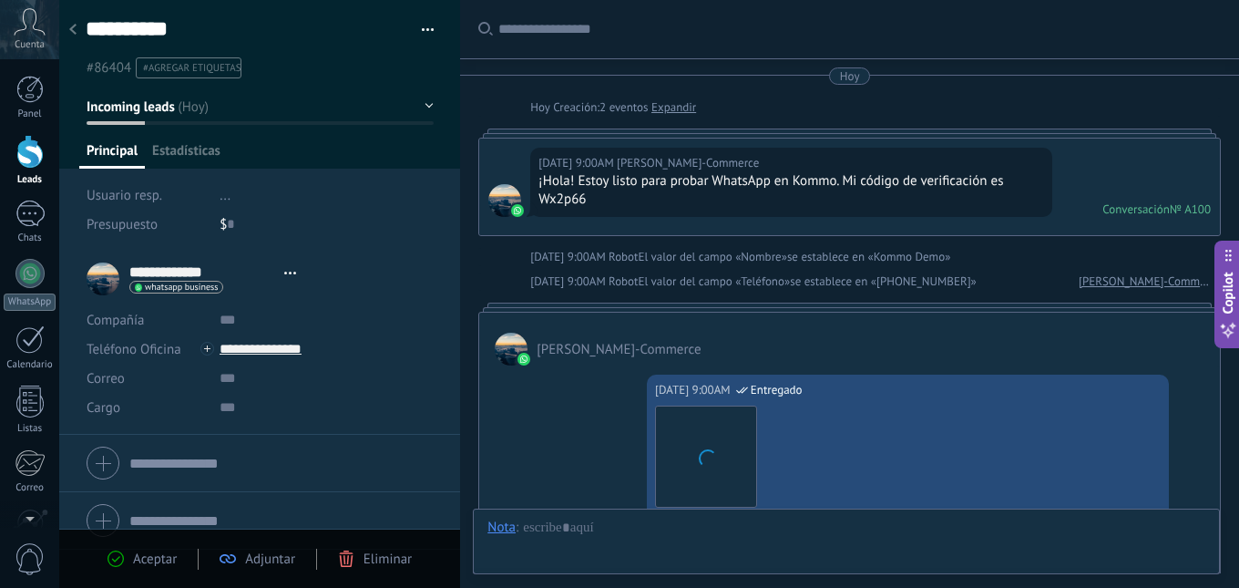
type textarea "**********"
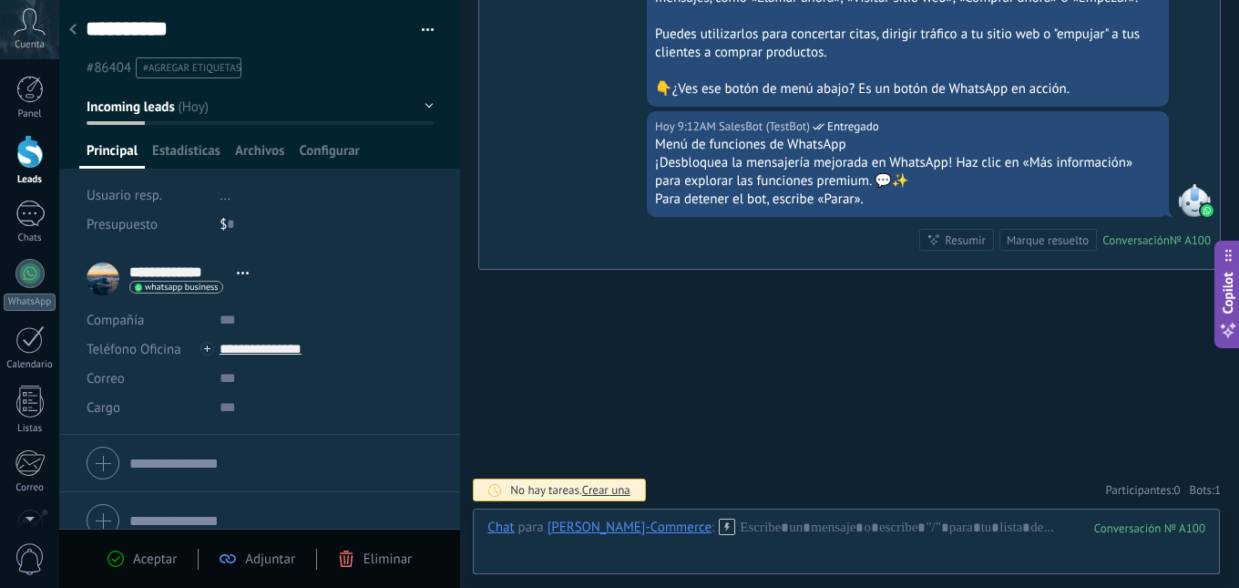
click at [100, 281] on div "**********" at bounding box center [172, 279] width 171 height 46
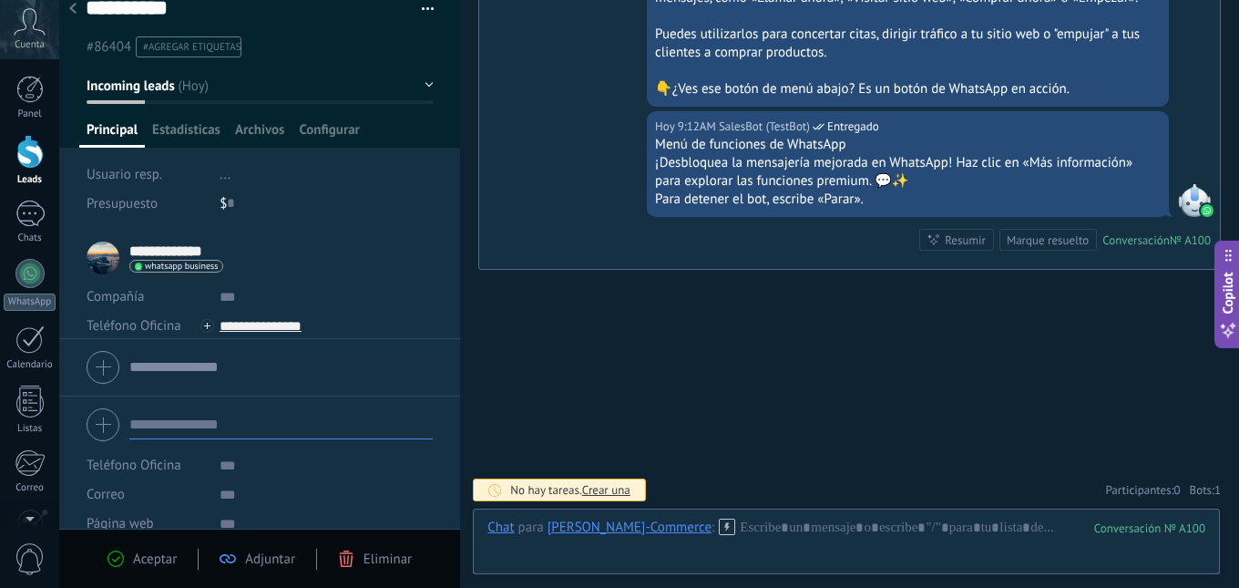
click at [190, 502] on form "Teléfono Oficina Ofic. directo Celular Fax Casa Otro Teléfono Oficina Llamar Co…" at bounding box center [260, 494] width 346 height 185
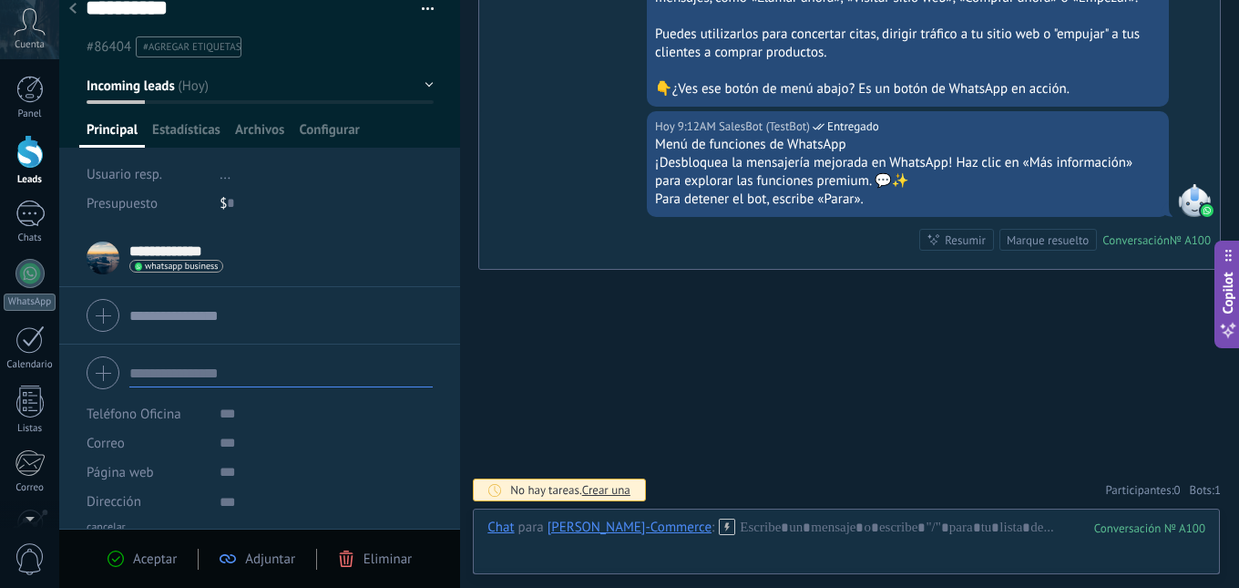
drag, startPoint x: 846, startPoint y: 353, endPoint x: 883, endPoint y: 339, distance: 39.8
click at [1184, 195] on div at bounding box center [1194, 200] width 33 height 33
click at [757, 528] on div at bounding box center [846, 545] width 718 height 55
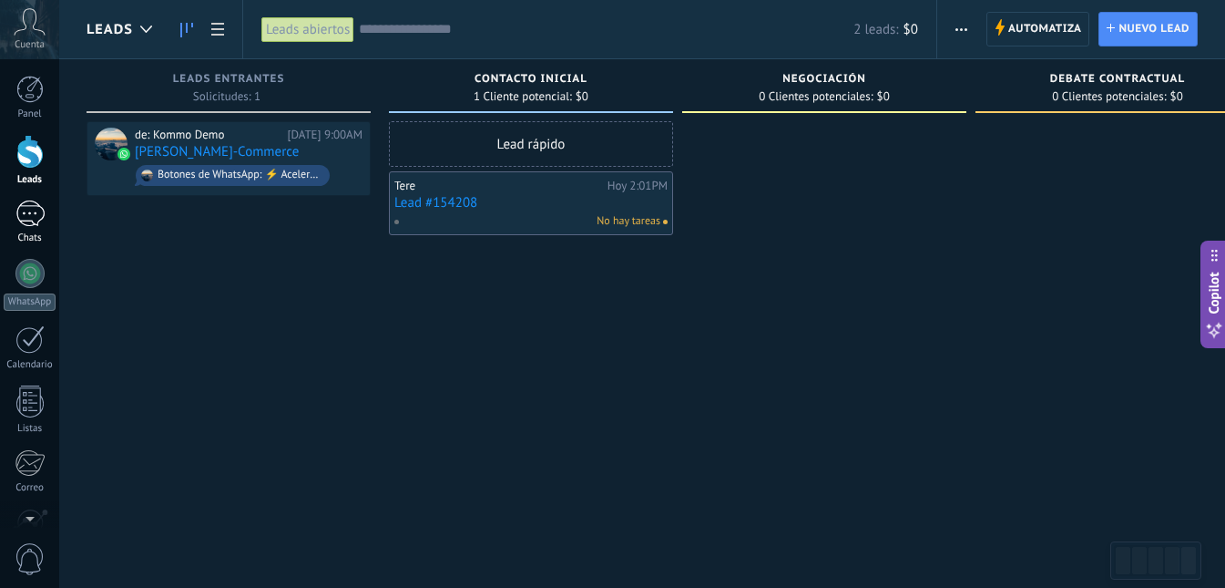
click at [24, 212] on div at bounding box center [29, 213] width 29 height 26
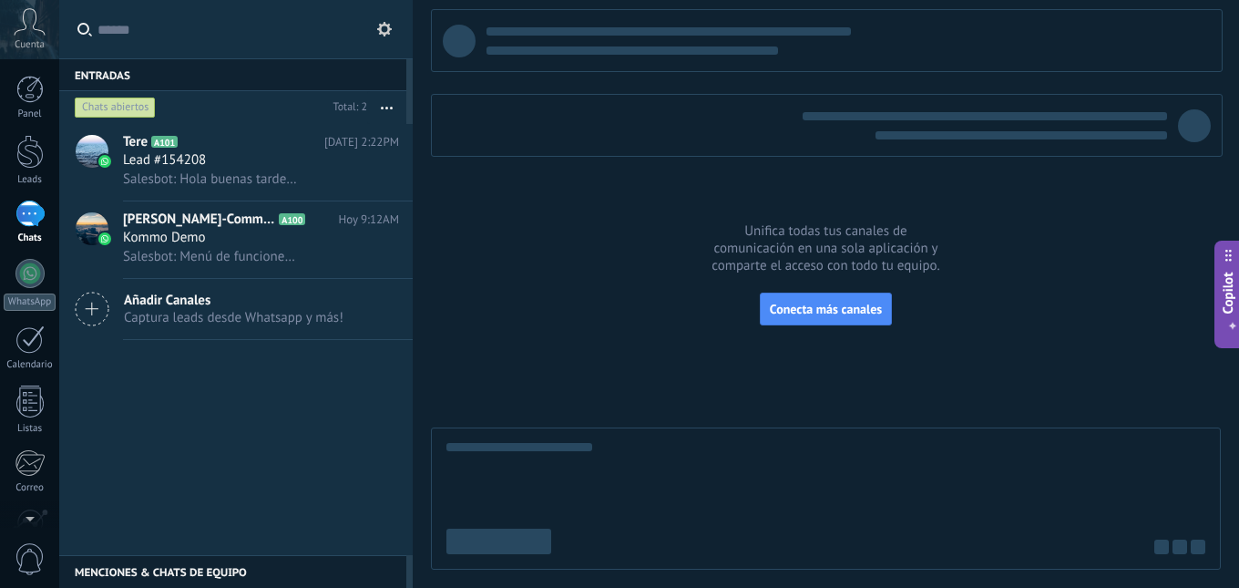
click at [26, 220] on div at bounding box center [29, 213] width 29 height 26
click at [24, 341] on div at bounding box center [29, 339] width 29 height 28
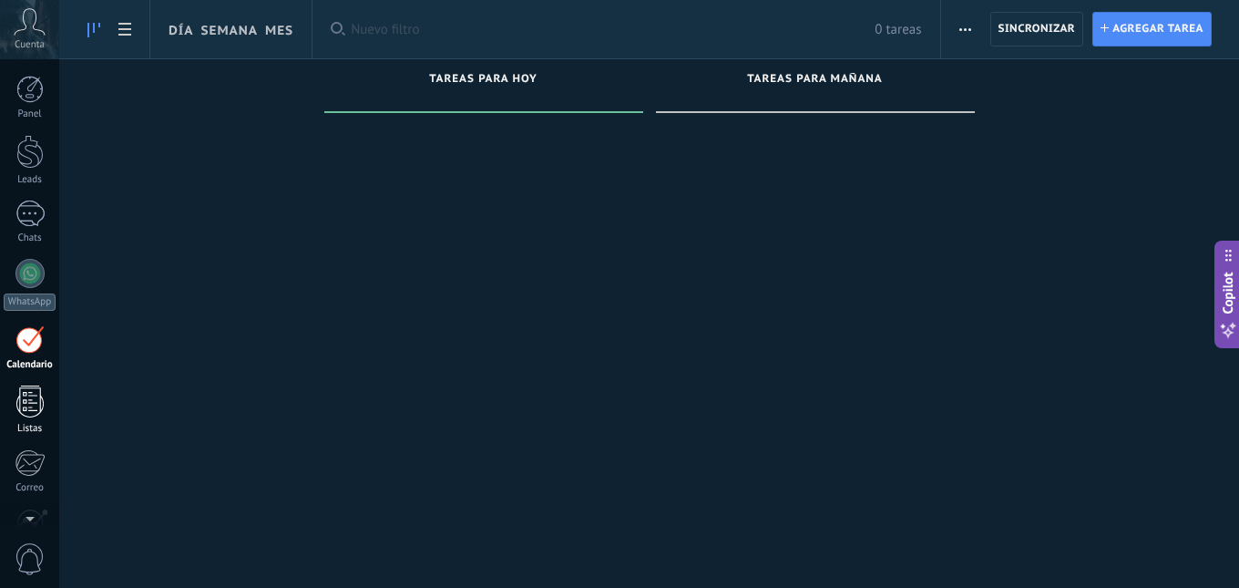
click at [24, 401] on div at bounding box center [29, 401] width 27 height 32
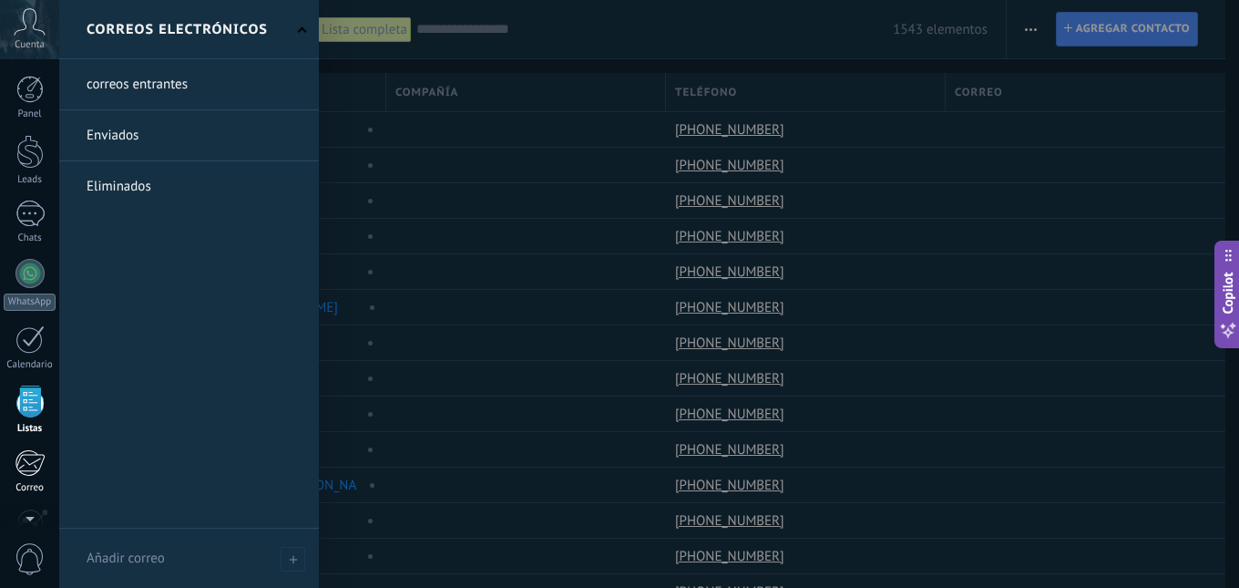
click at [22, 472] on div at bounding box center [30, 462] width 30 height 27
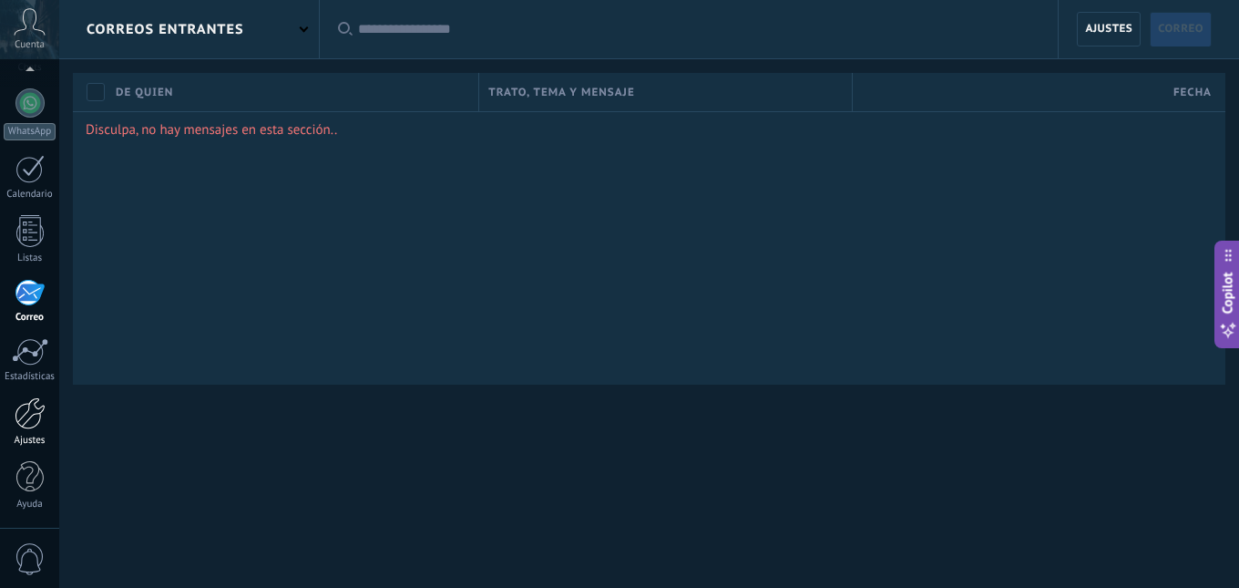
click at [26, 419] on div at bounding box center [30, 413] width 31 height 32
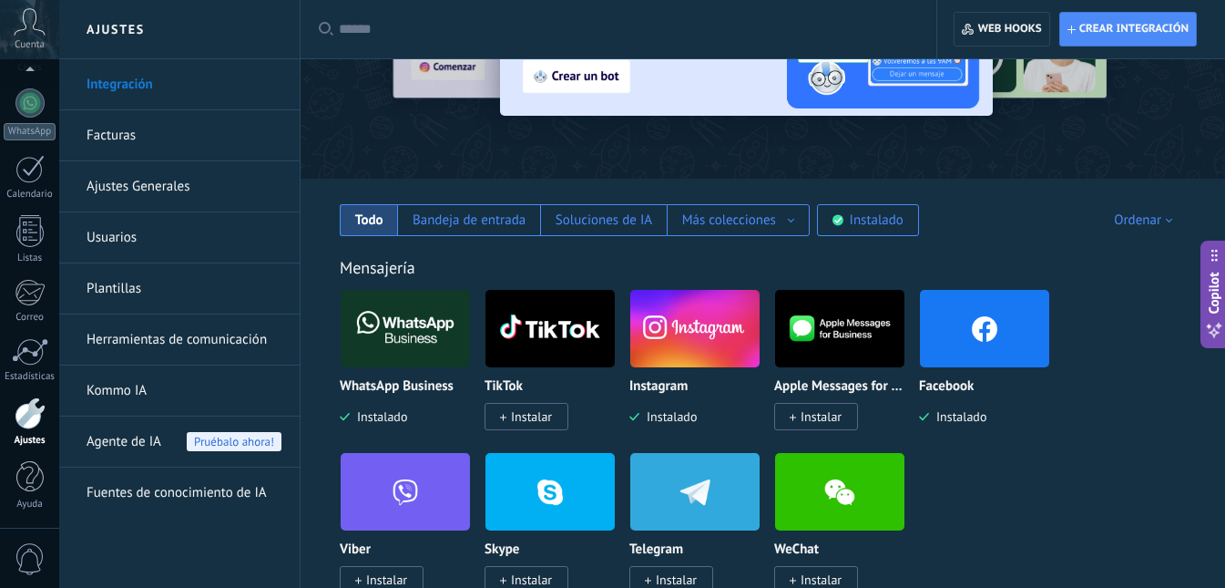
scroll to position [182, 0]
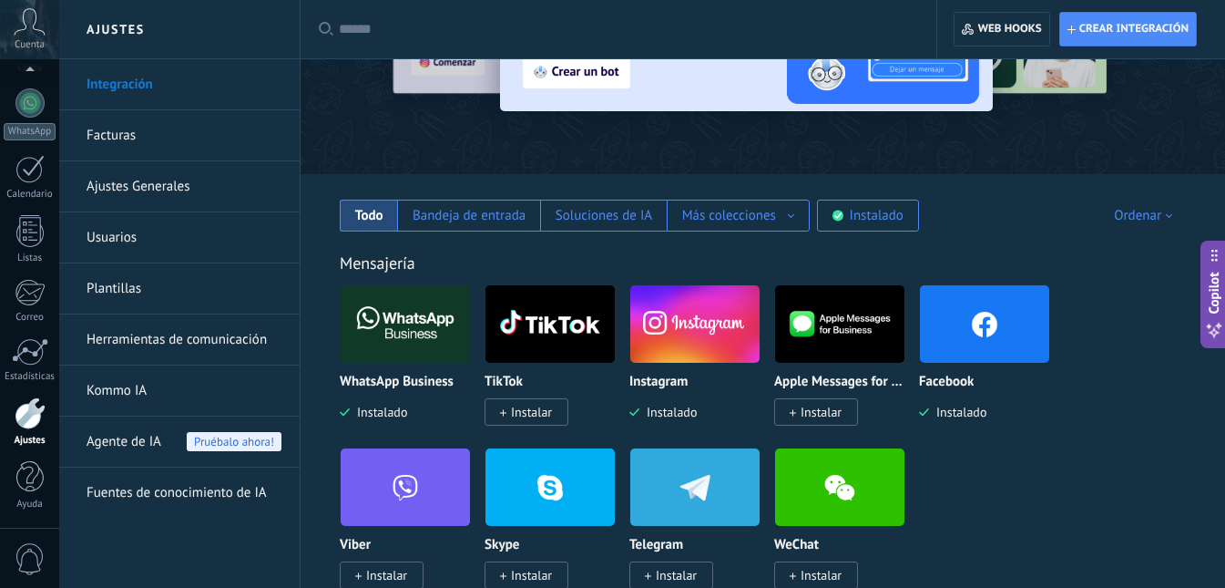
click at [1153, 215] on div "Ordenar" at bounding box center [1146, 215] width 65 height 17
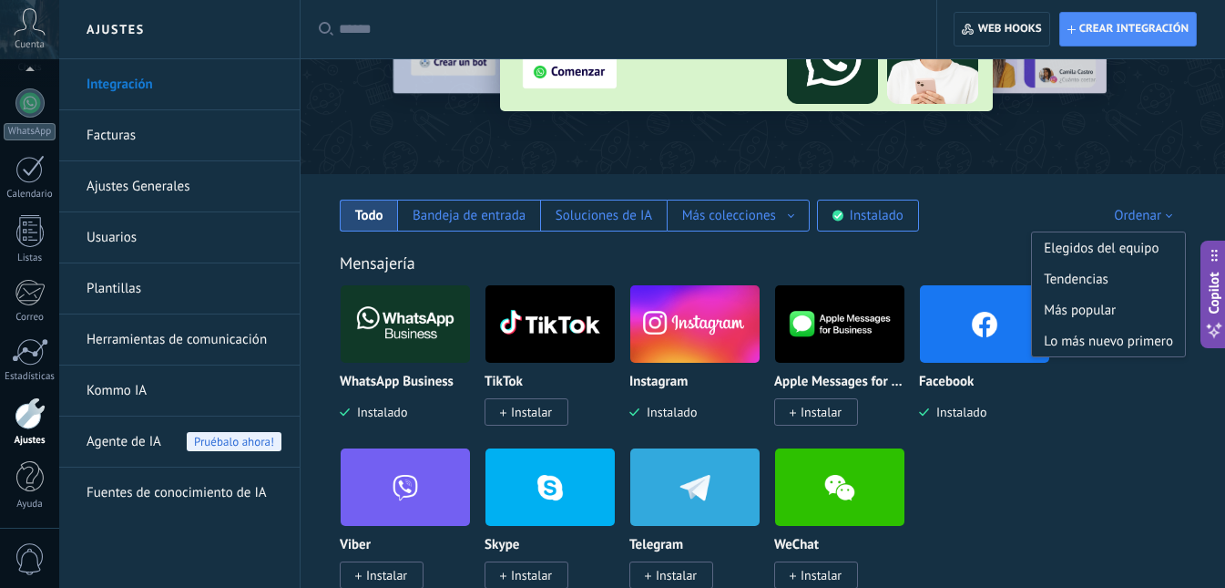
click at [1100, 418] on div "WhatsApp Business Instalado TikTok Instalar Instagram Instalado Apple Messages …" at bounding box center [773, 447] width 866 height 326
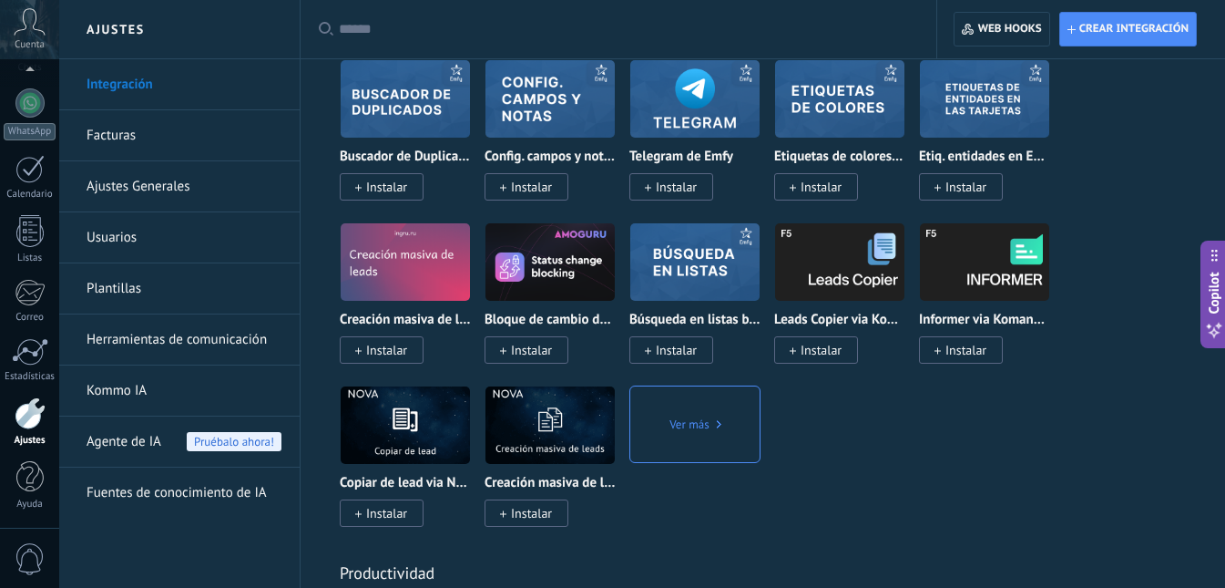
scroll to position [6378, 0]
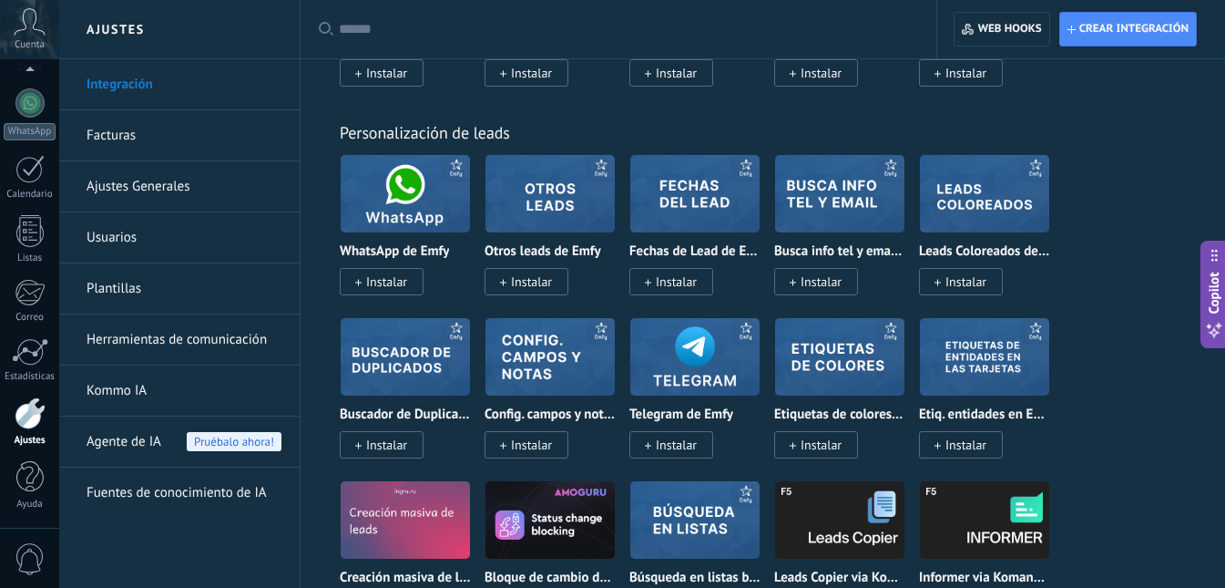
click at [103, 87] on link "Integración" at bounding box center [184, 84] width 195 height 51
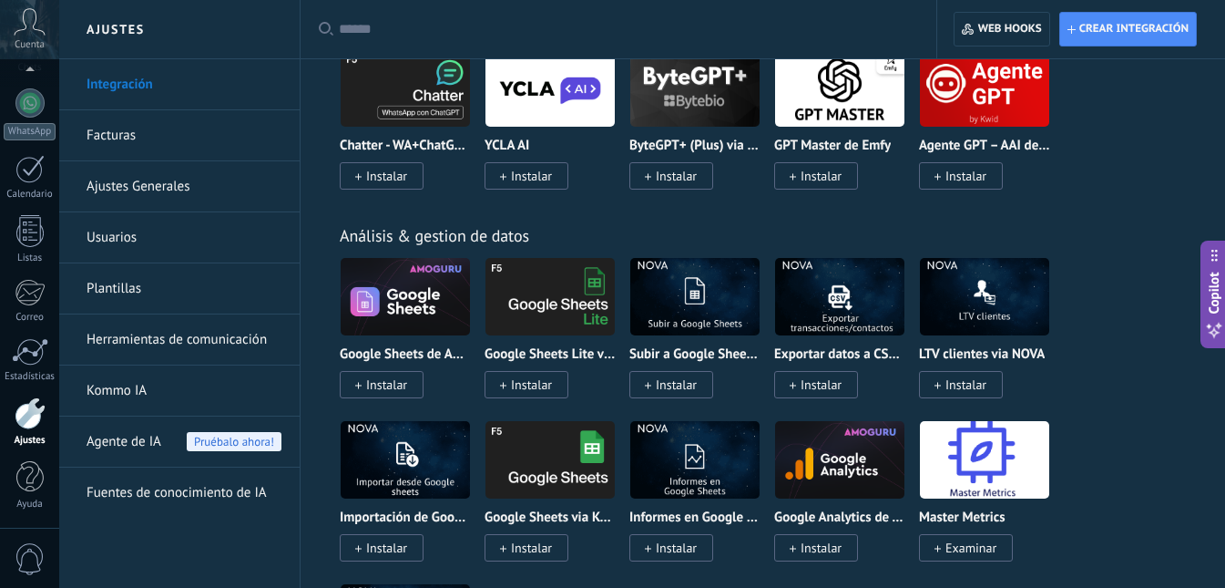
scroll to position [5285, 0]
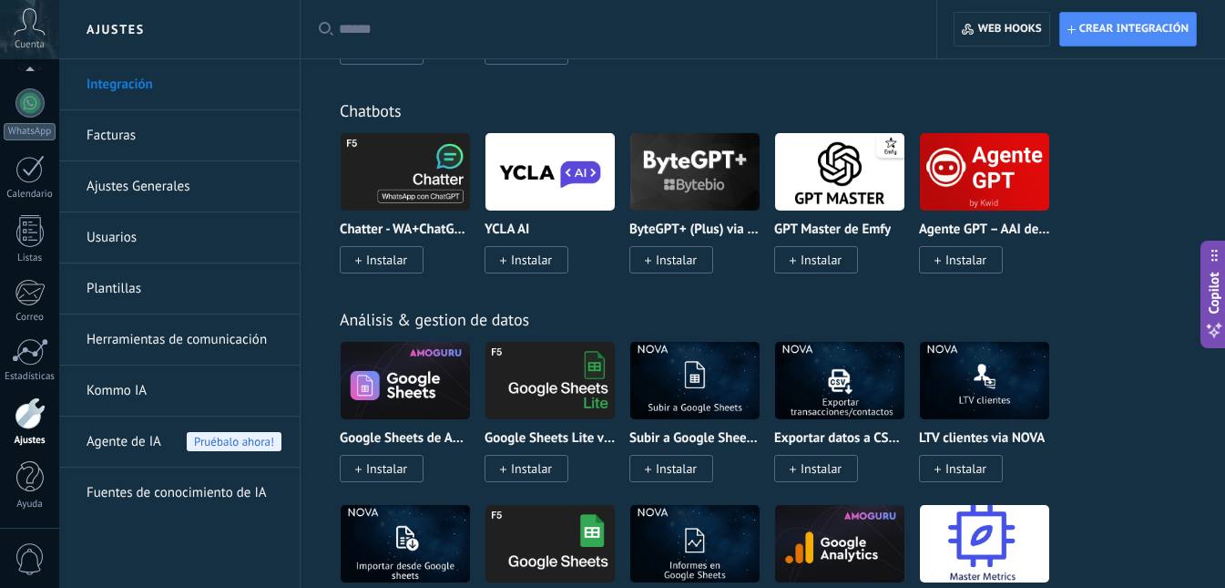
click at [152, 176] on link "Ajustes Generales" at bounding box center [184, 186] width 195 height 51
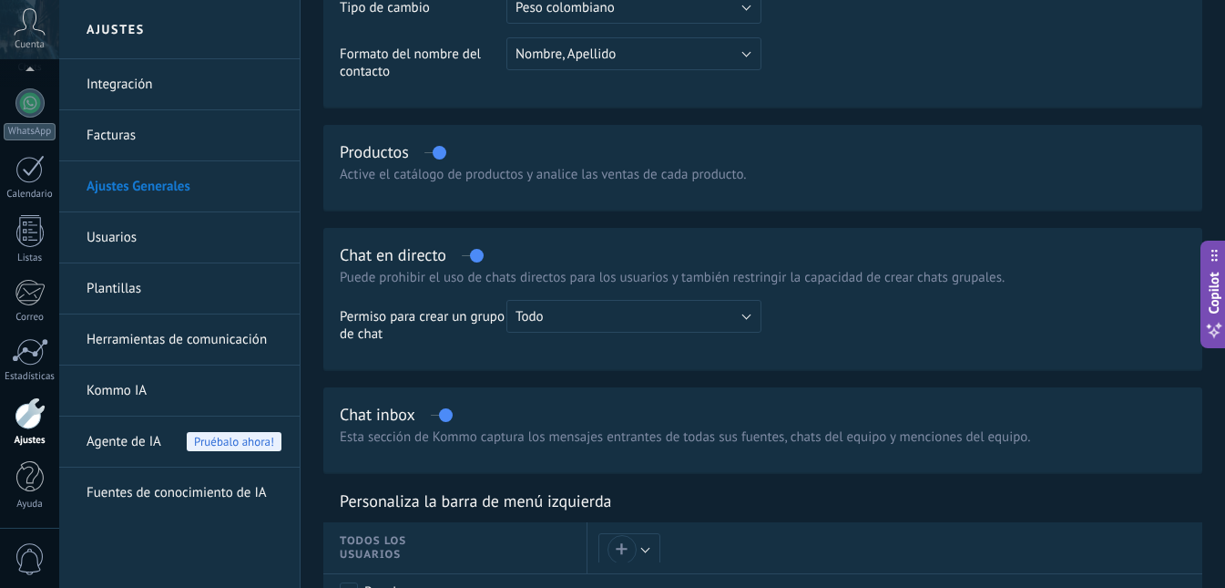
scroll to position [456, 0]
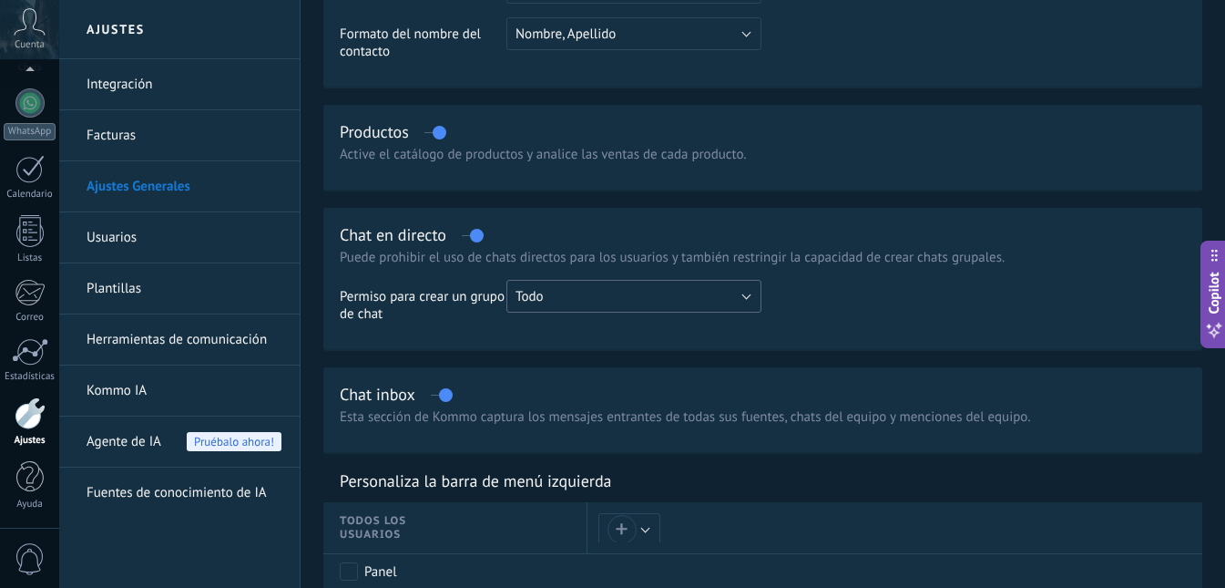
click at [559, 299] on button "Todo" at bounding box center [634, 296] width 255 height 33
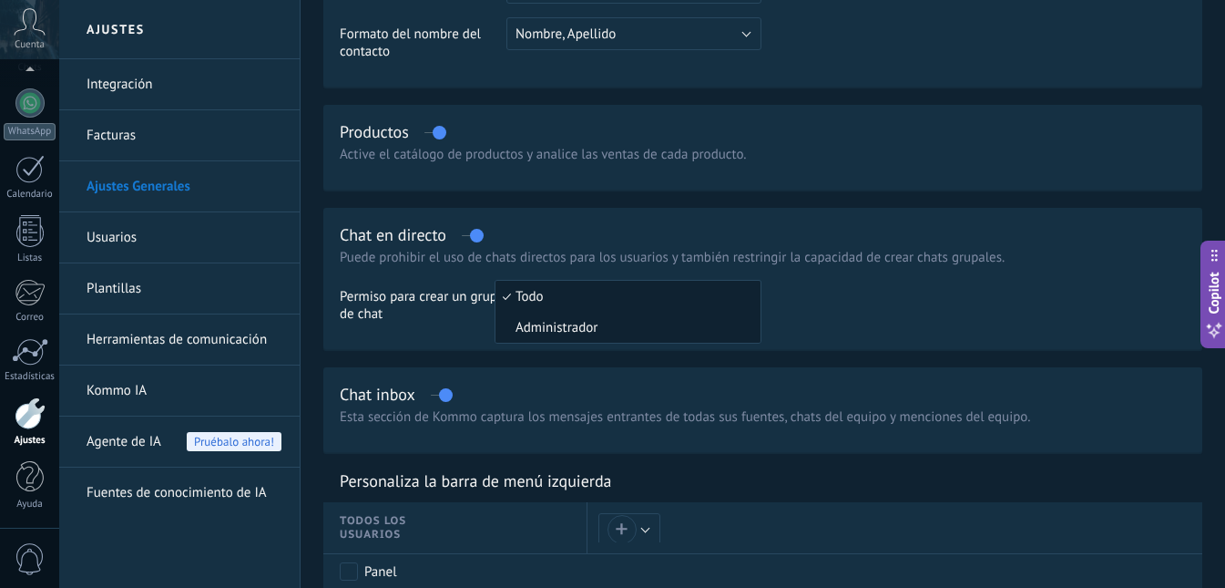
click at [538, 321] on span "Administrador" at bounding box center [626, 327] width 260 height 17
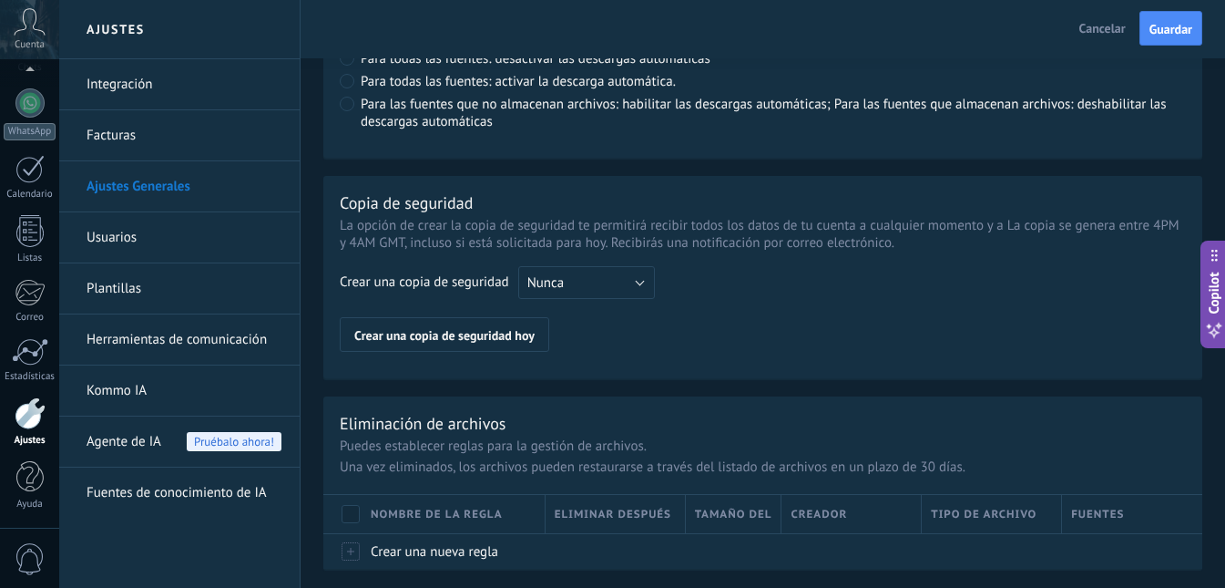
scroll to position [1454, 0]
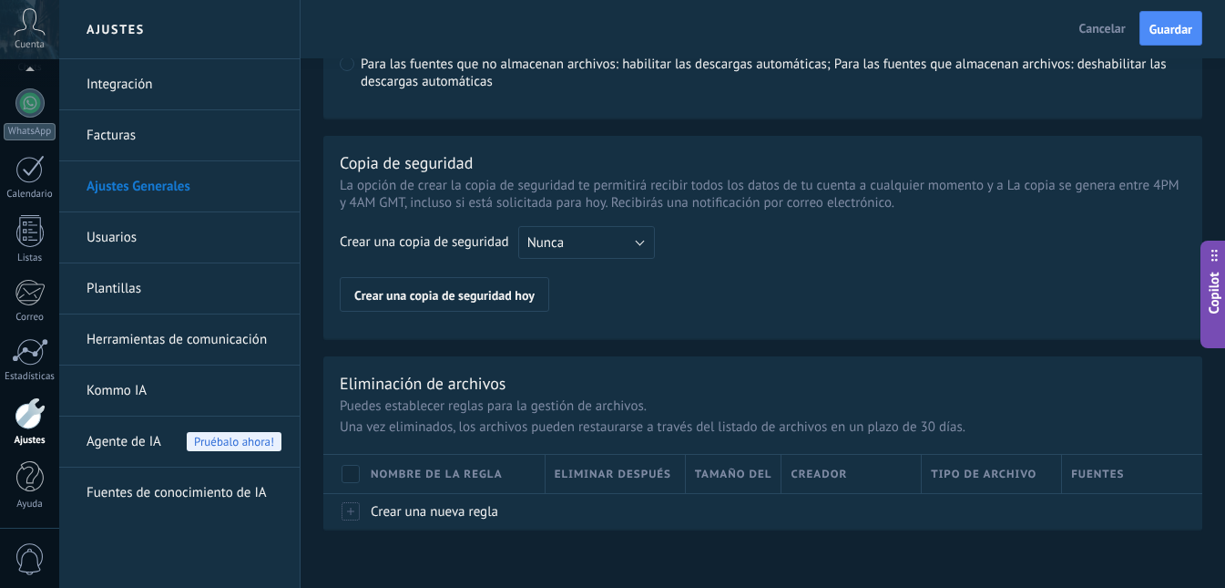
click at [133, 241] on link "Usuarios" at bounding box center [184, 237] width 195 height 51
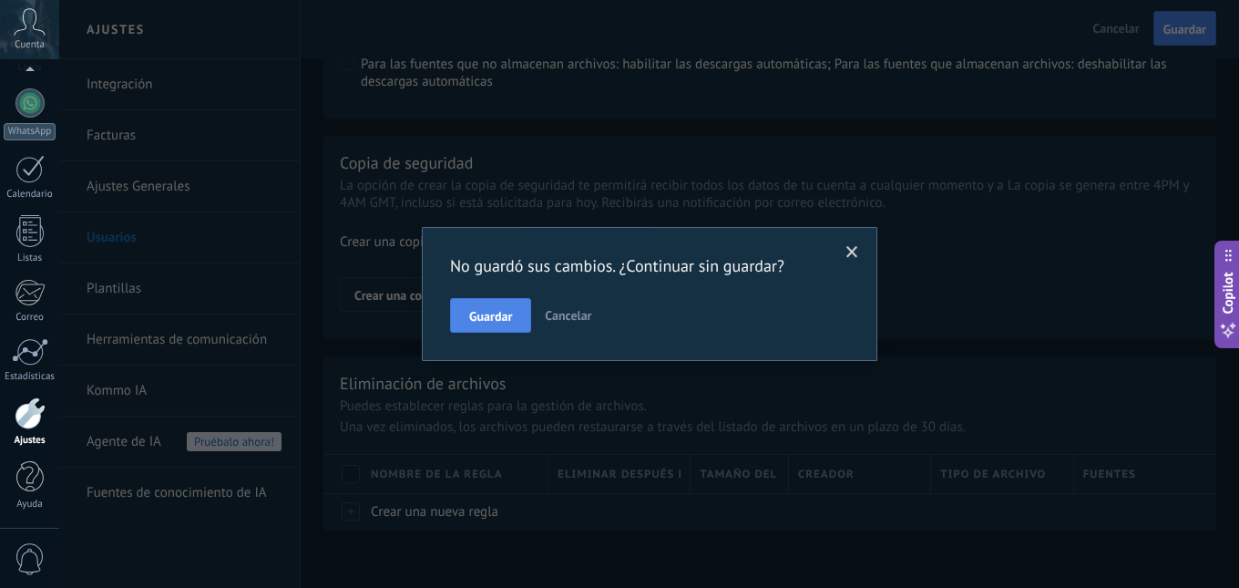
click at [503, 322] on span "Guardar" at bounding box center [490, 316] width 43 height 13
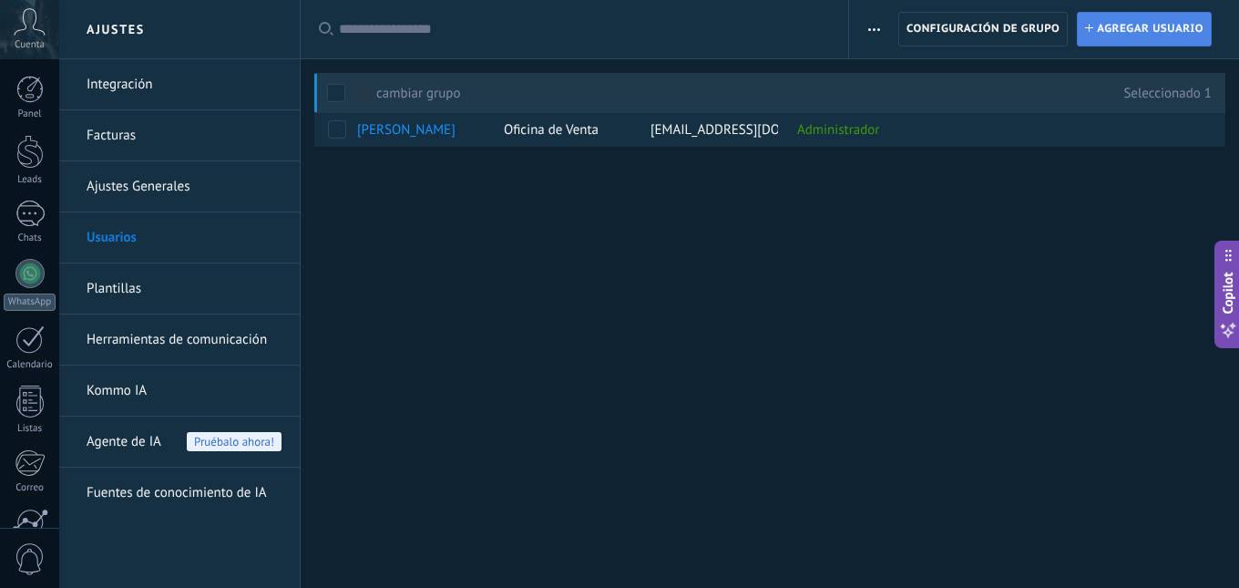
click at [1130, 30] on span "Agregar usuario" at bounding box center [1150, 29] width 107 height 33
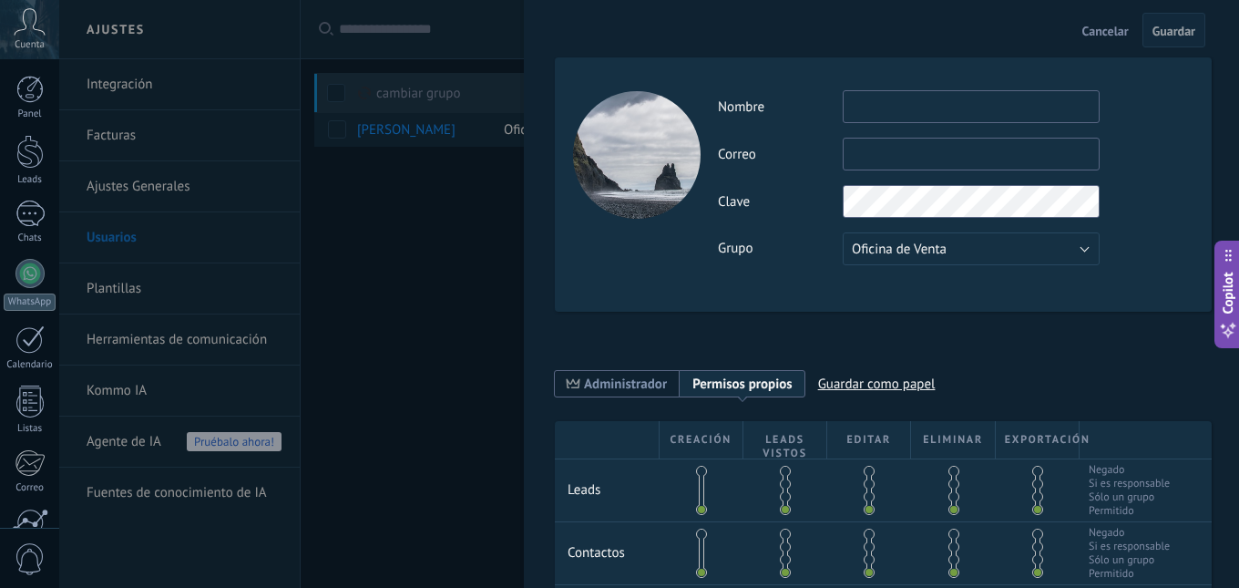
click at [633, 169] on div at bounding box center [637, 155] width 128 height 128
click at [1098, 26] on span "Cancelar" at bounding box center [1105, 31] width 46 height 13
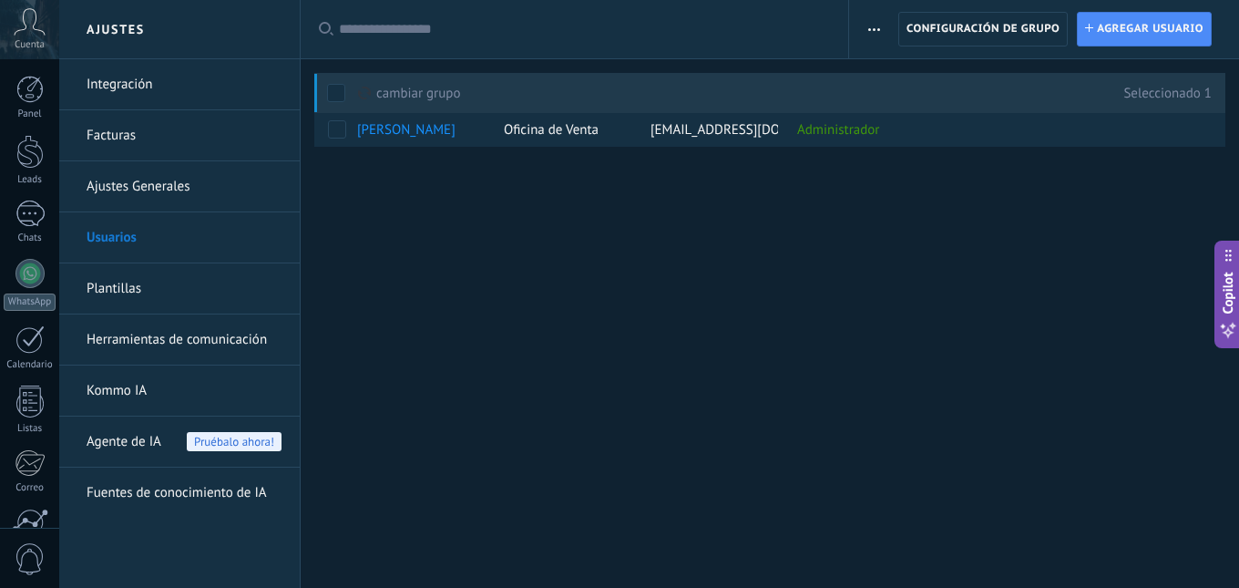
click at [116, 287] on link "Plantillas" at bounding box center [184, 288] width 195 height 51
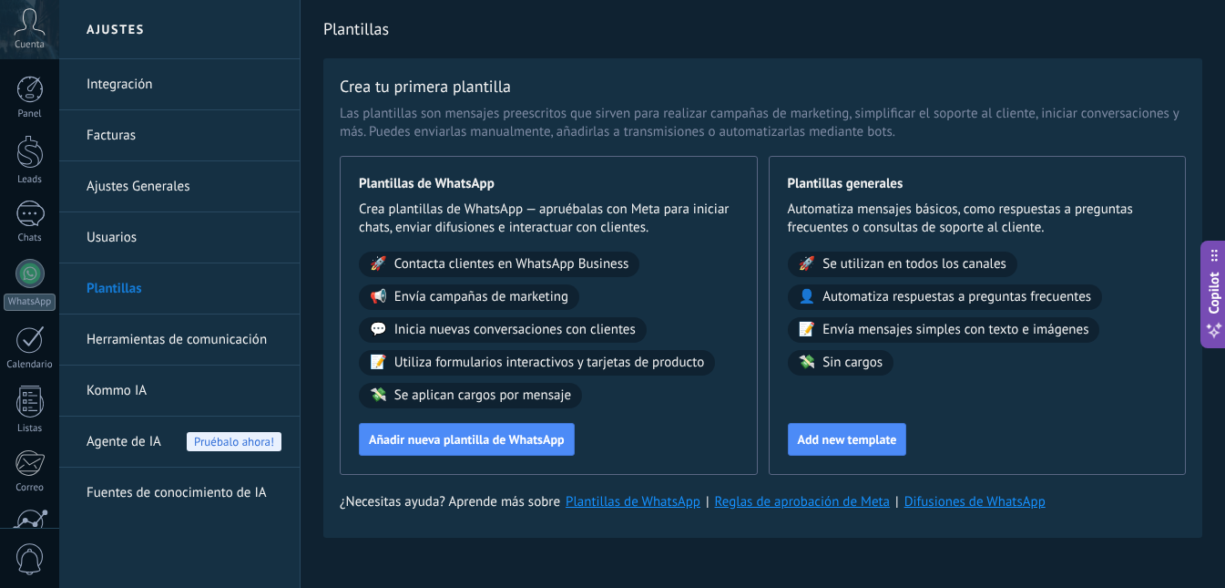
click at [957, 497] on link "Difusiones de WhatsApp" at bounding box center [975, 501] width 141 height 17
click at [166, 351] on link "Herramientas de comunicación" at bounding box center [184, 339] width 195 height 51
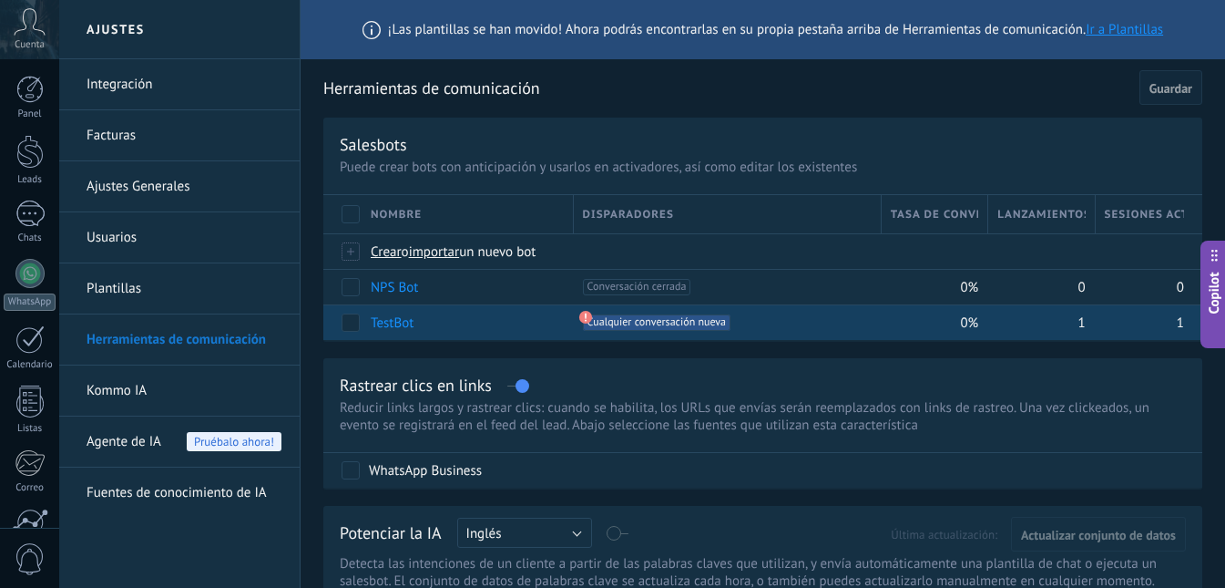
click at [695, 330] on span "Cualquier conversación nueva +0" at bounding box center [657, 322] width 148 height 16
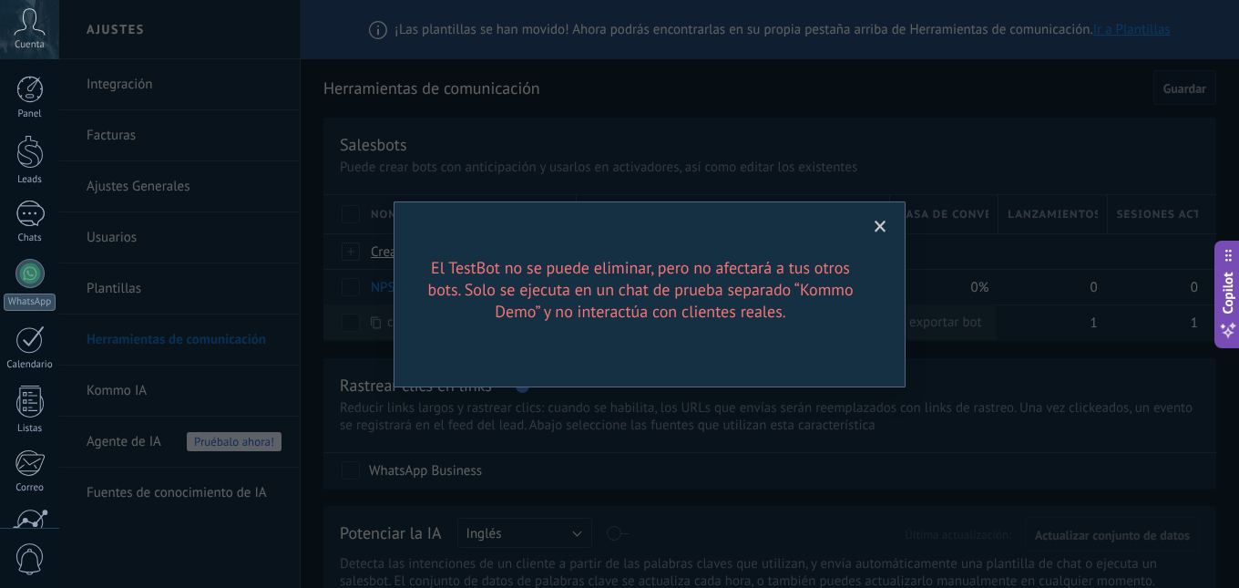
click at [931, 258] on div "El TestBot no se puede eliminar, pero no afectará a tus otros bots. Solo se eje…" at bounding box center [649, 294] width 1180 height 588
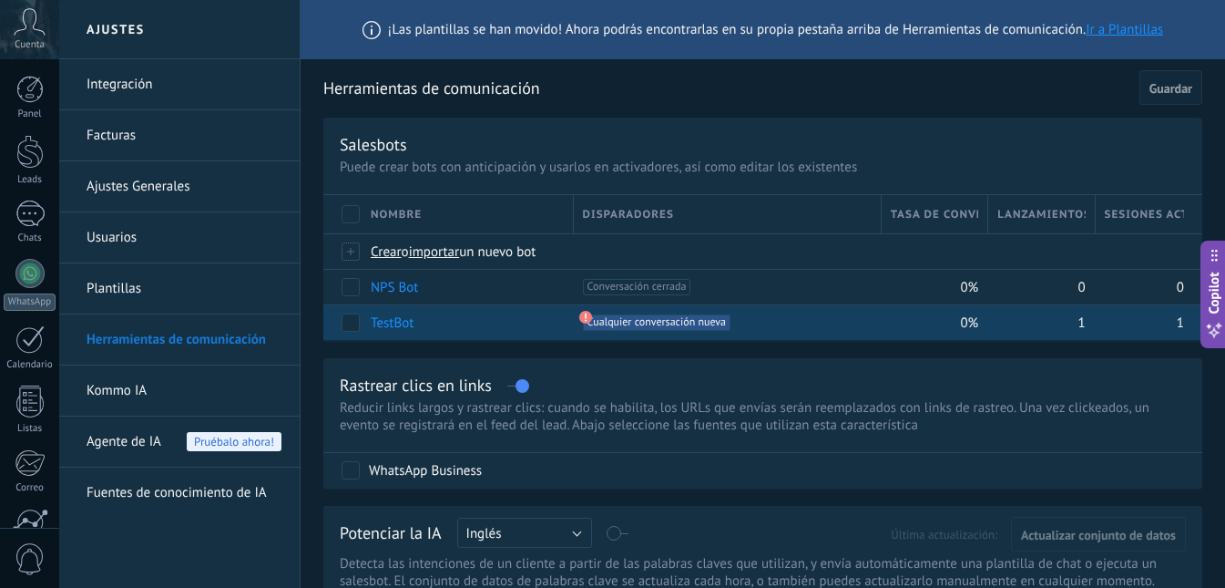
click at [673, 323] on span "Cualquier conversación nueva +0" at bounding box center [657, 322] width 148 height 16
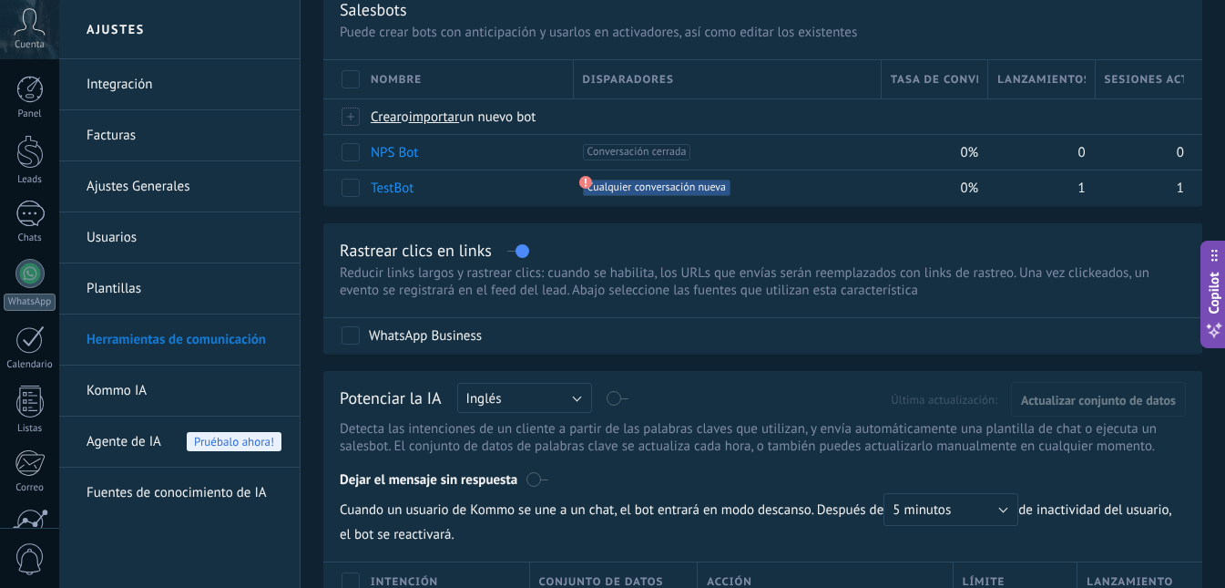
scroll to position [182, 0]
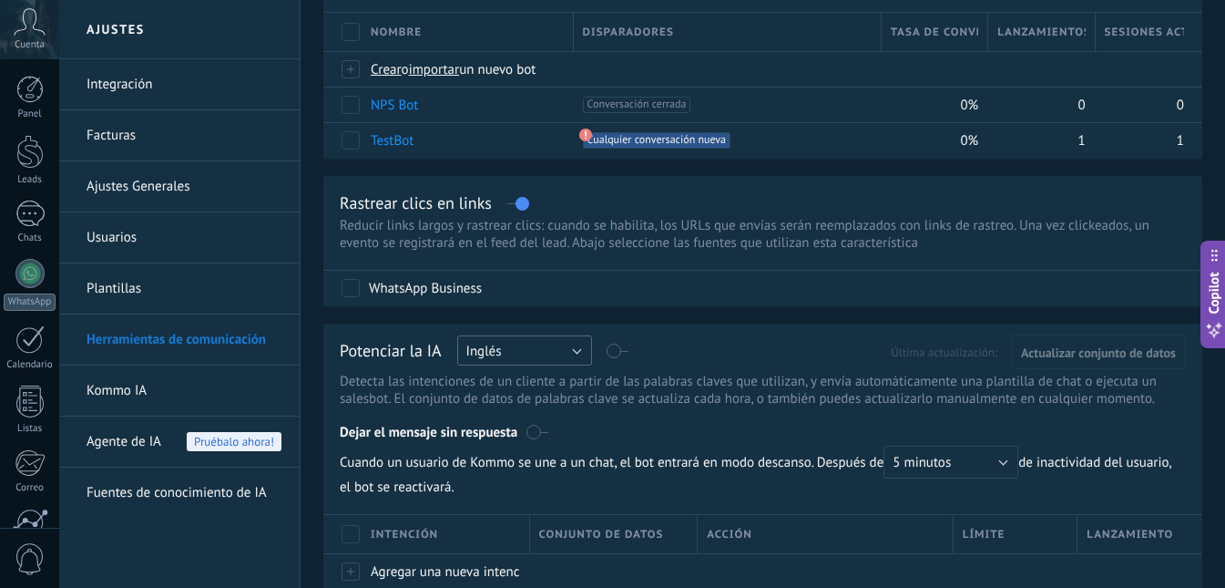
click at [527, 352] on button "Inglés" at bounding box center [524, 350] width 135 height 30
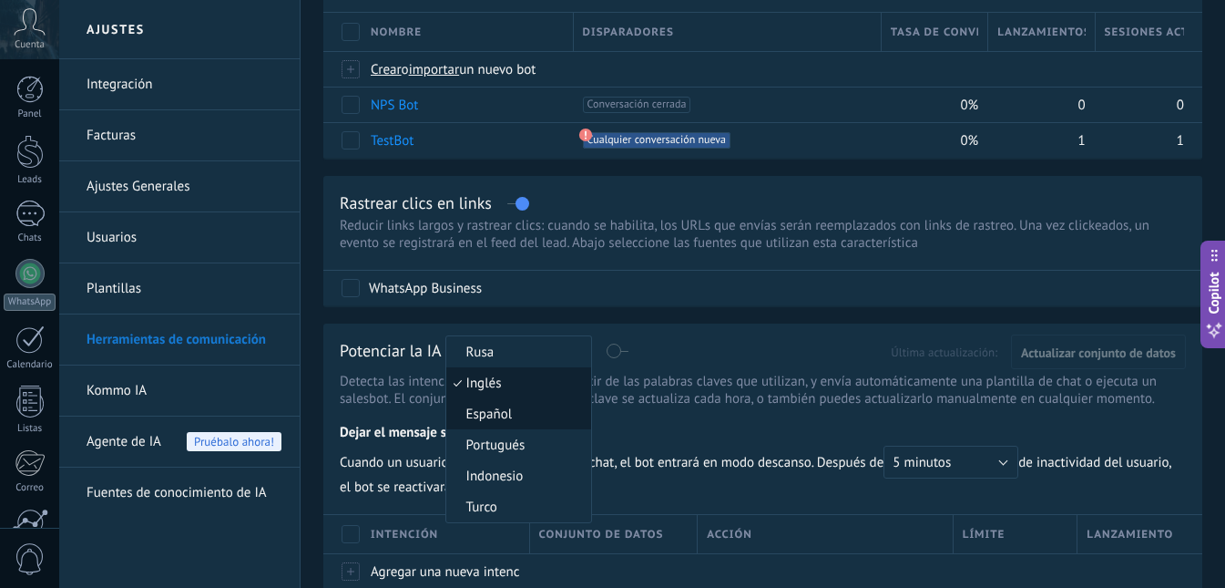
click at [507, 407] on span "Español" at bounding box center [515, 413] width 139 height 17
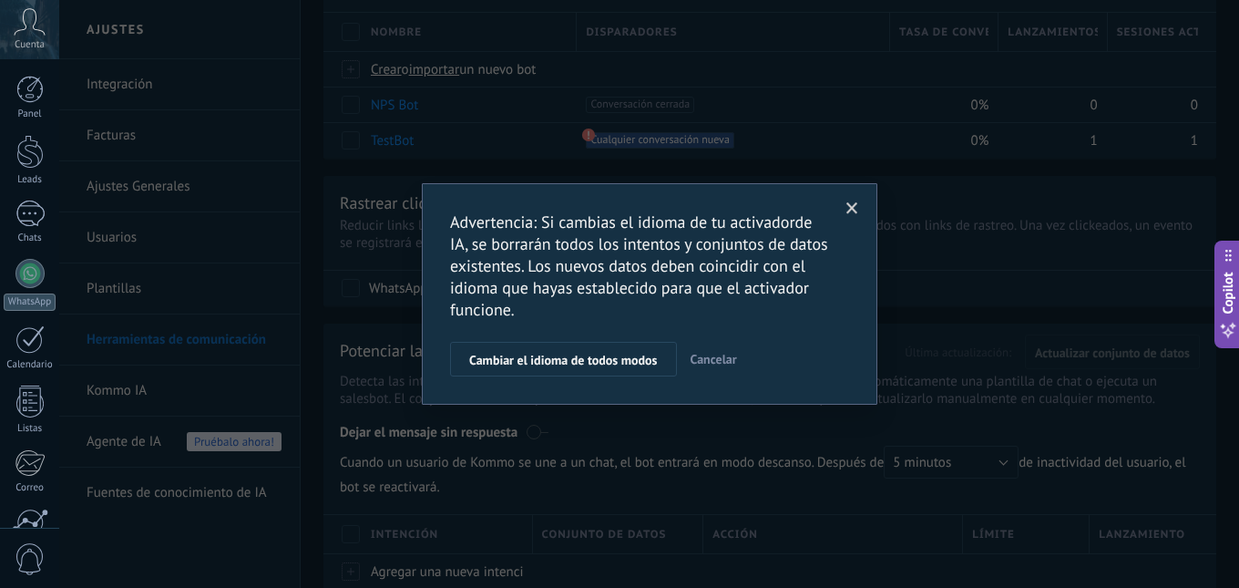
click at [734, 366] on span "Cancelar" at bounding box center [714, 359] width 46 height 16
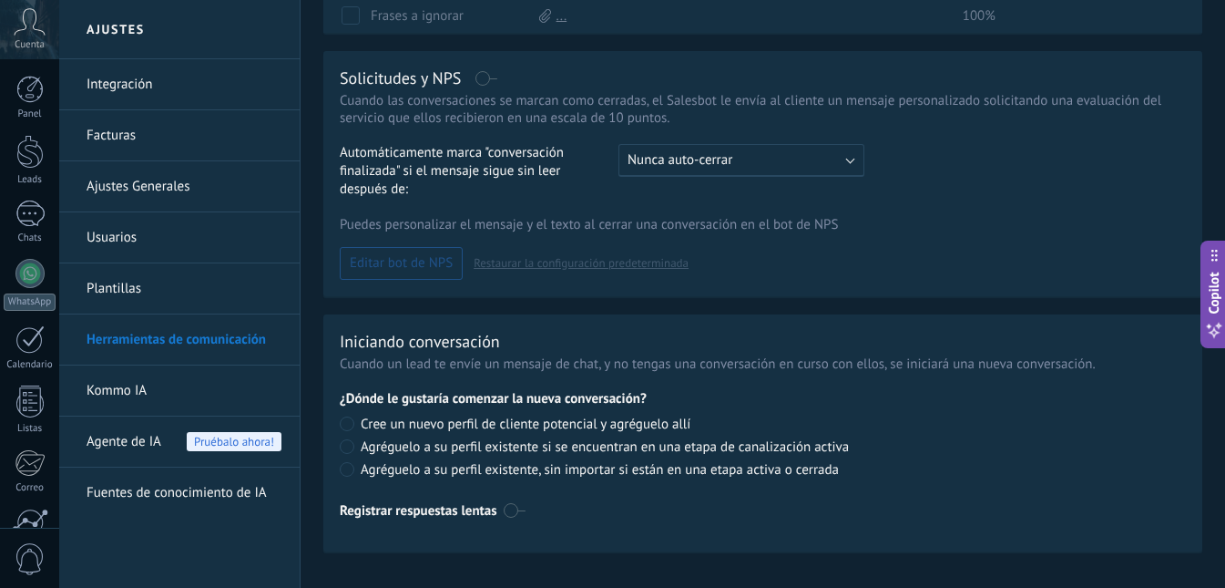
scroll to position [797, 0]
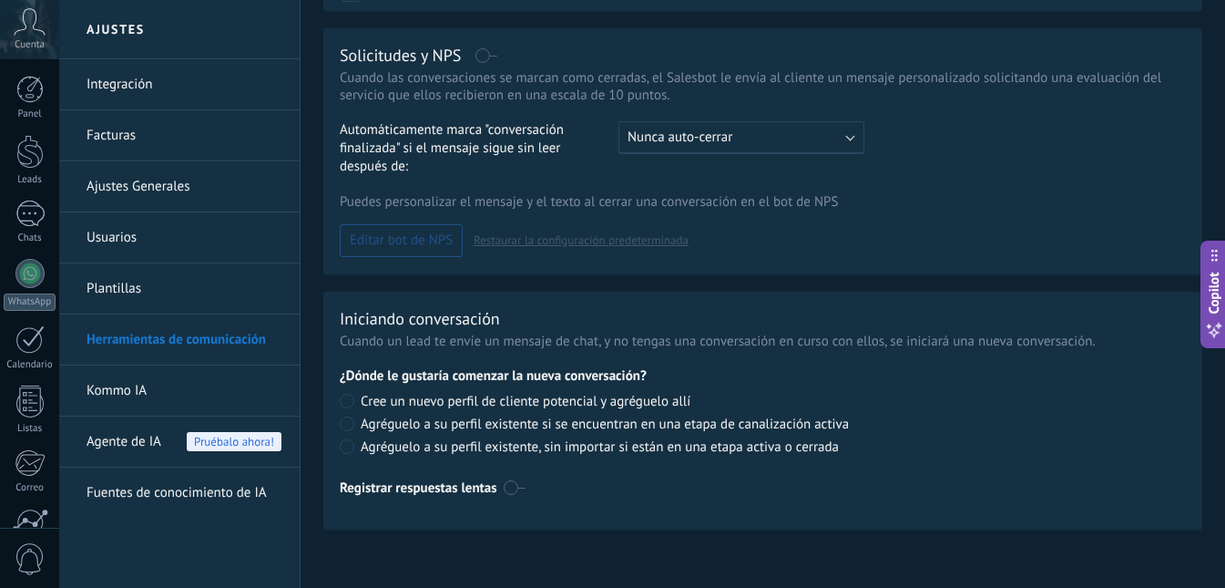
click at [111, 386] on link "Kommo IA" at bounding box center [184, 390] width 195 height 51
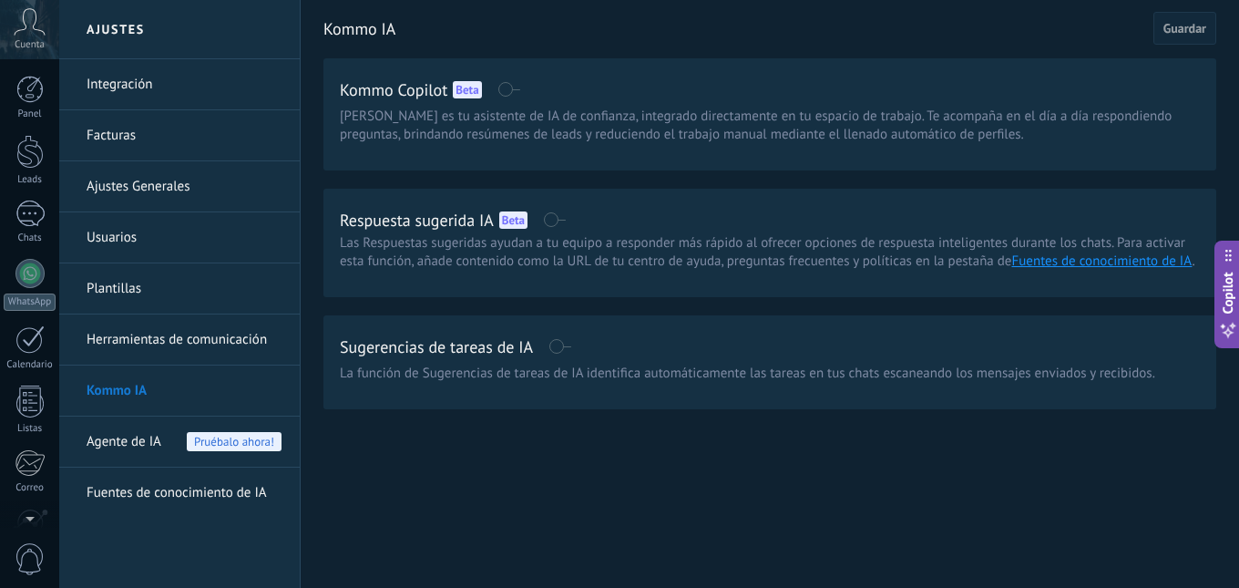
scroll to position [170, 0]
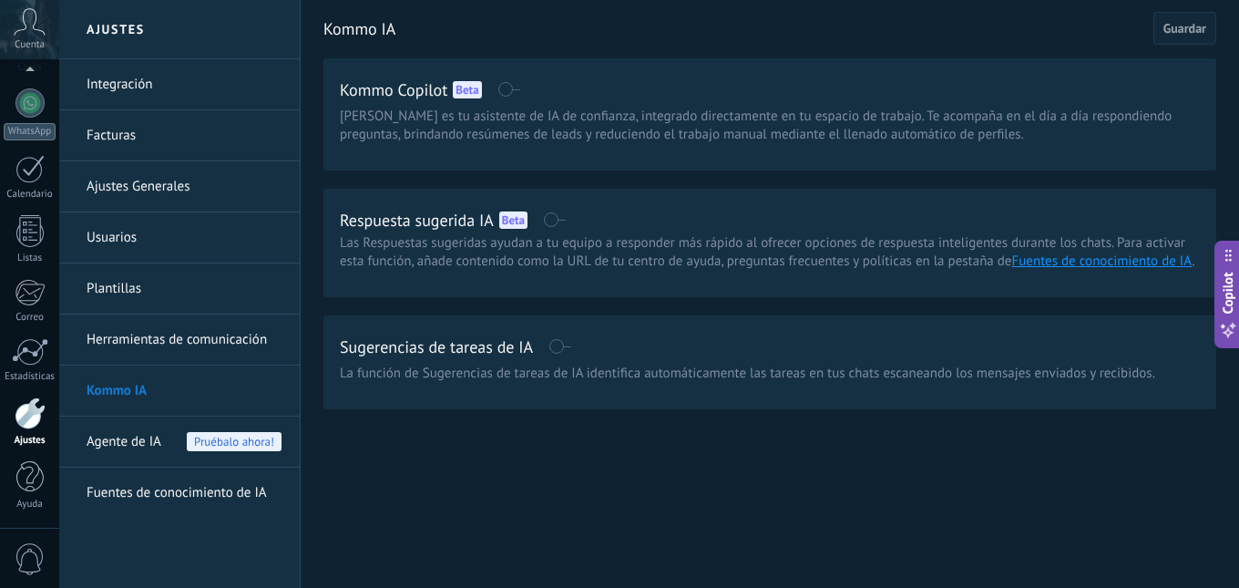
click at [33, 411] on div at bounding box center [30, 413] width 31 height 32
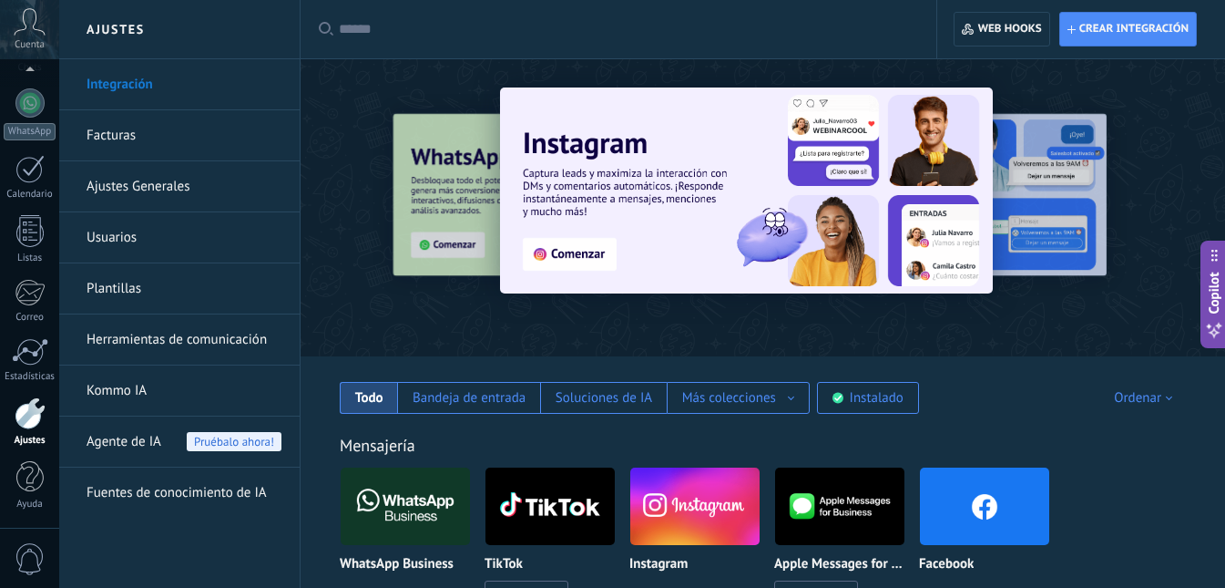
click at [442, 187] on div at bounding box center [317, 207] width 399 height 164
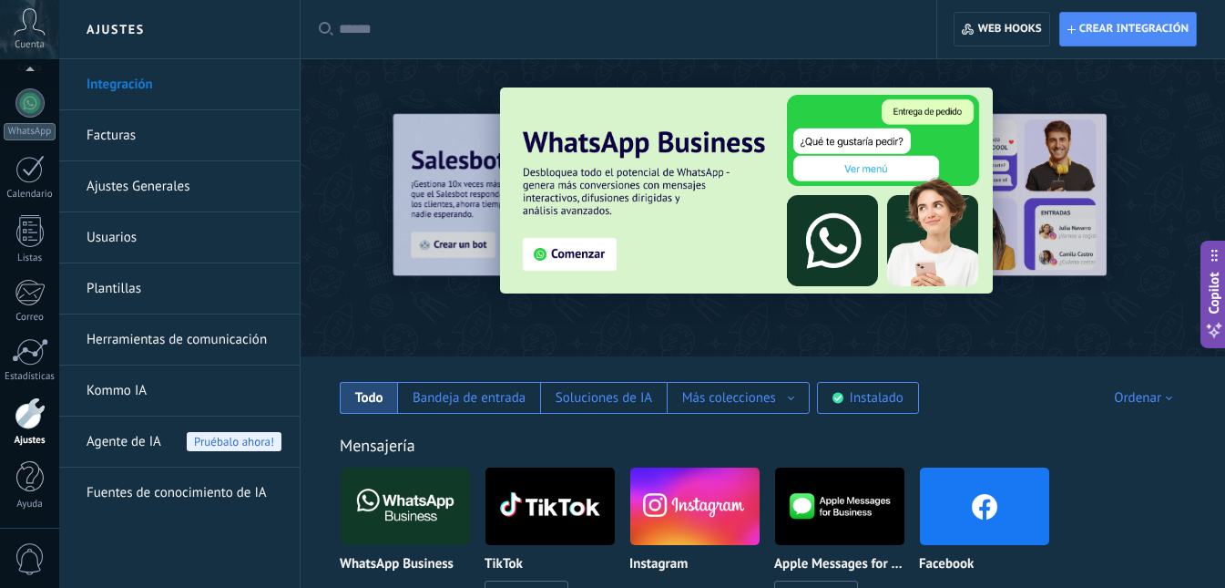
click at [693, 188] on img at bounding box center [746, 190] width 493 height 206
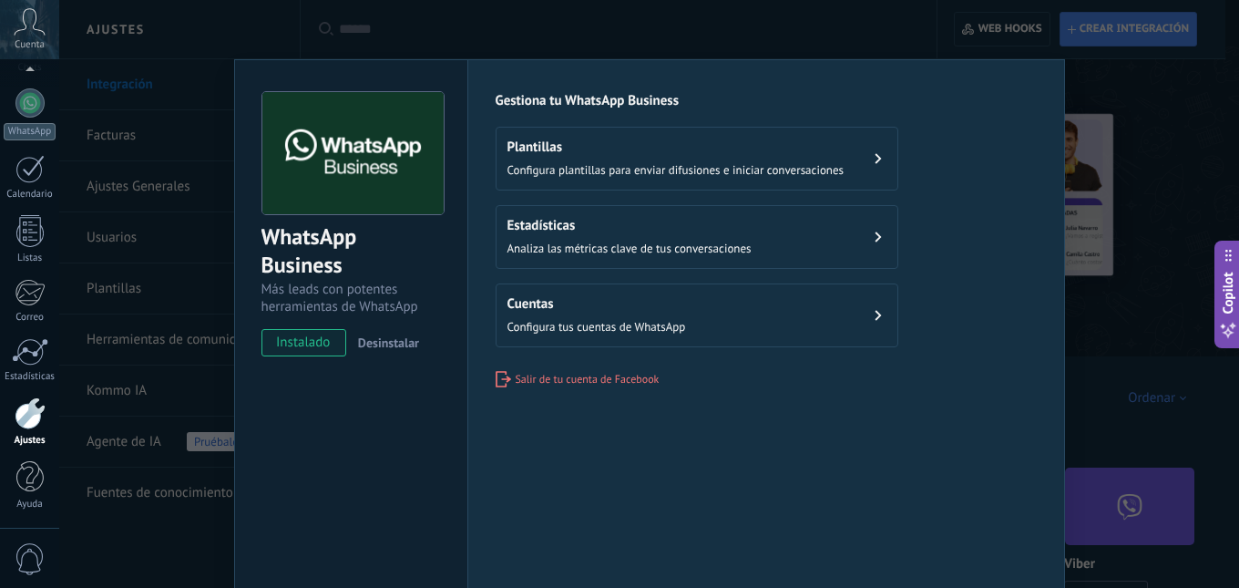
click at [594, 131] on button "Plantillas Configura plantillas para enviar difusiones e iniciar conversaciones" at bounding box center [697, 159] width 403 height 64
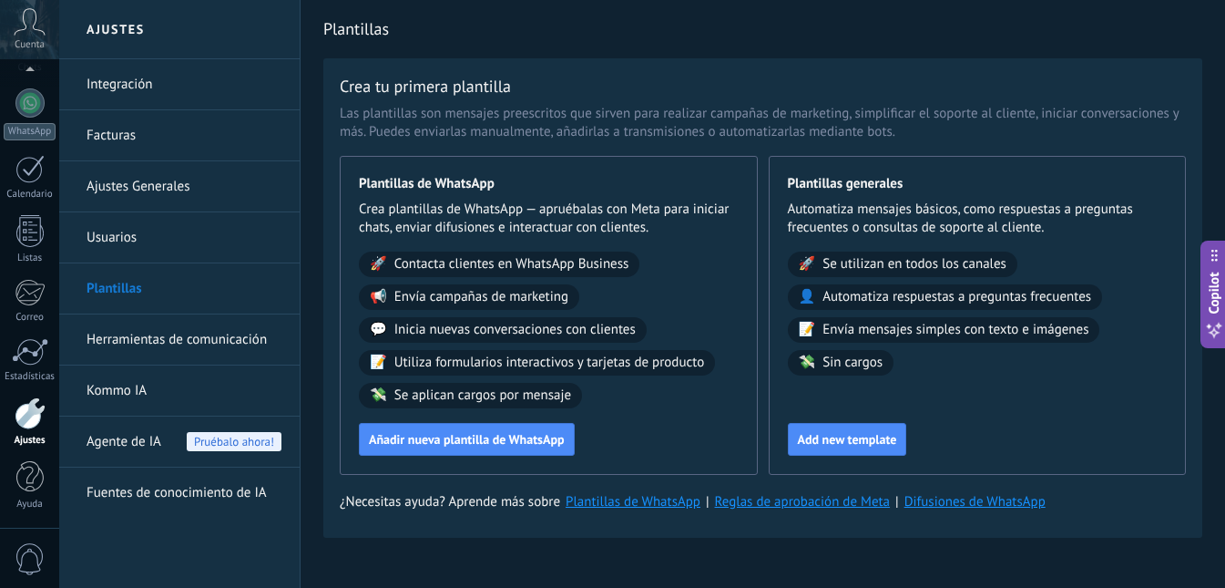
click at [625, 505] on link "Plantillas de WhatsApp" at bounding box center [633, 501] width 135 height 17
click at [456, 261] on span "Contacta clientes en WhatsApp Business" at bounding box center [512, 264] width 235 height 18
click at [430, 449] on button "Añadir nueva plantilla de WhatsApp" at bounding box center [467, 439] width 216 height 33
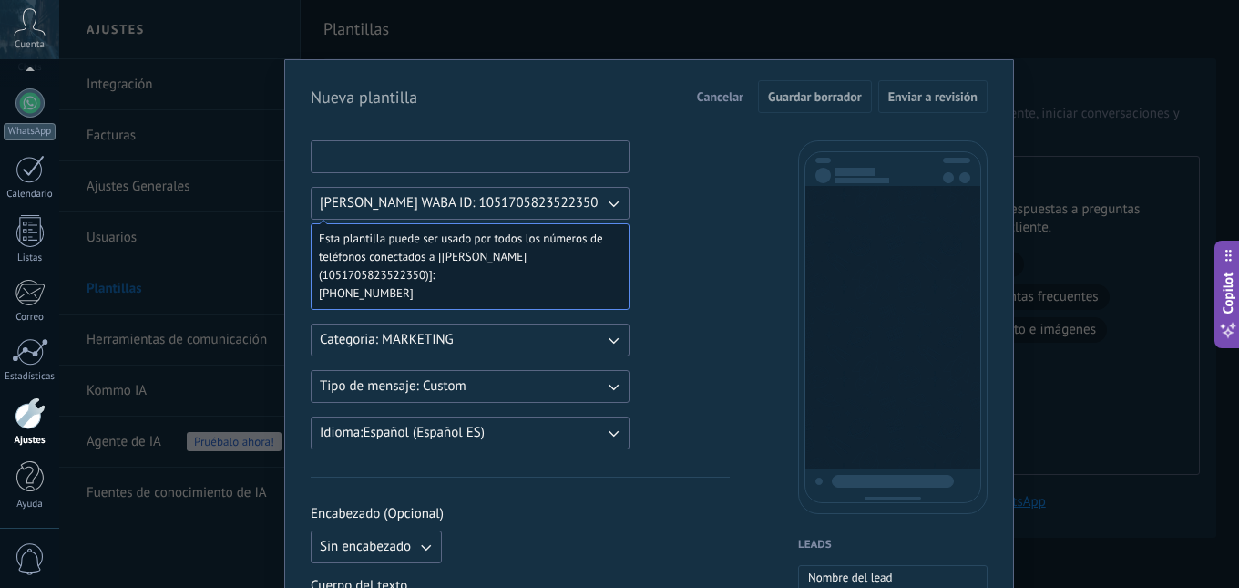
click at [384, 169] on input at bounding box center [470, 155] width 317 height 29
click at [375, 157] on input at bounding box center [470, 155] width 317 height 29
click at [429, 205] on span "[PERSON_NAME] WABA ID: 1051705823522350" at bounding box center [459, 203] width 278 height 18
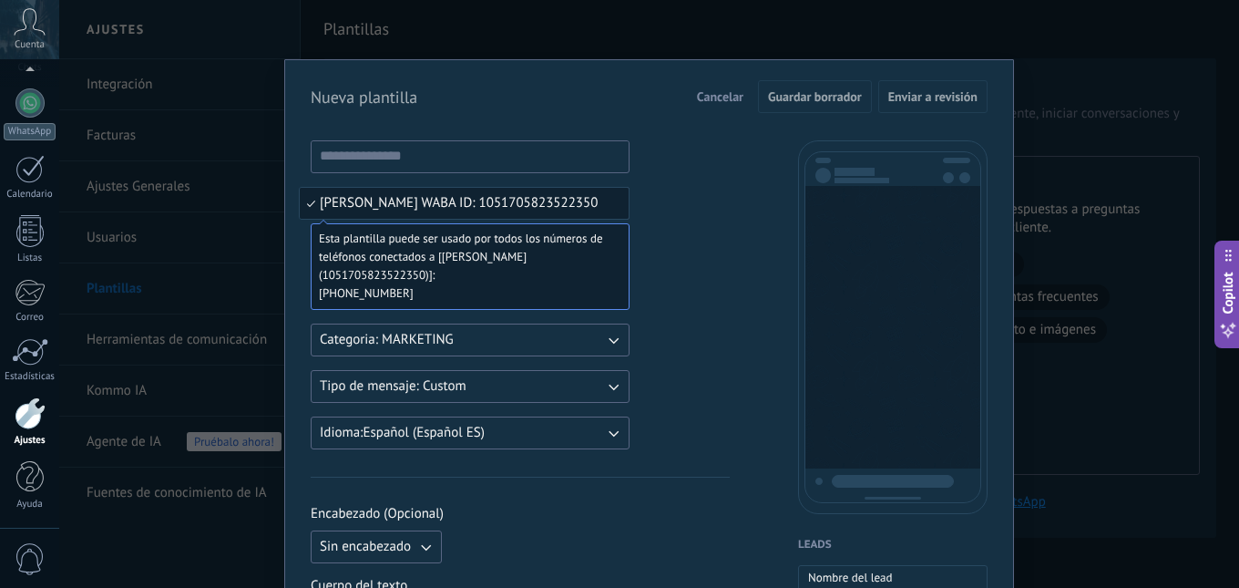
click at [429, 205] on span "[PERSON_NAME] WABA ID: 1051705823522350" at bounding box center [459, 203] width 278 height 18
click at [405, 158] on input at bounding box center [470, 155] width 317 height 29
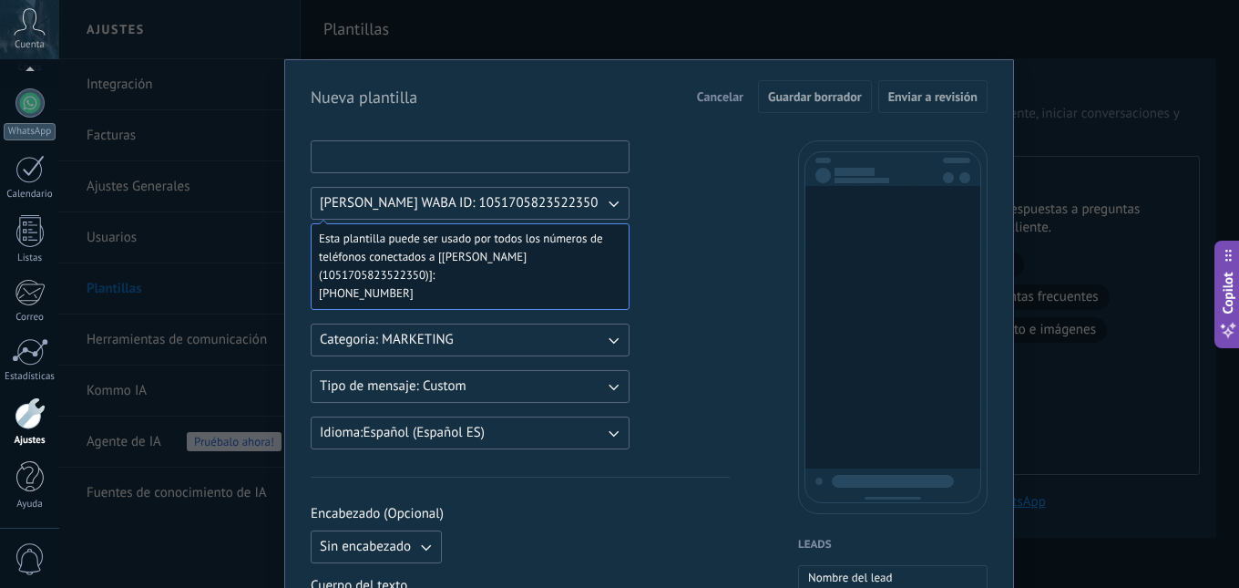
click at [432, 155] on input at bounding box center [470, 155] width 317 height 29
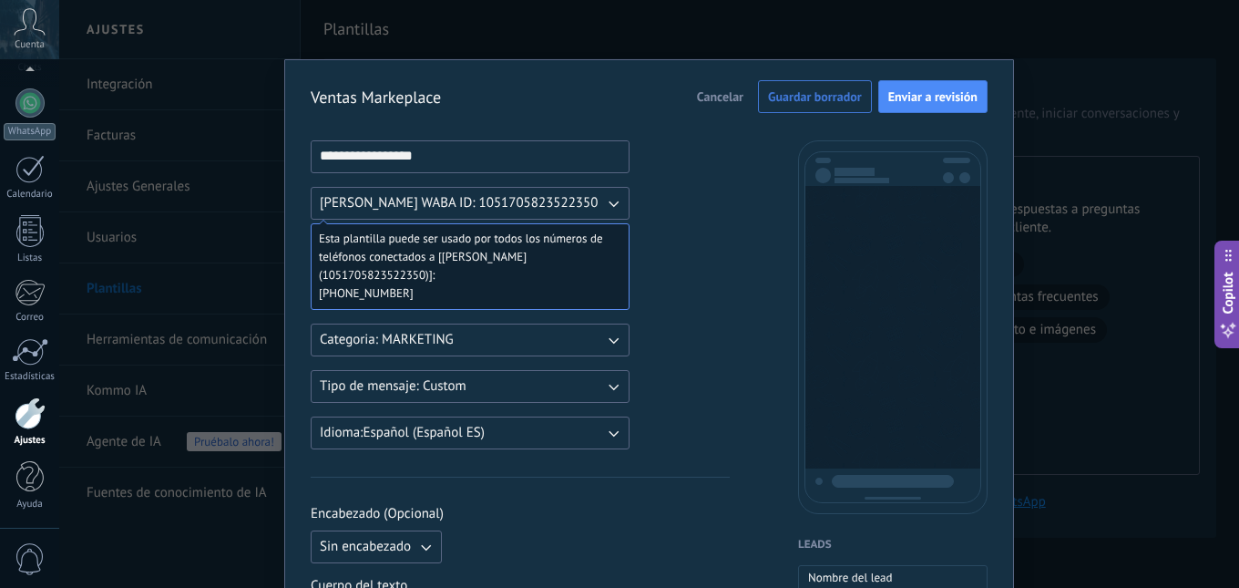
type input "**********"
click at [490, 388] on button "Tipo de mensaje: Custom" at bounding box center [470, 386] width 319 height 33
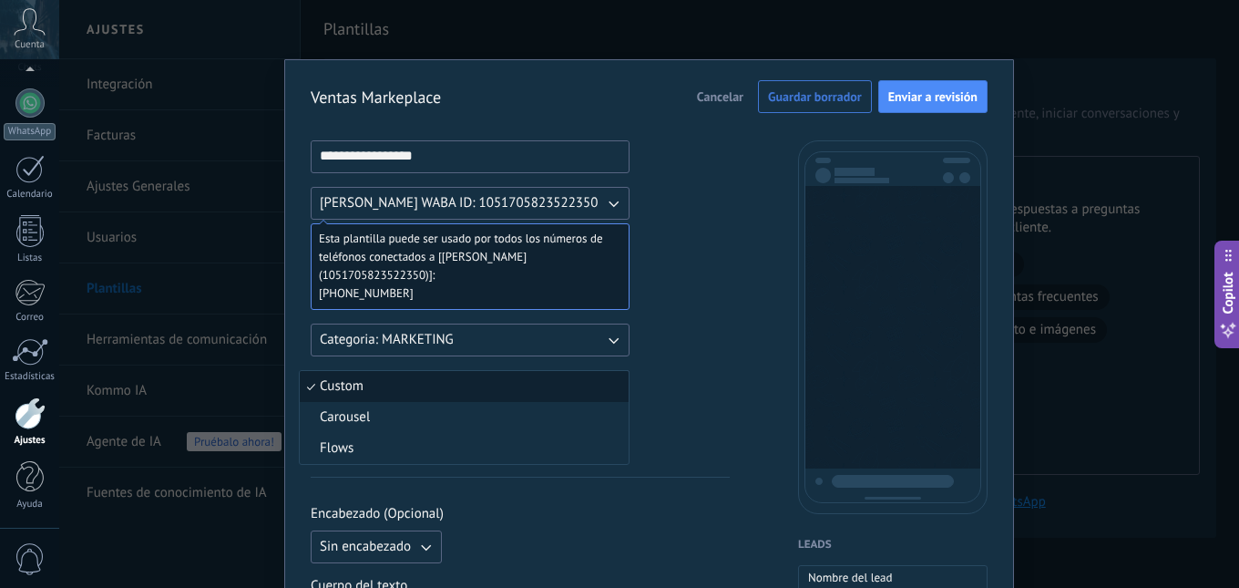
click at [406, 388] on li "Custom" at bounding box center [464, 386] width 329 height 31
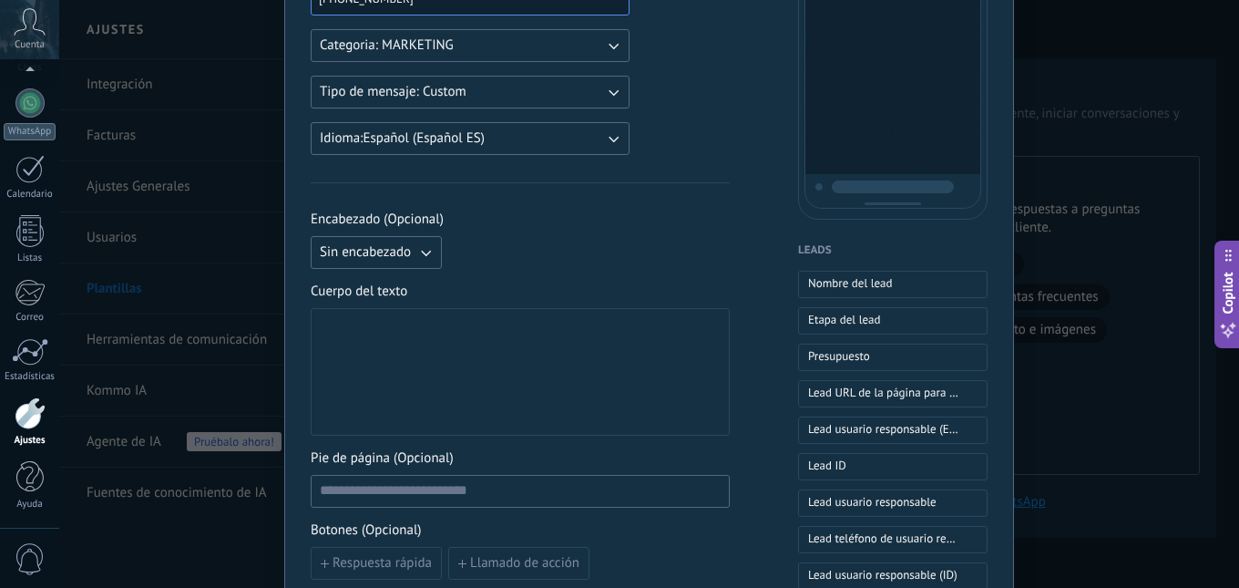
scroll to position [364, 0]
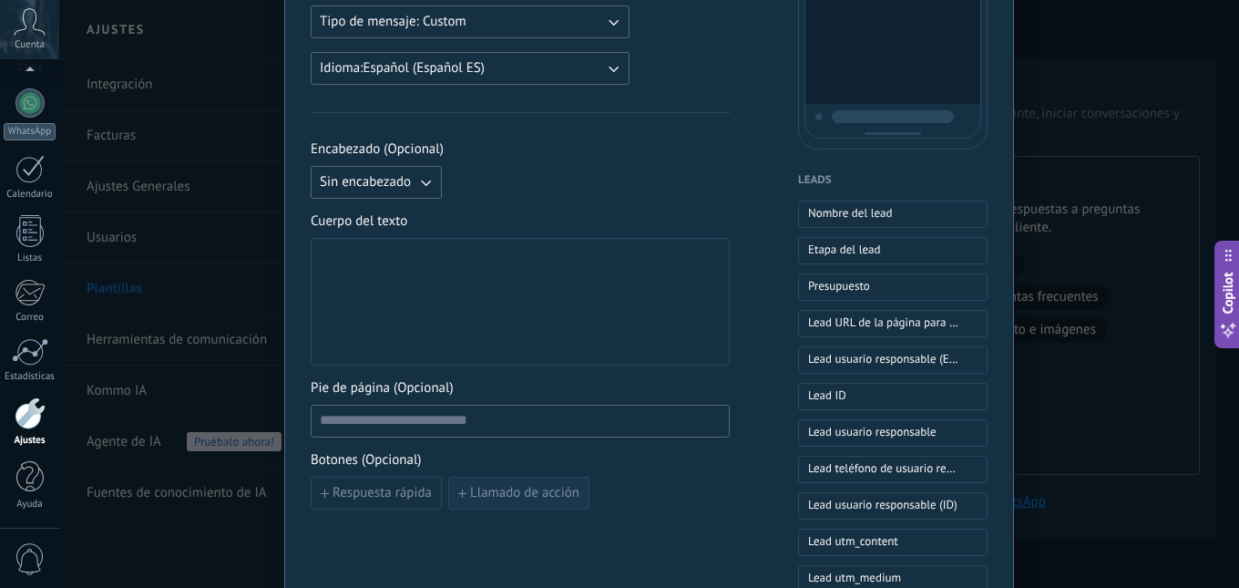
click at [494, 495] on span "Llamado de acción" at bounding box center [524, 493] width 109 height 13
click at [380, 493] on input at bounding box center [413, 491] width 203 height 29
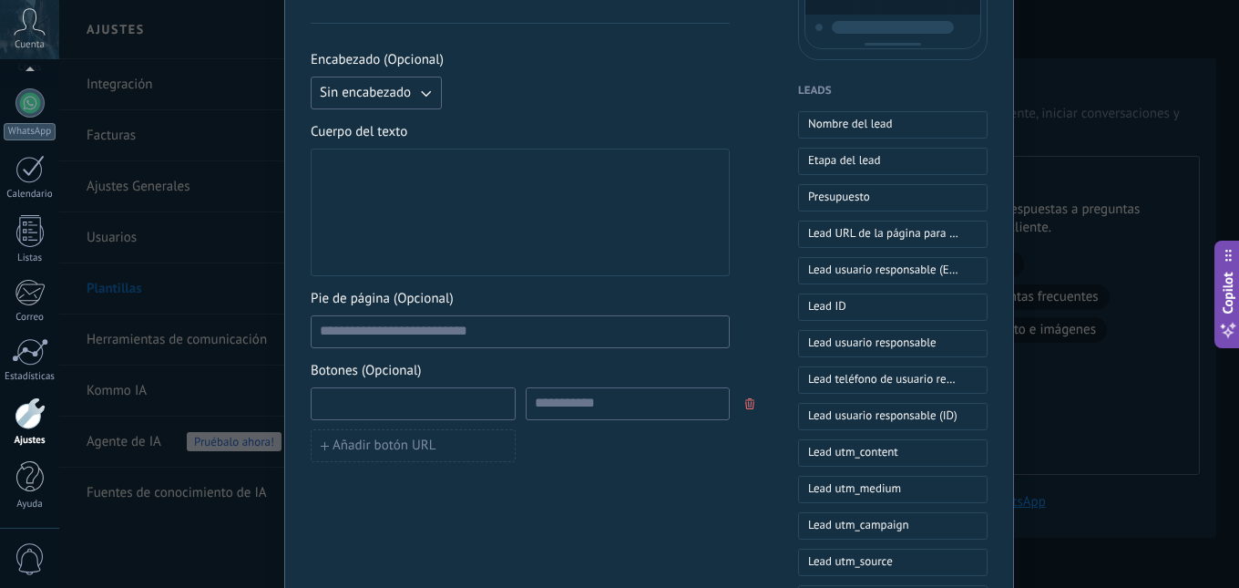
scroll to position [456, 0]
click at [407, 401] on input at bounding box center [413, 400] width 203 height 29
type input "*******"
click at [554, 399] on input at bounding box center [628, 400] width 203 height 29
click at [417, 439] on span "Añadir botón URL" at bounding box center [384, 443] width 103 height 13
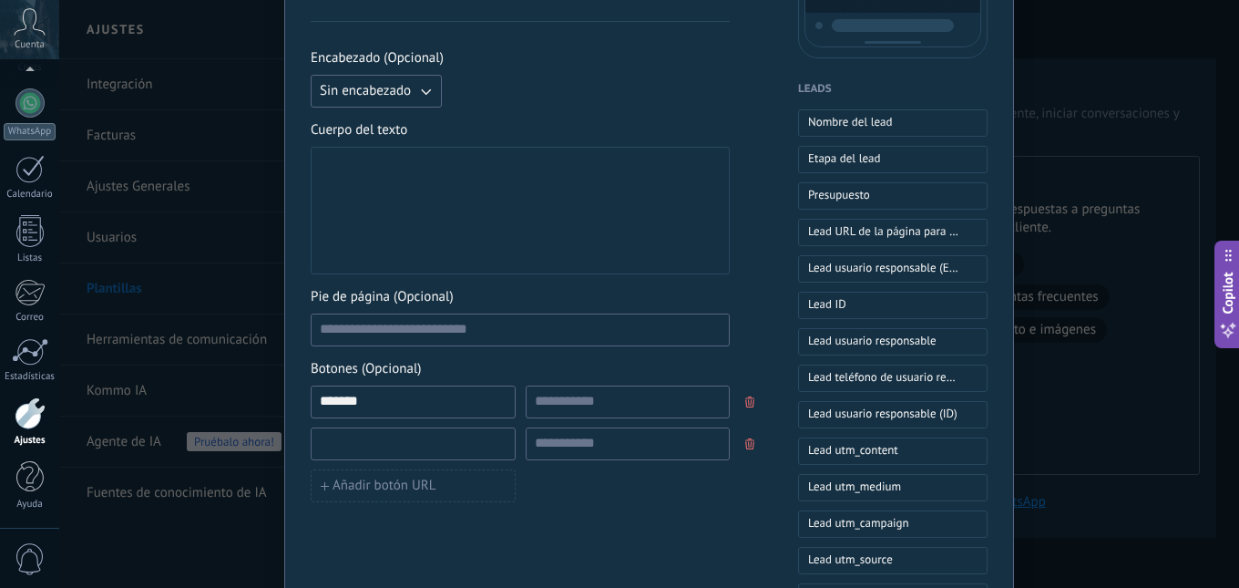
click at [447, 443] on input at bounding box center [413, 442] width 203 height 29
click at [458, 352] on div "Encabezado (Opcional) Sin encabezado Cuerpo del texto Pie de página (Opcional) …" at bounding box center [520, 275] width 419 height 453
click at [457, 329] on input at bounding box center [520, 328] width 417 height 29
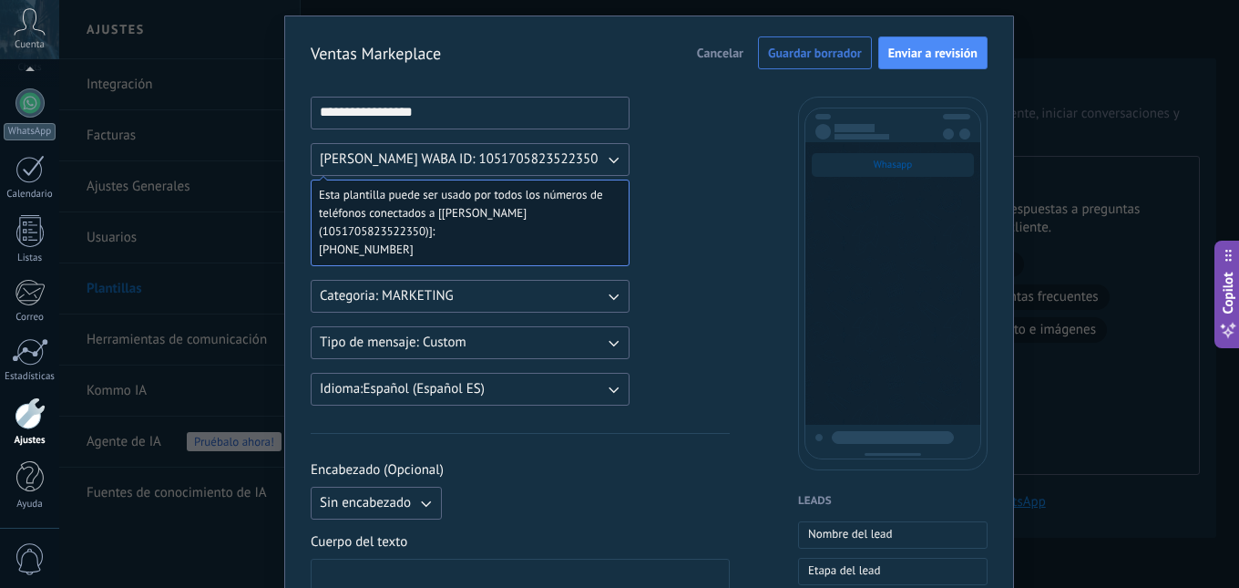
scroll to position [0, 0]
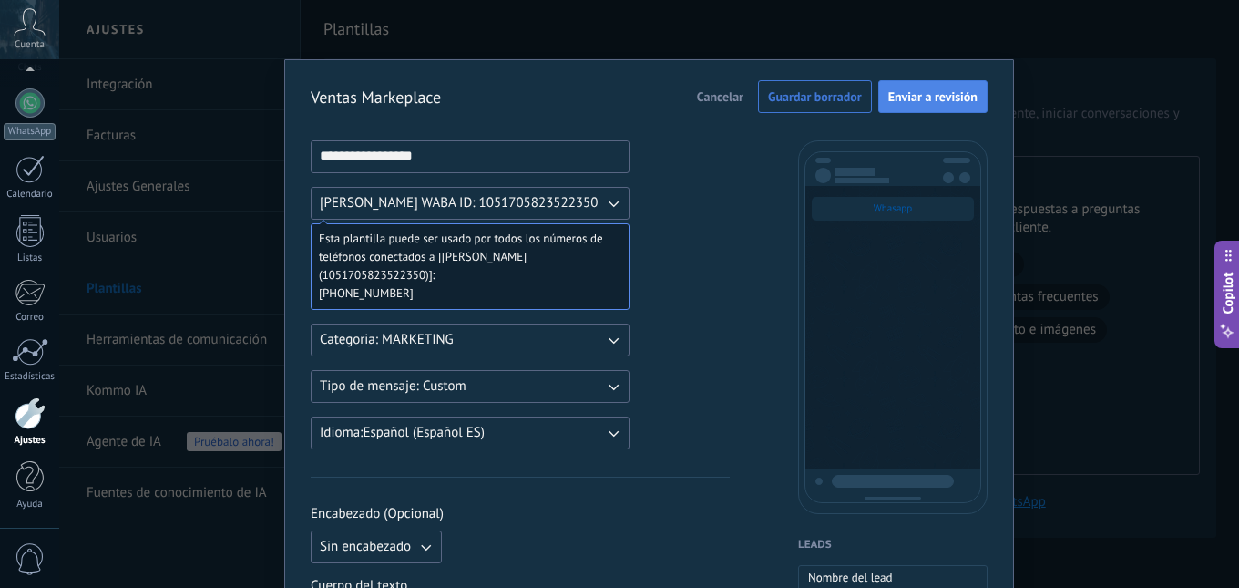
click at [914, 96] on span "Enviar a revisión" at bounding box center [932, 96] width 89 height 13
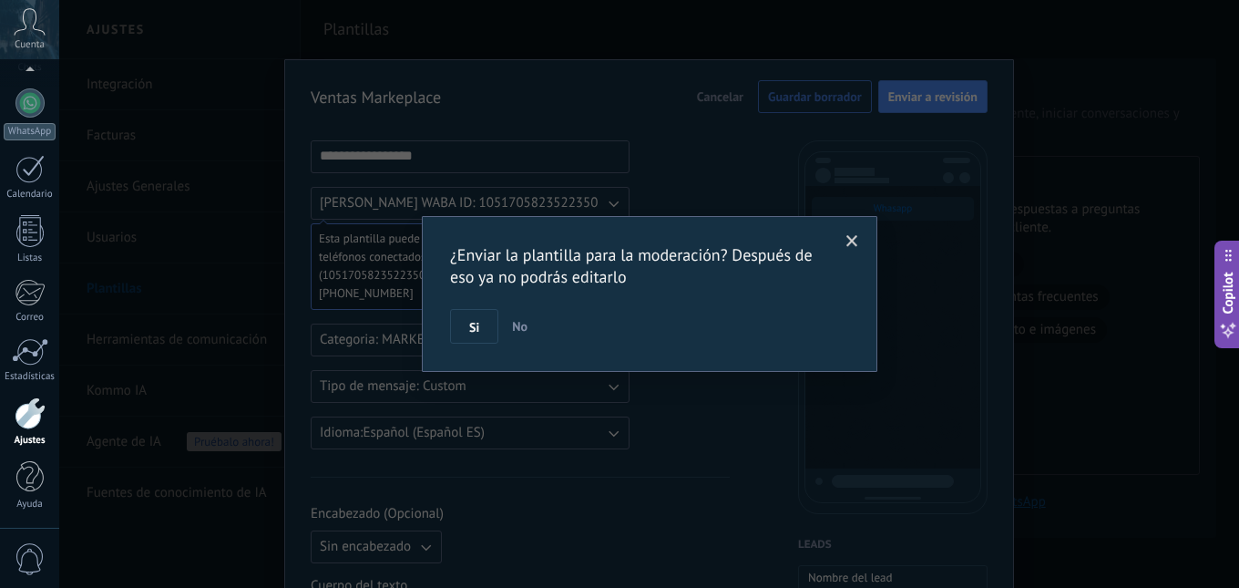
click at [853, 241] on span at bounding box center [852, 241] width 12 height 13
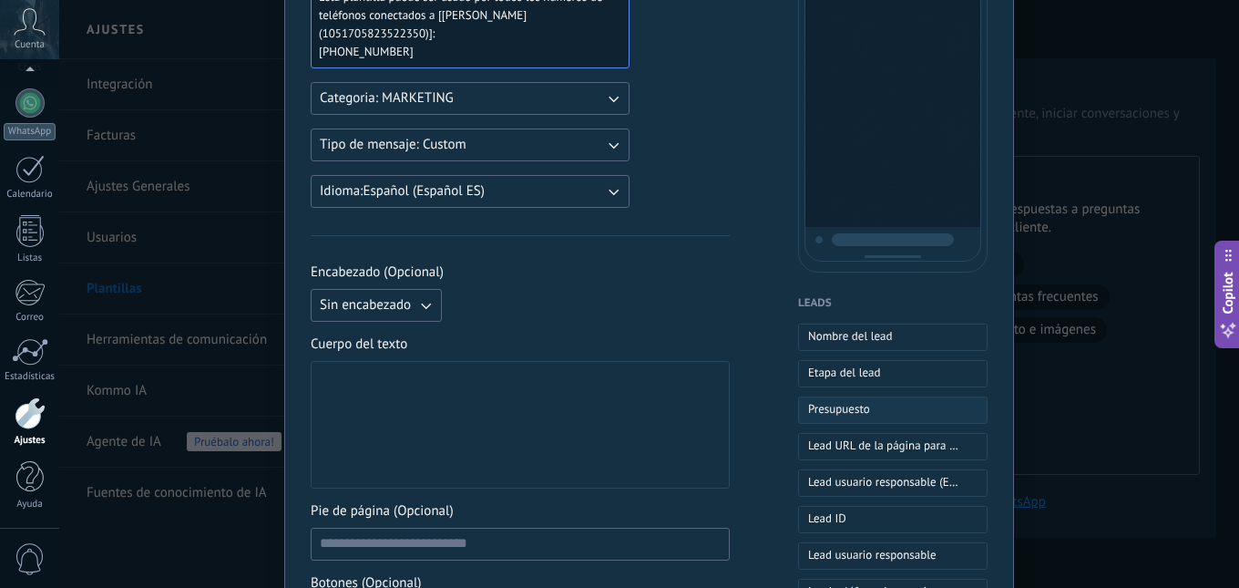
scroll to position [273, 0]
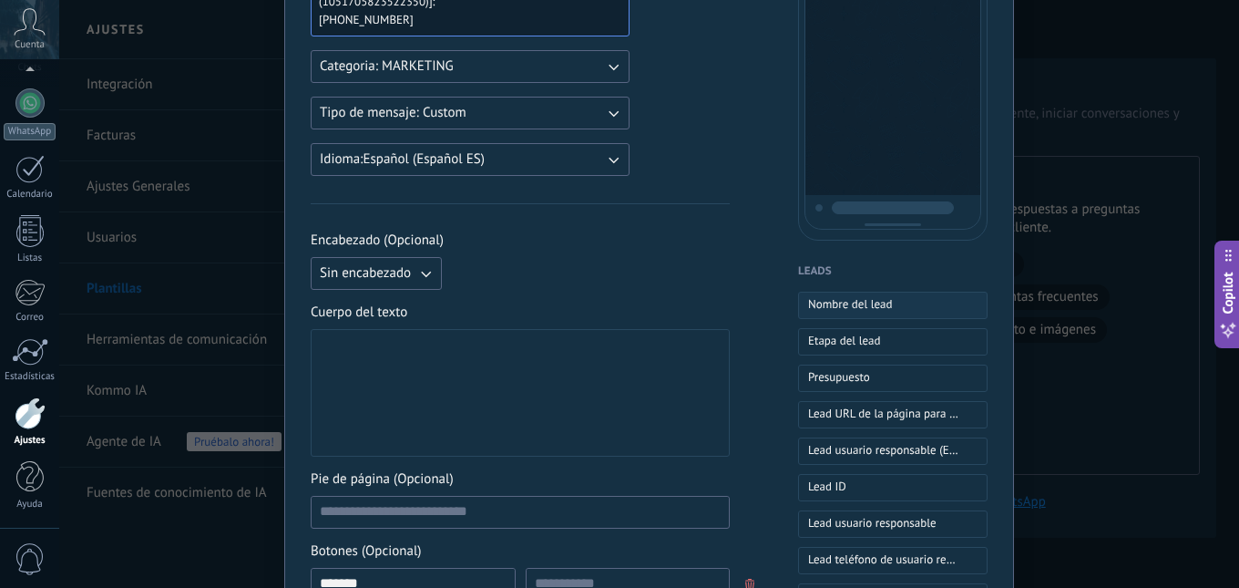
click at [875, 305] on span "Nombre del lead" at bounding box center [850, 304] width 85 height 18
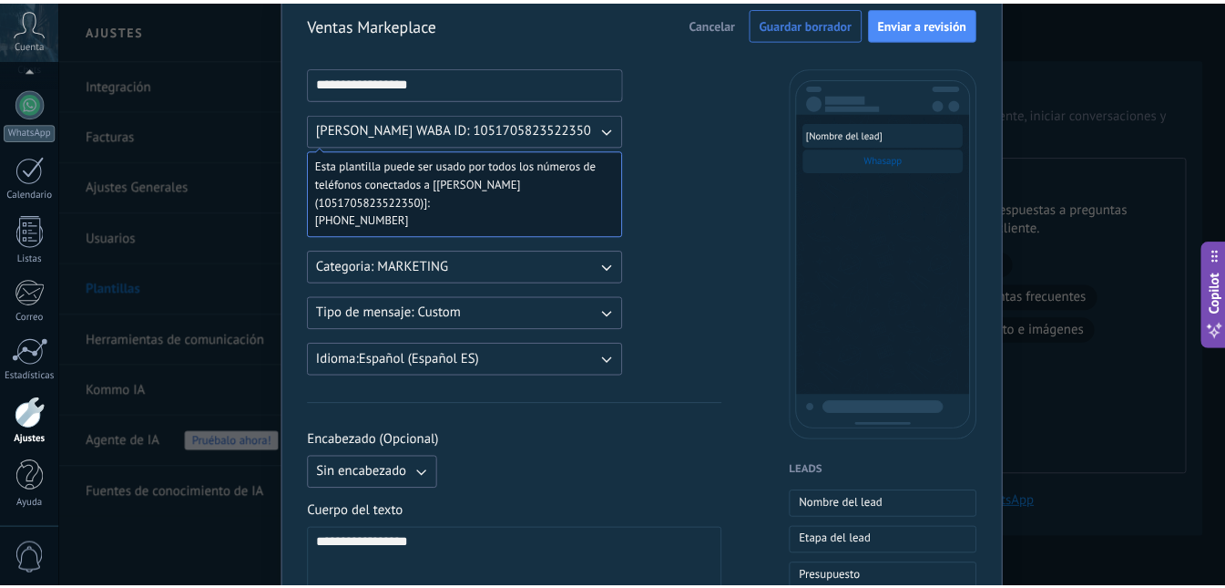
scroll to position [0, 0]
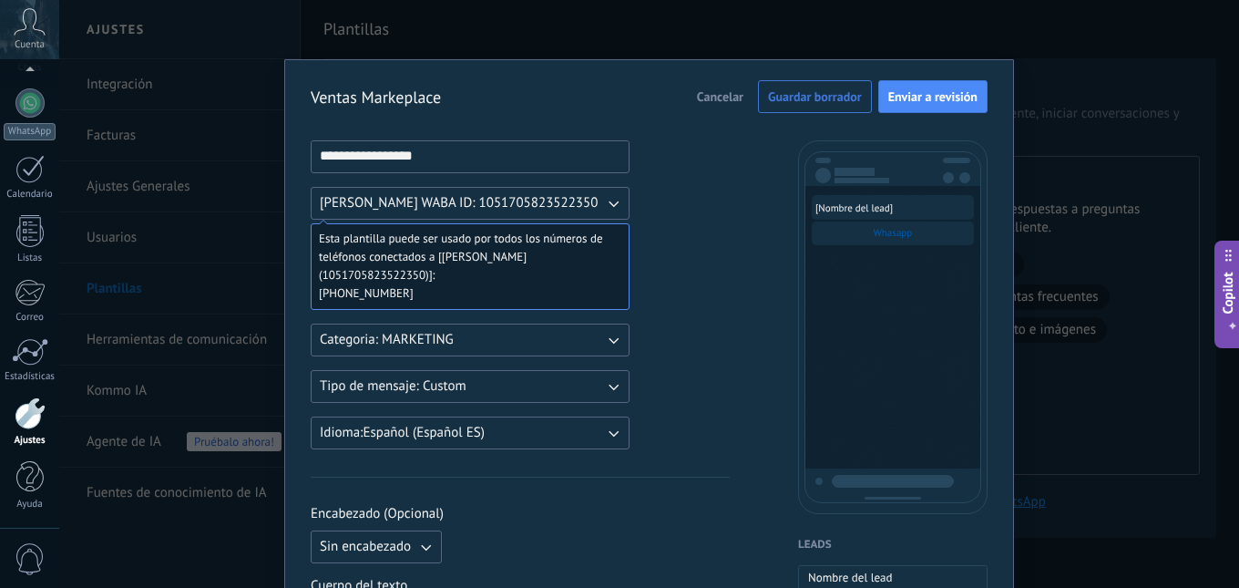
click at [708, 99] on span "Cancelar" at bounding box center [720, 96] width 46 height 13
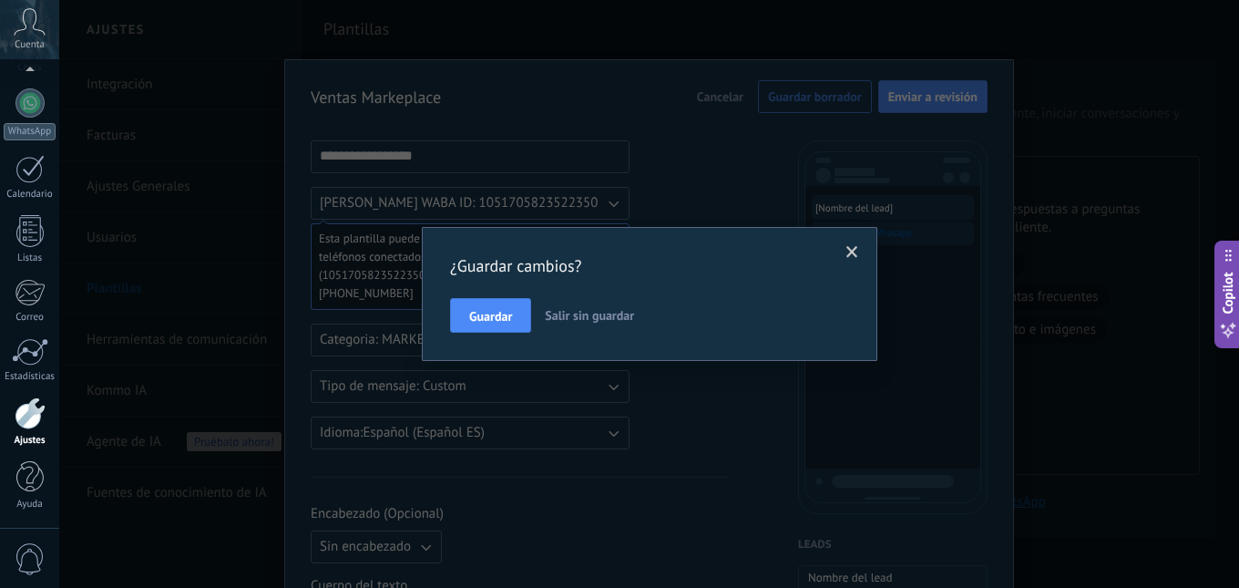
click at [589, 320] on span "Salir sin guardar" at bounding box center [589, 315] width 89 height 16
